Goal: Task Accomplishment & Management: Use online tool/utility

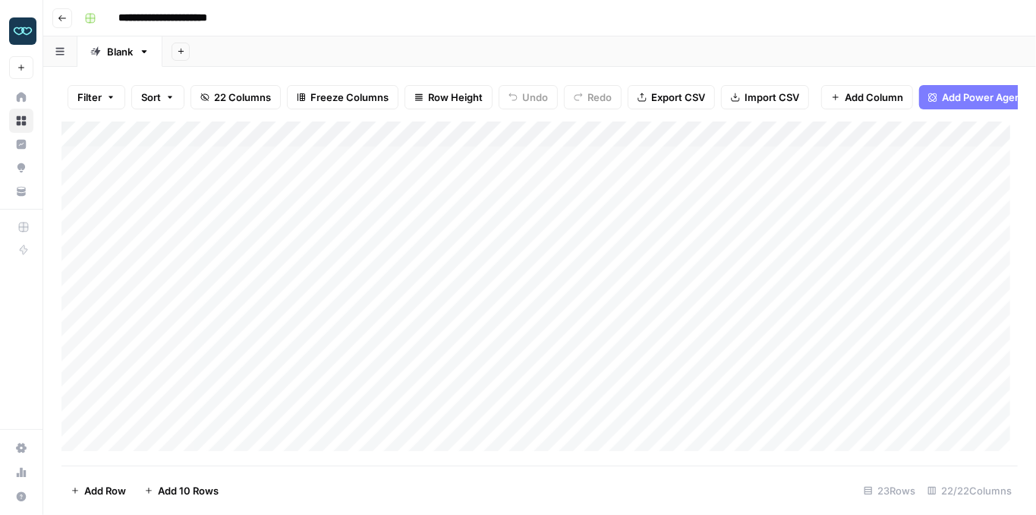
click at [25, 29] on img "Workspace: Zola Inc" at bounding box center [22, 30] width 27 height 27
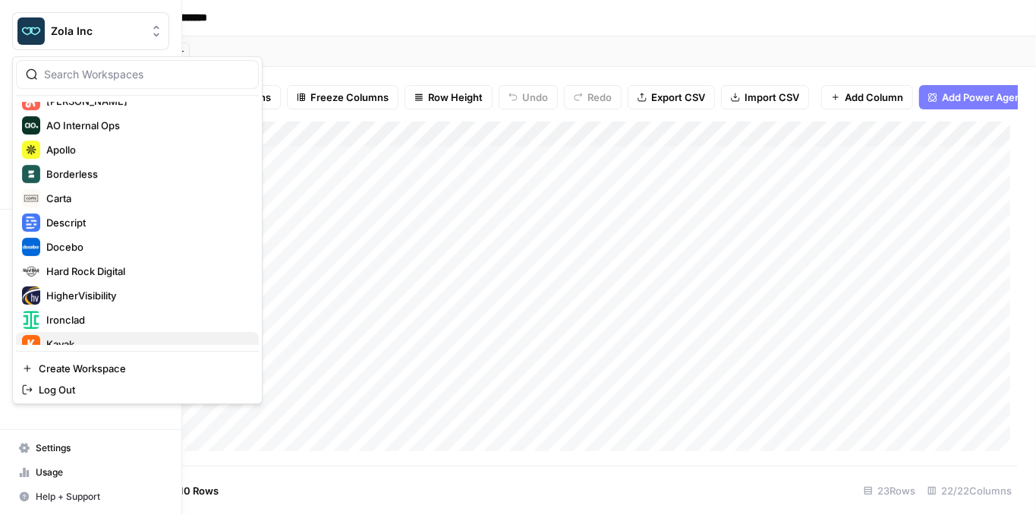
scroll to position [292, 0]
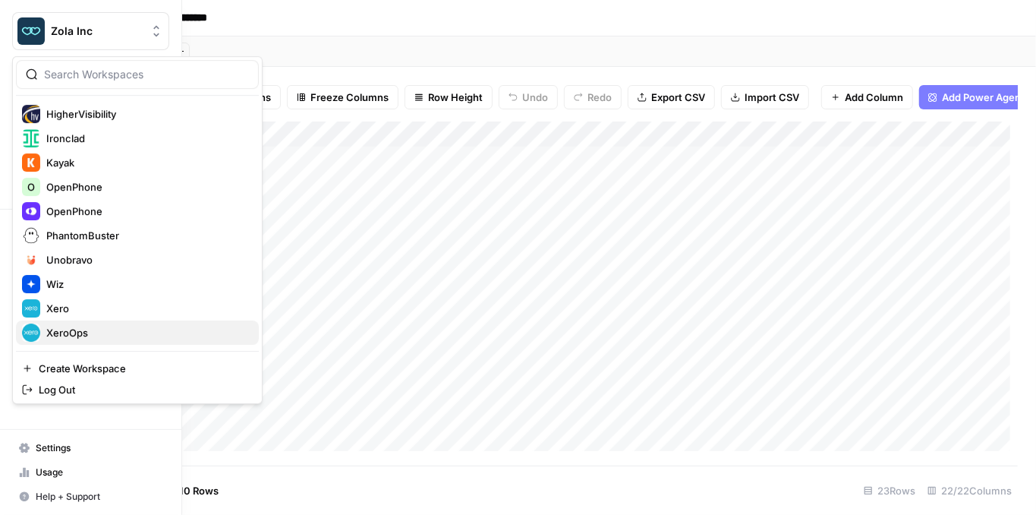
click at [95, 325] on span "XeroOps" at bounding box center [146, 332] width 200 height 15
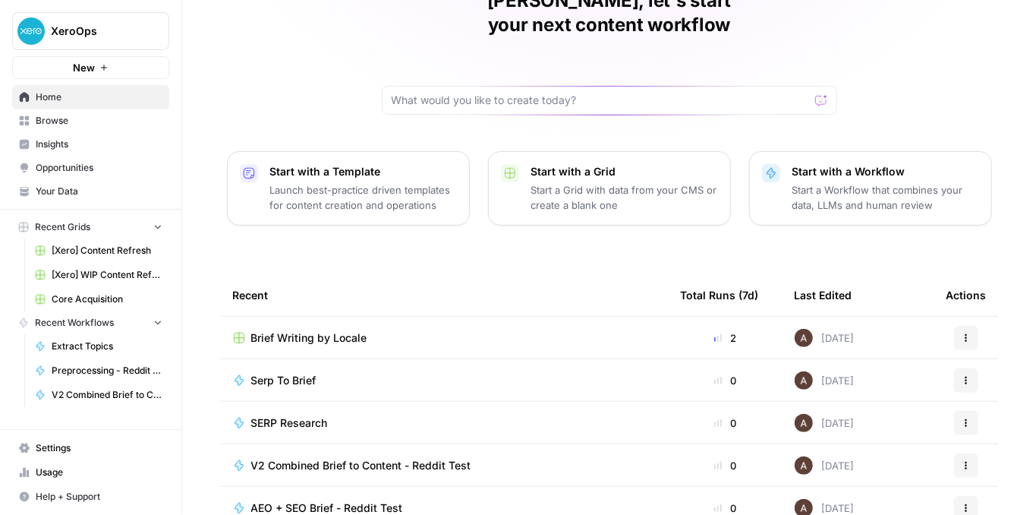
scroll to position [152, 0]
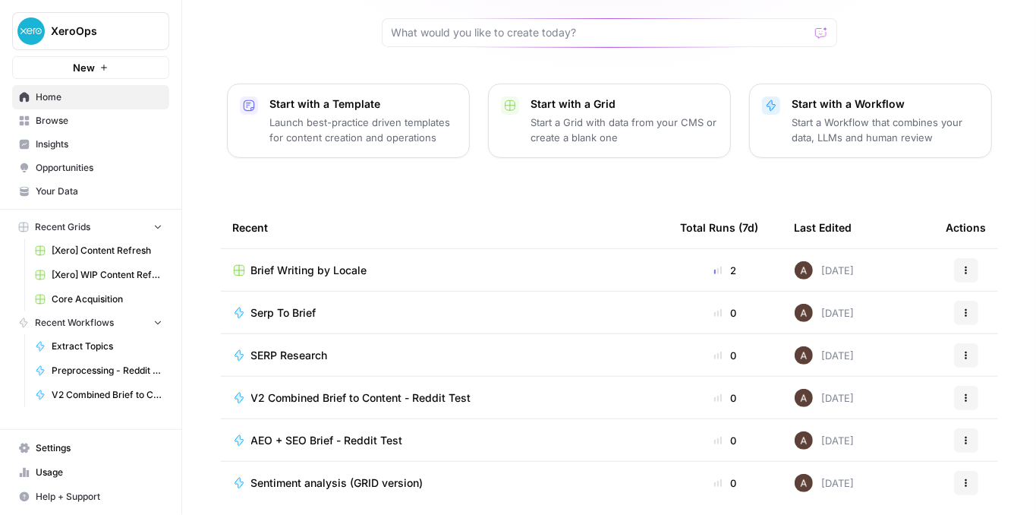
click at [95, 136] on link "Insights" at bounding box center [90, 144] width 157 height 24
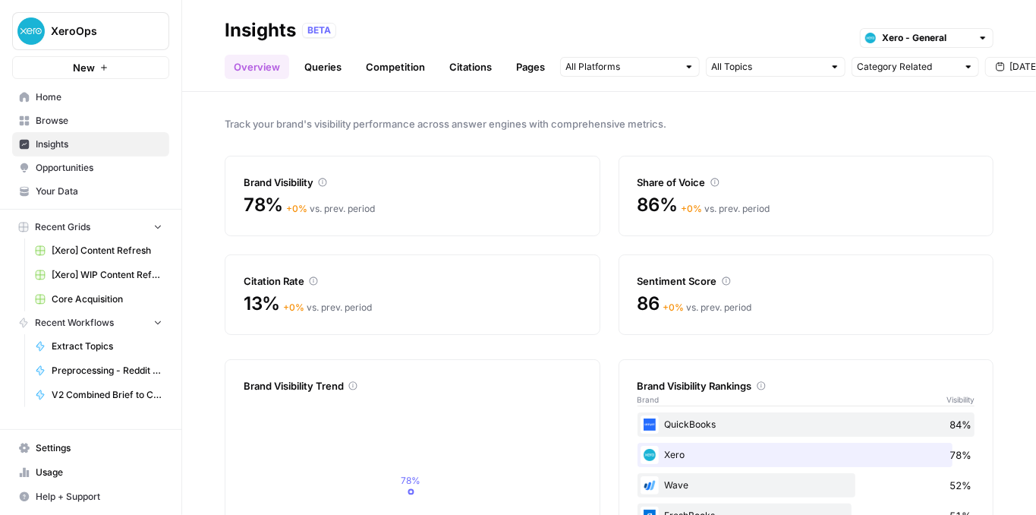
click at [326, 71] on link "Queries" at bounding box center [322, 67] width 55 height 24
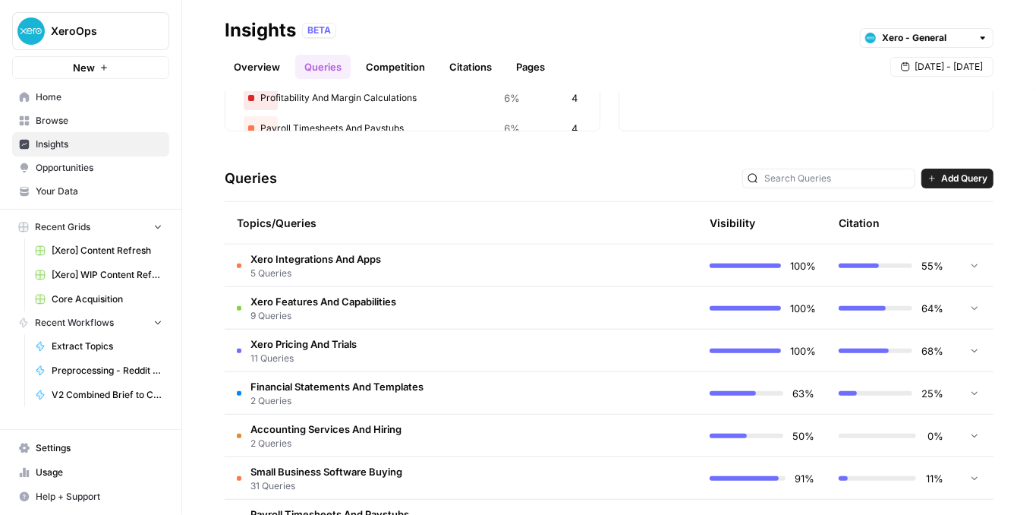
scroll to position [253, 0]
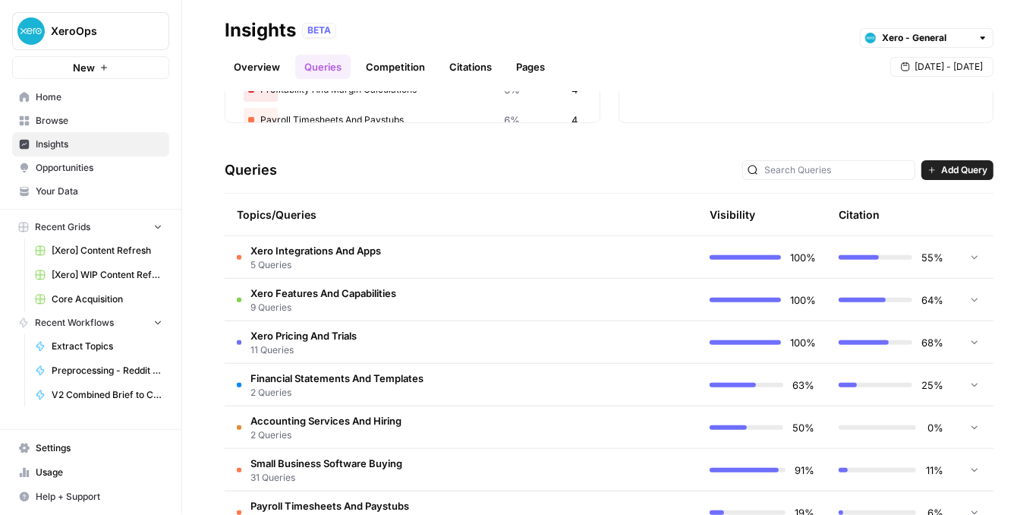
click at [373, 301] on span "9 Queries" at bounding box center [324, 308] width 146 height 14
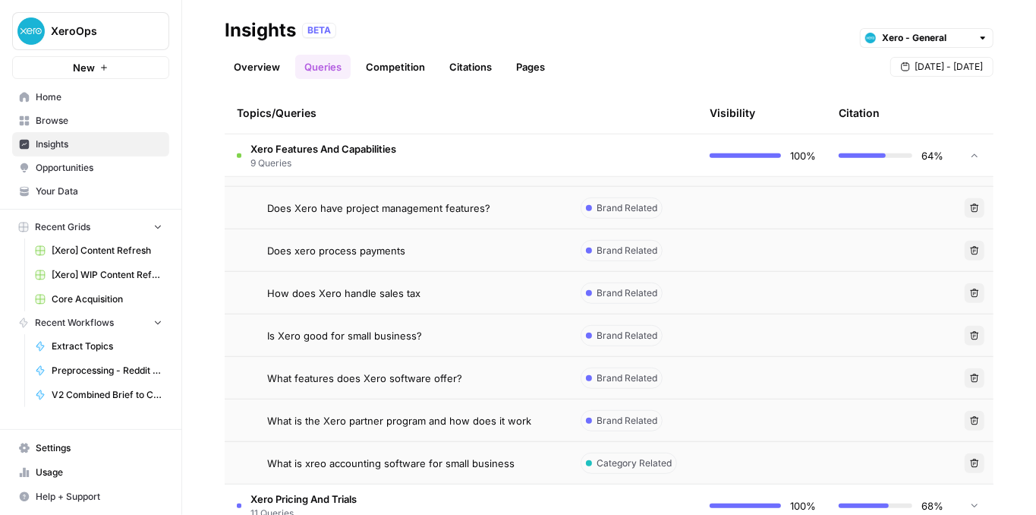
scroll to position [405, 0]
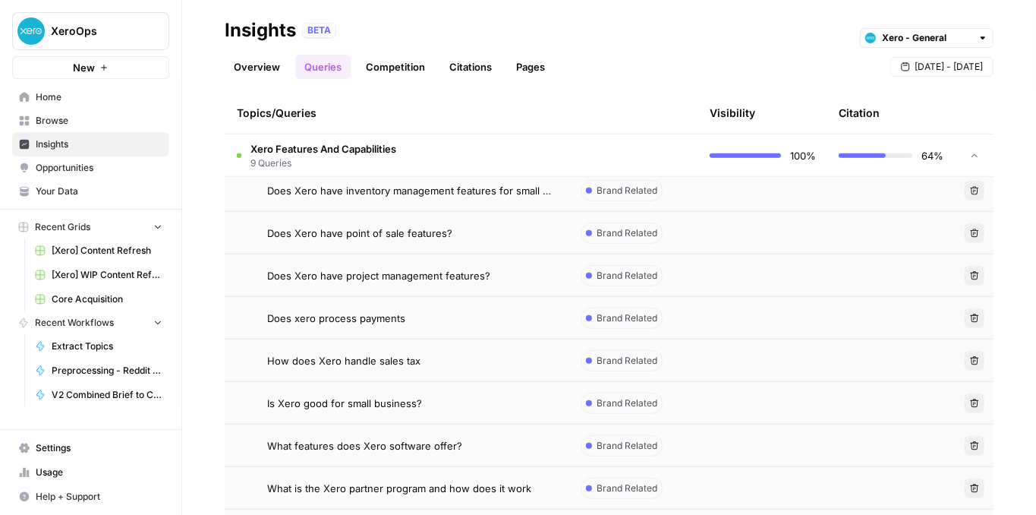
click at [354, 232] on span "Does Xero have point of sale features?" at bounding box center [359, 232] width 185 height 15
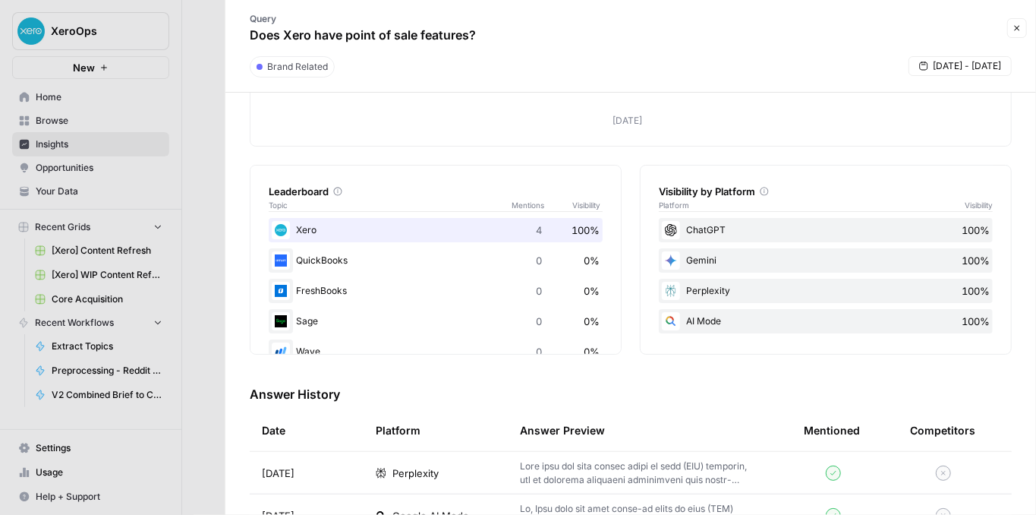
scroll to position [304, 0]
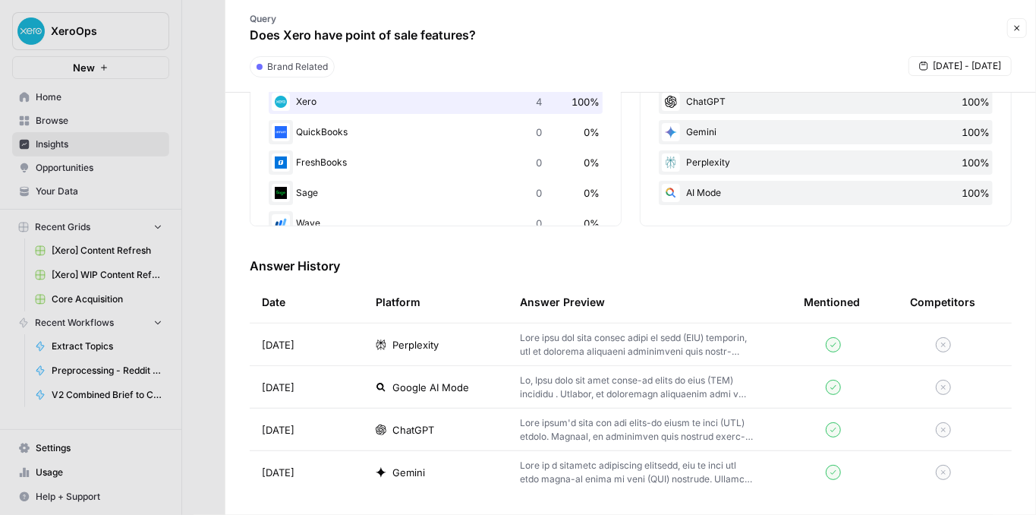
click at [1013, 31] on icon "button" at bounding box center [1017, 28] width 9 height 9
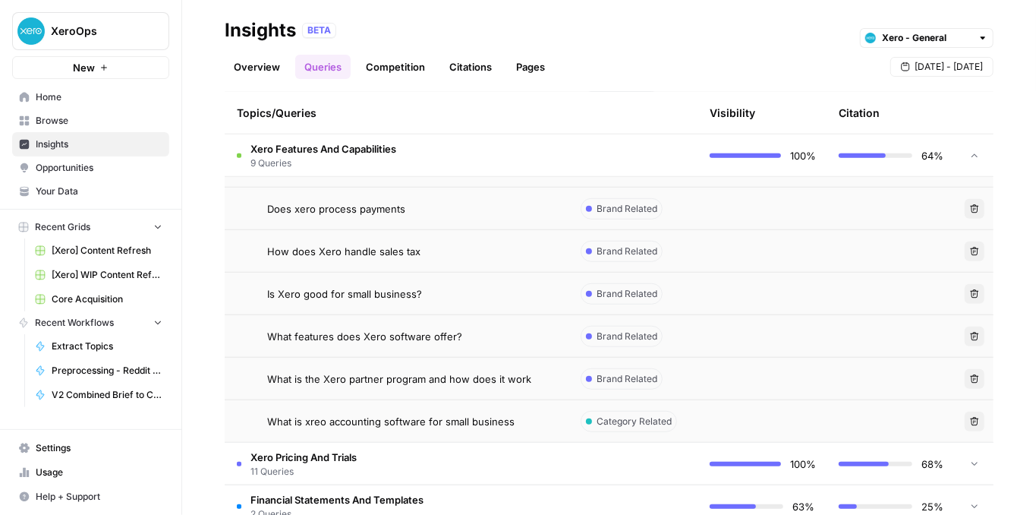
scroll to position [556, 0]
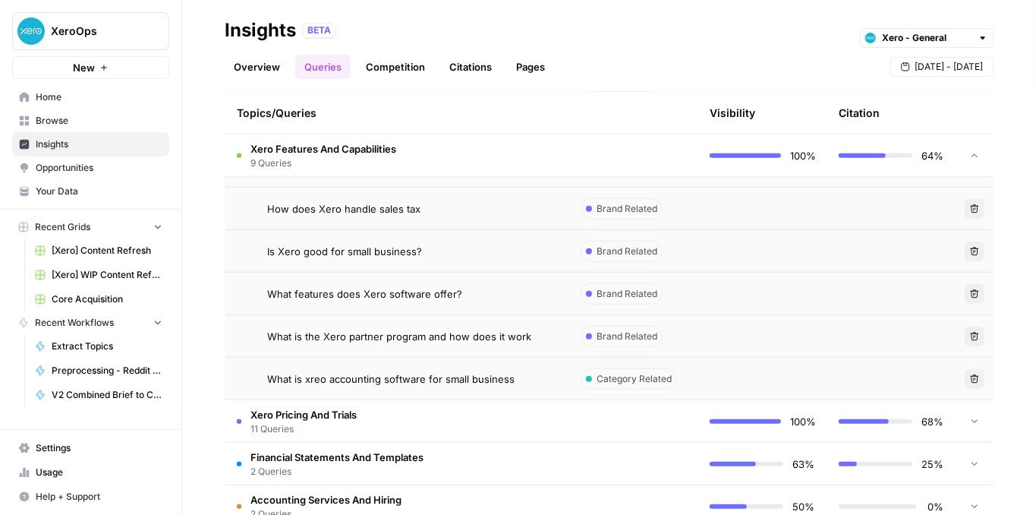
click at [403, 333] on span "What is the Xero partner program and how does it work" at bounding box center [399, 336] width 264 height 15
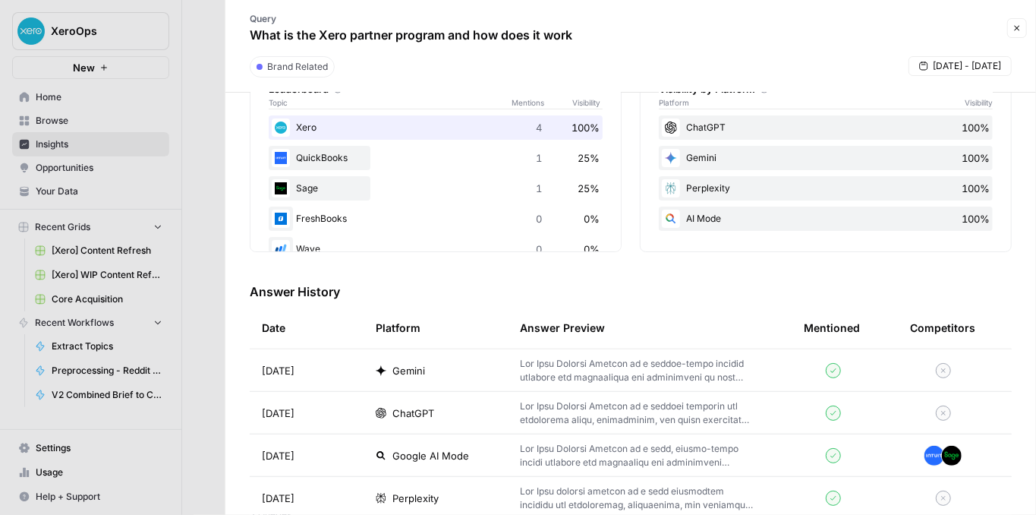
scroll to position [304, 0]
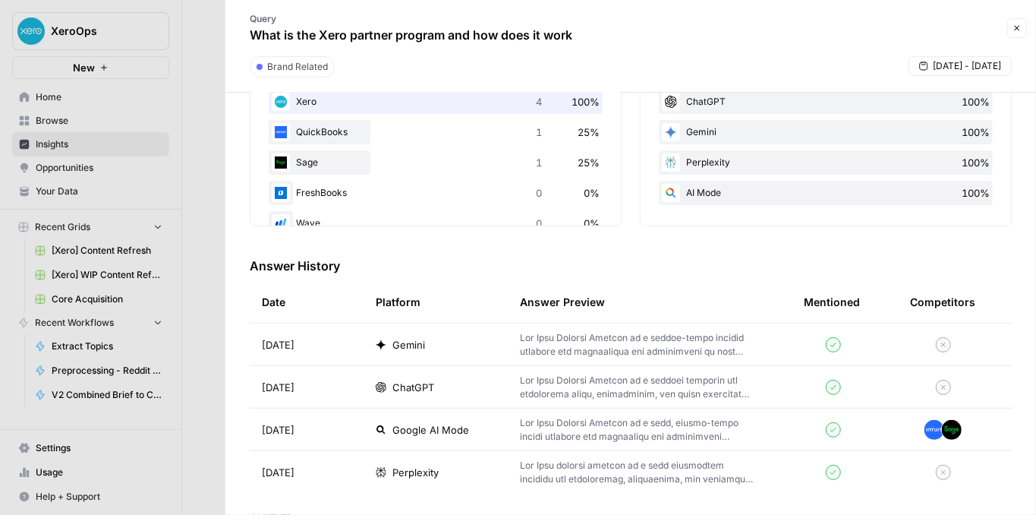
click at [1018, 30] on icon "button" at bounding box center [1017, 28] width 9 height 9
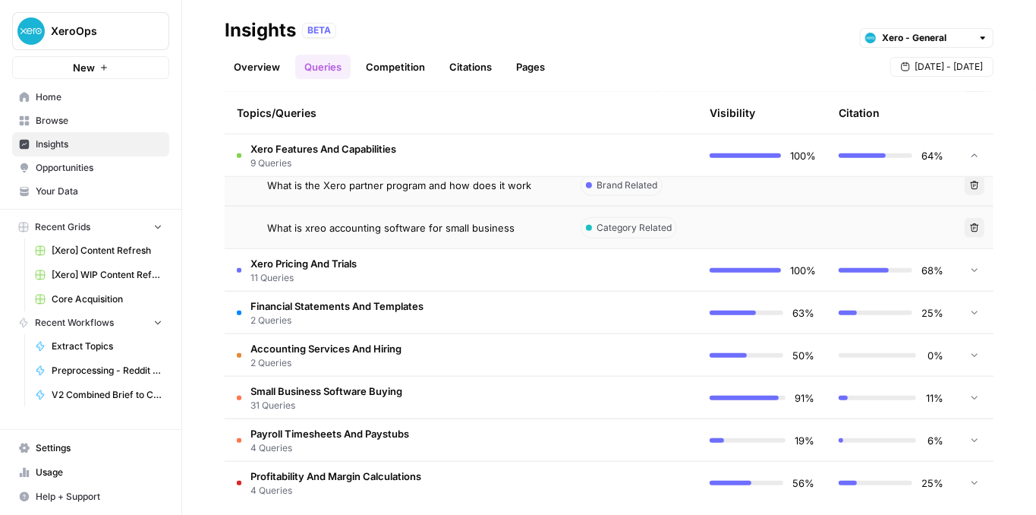
scroll to position [708, 0]
click at [447, 304] on td "Financial Statements And Templates 2 Queries" at bounding box center [397, 312] width 344 height 42
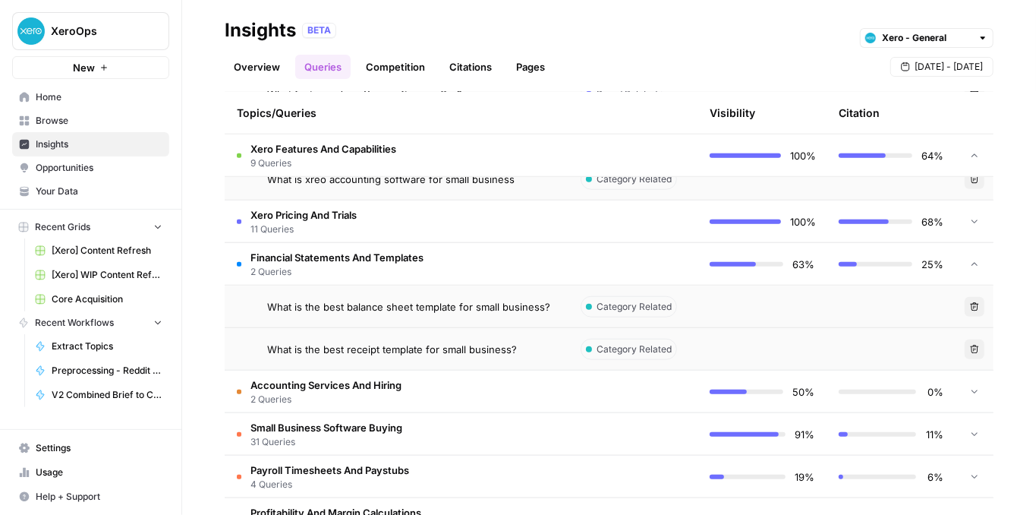
scroll to position [759, 0]
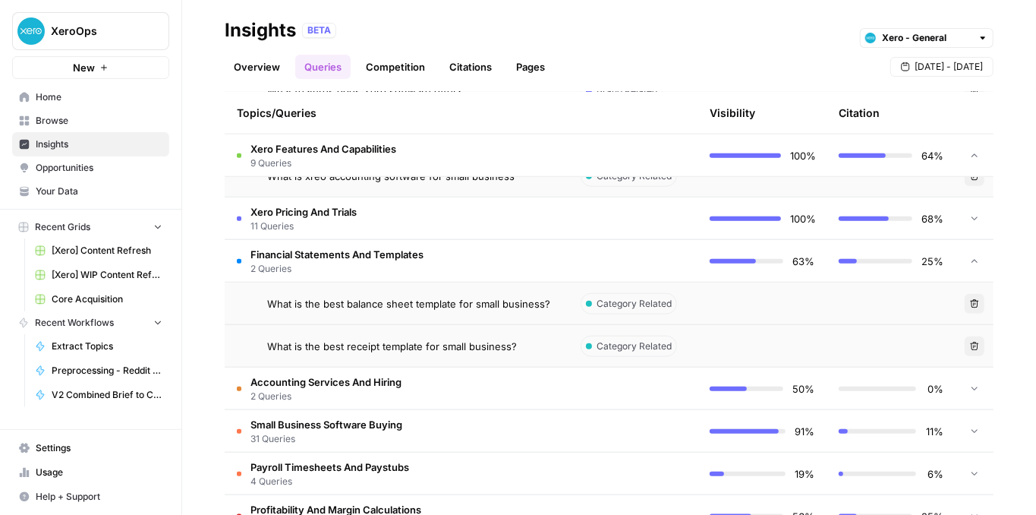
click at [468, 306] on span "What is the best balance sheet template for small business?" at bounding box center [408, 303] width 283 height 15
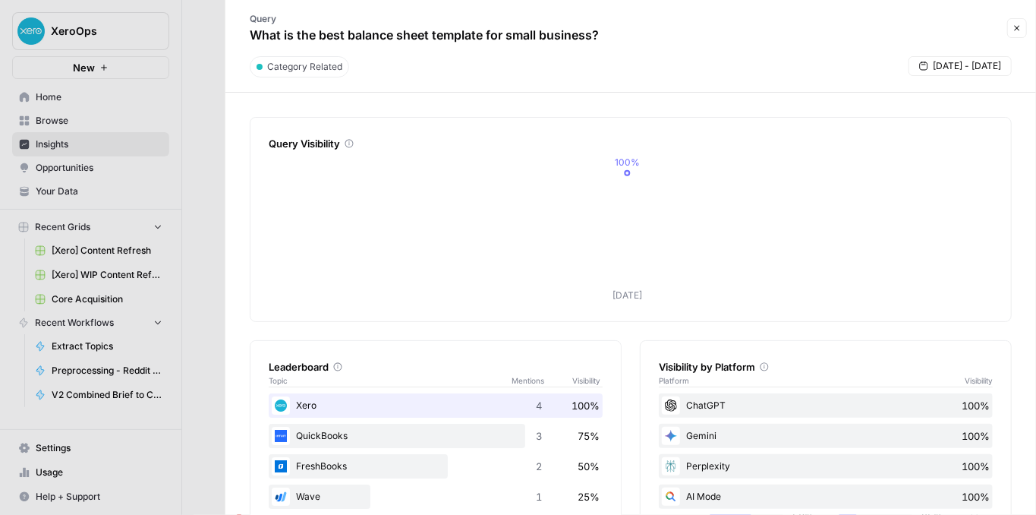
click at [1017, 27] on icon "button" at bounding box center [1017, 28] width 5 height 5
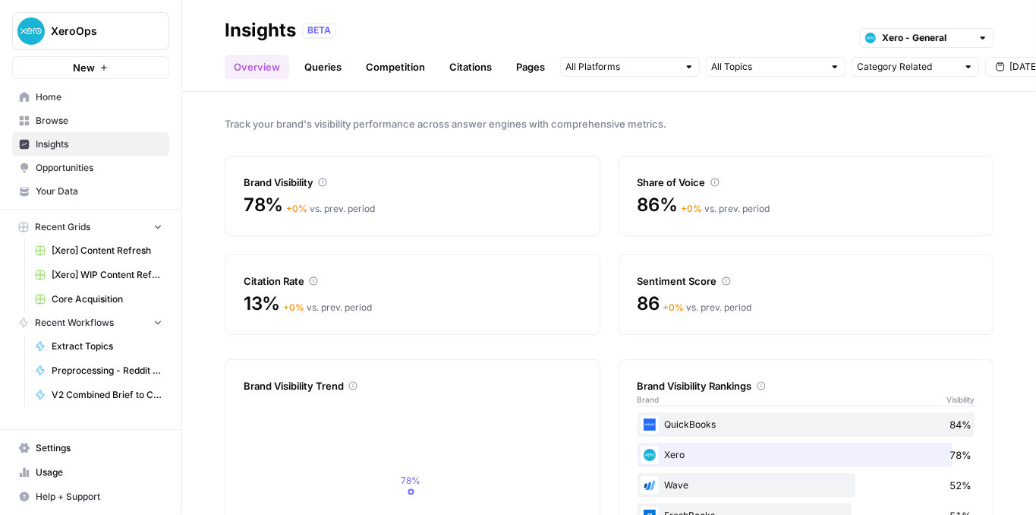
click at [322, 181] on icon at bounding box center [322, 182] width 9 height 9
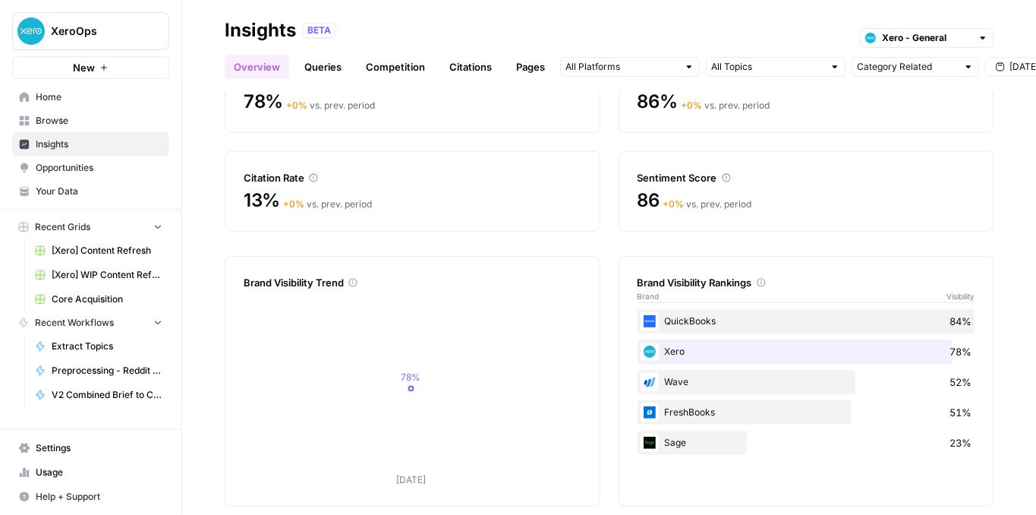
scroll to position [117, 0]
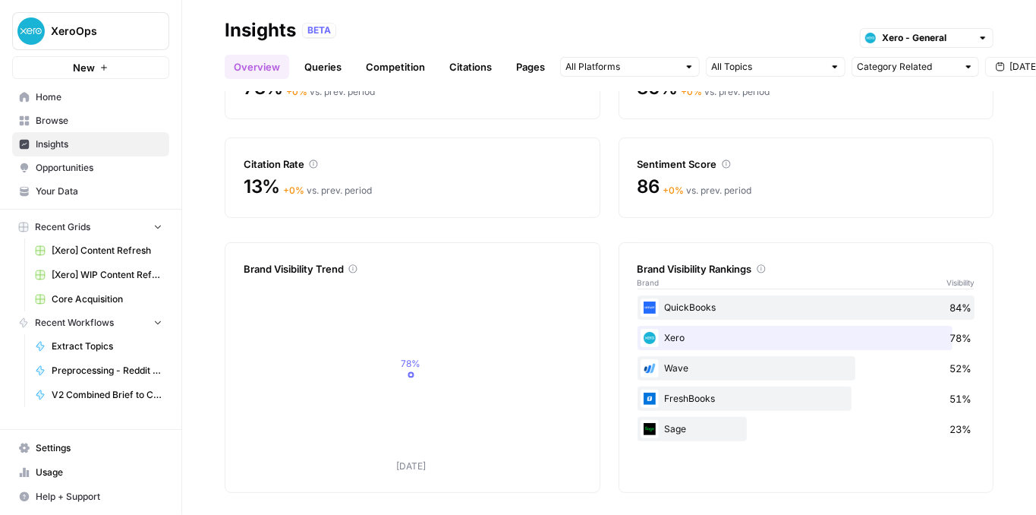
click at [330, 68] on link "Queries" at bounding box center [322, 67] width 55 height 24
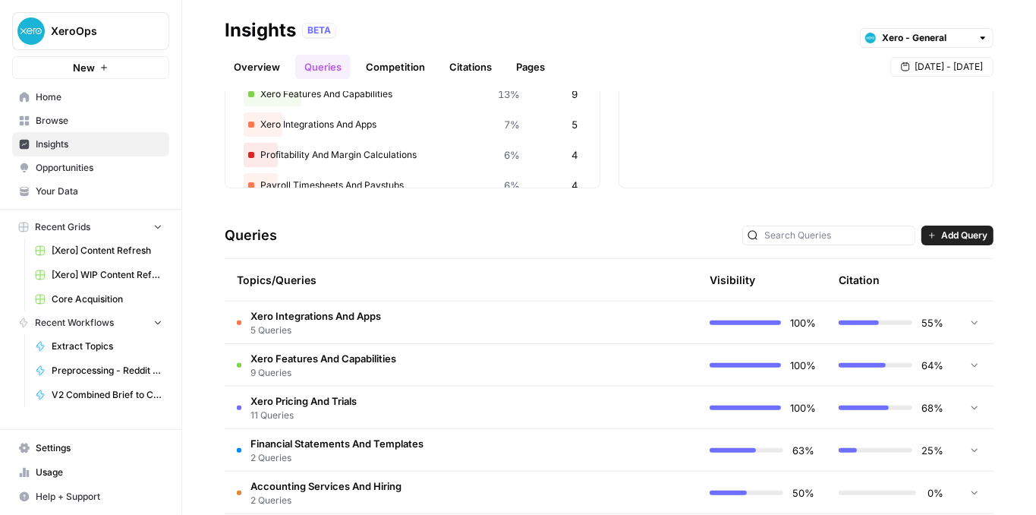
scroll to position [185, 0]
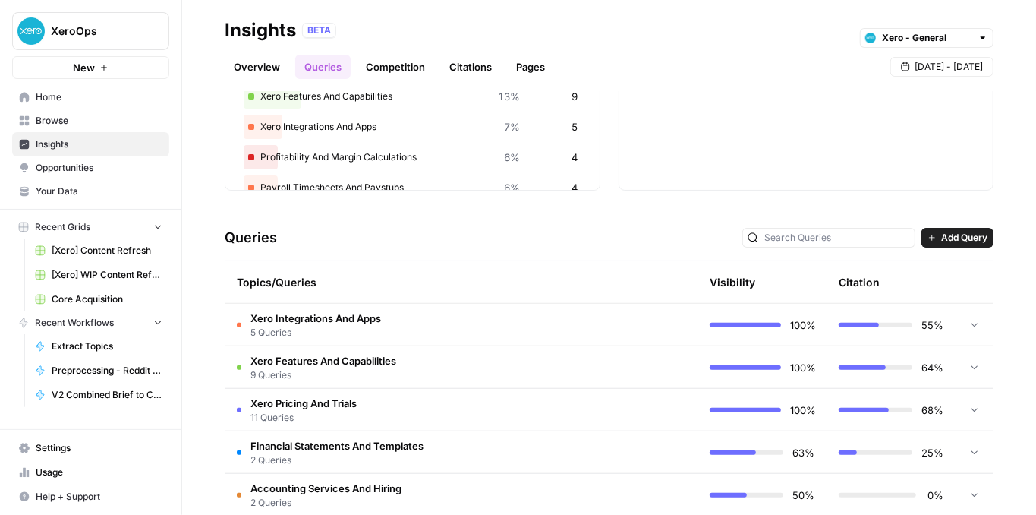
click at [972, 323] on icon at bounding box center [975, 325] width 6 height 4
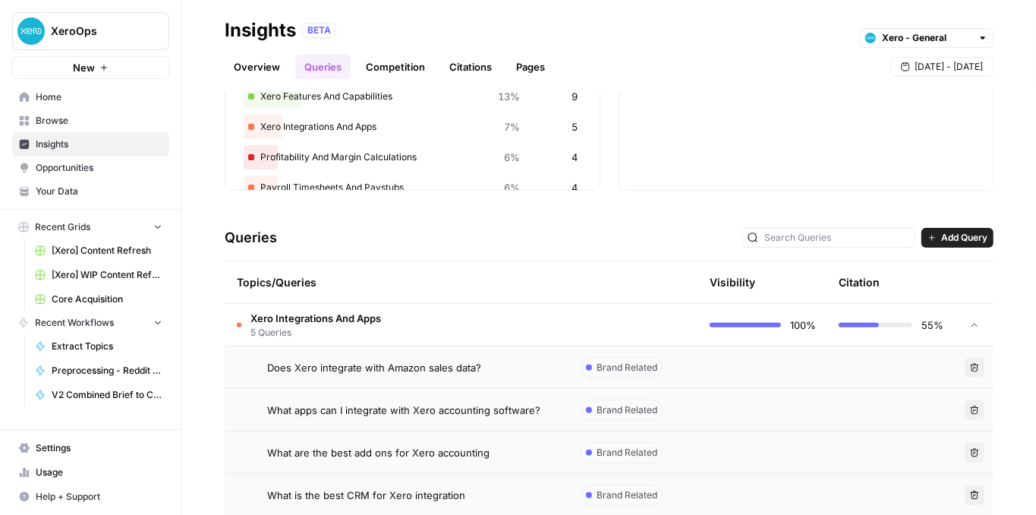
click at [969, 323] on icon at bounding box center [974, 325] width 11 height 11
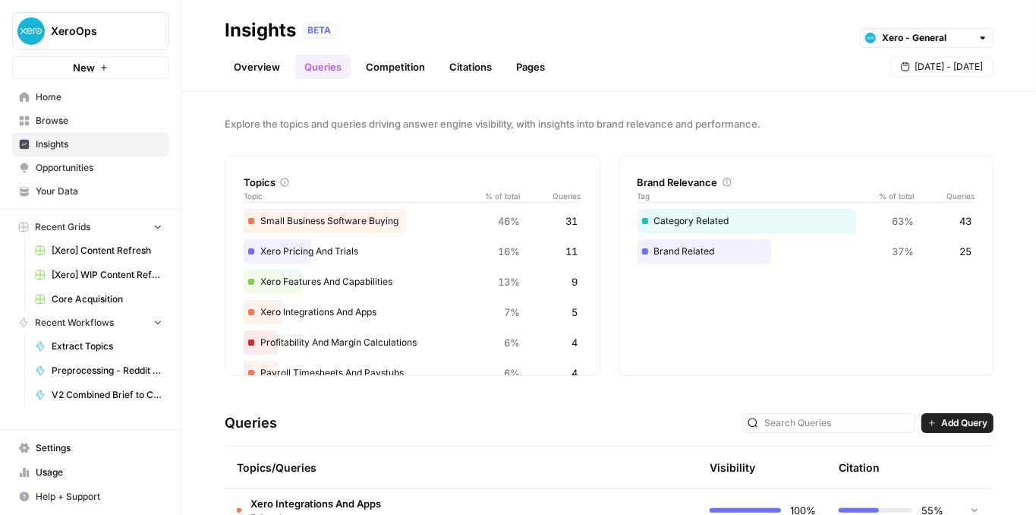
scroll to position [0, 0]
click at [378, 74] on link "Competition" at bounding box center [395, 67] width 77 height 24
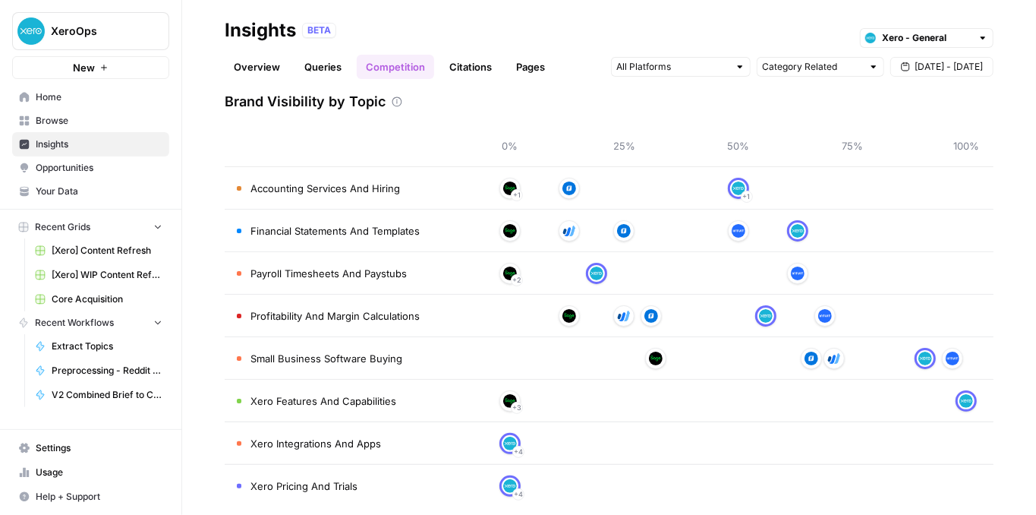
scroll to position [93, 0]
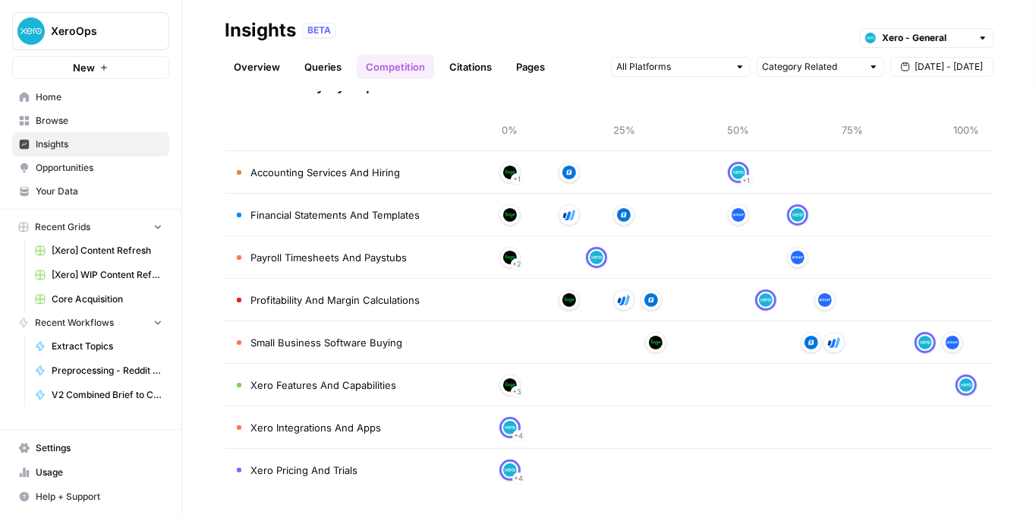
click at [462, 69] on link "Citations" at bounding box center [470, 67] width 61 height 24
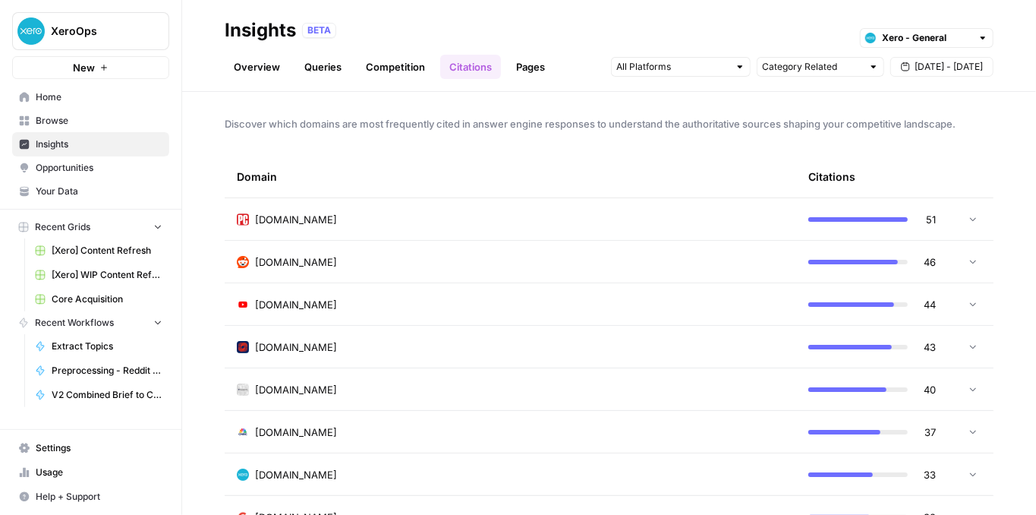
click at [507, 71] on link "Pages" at bounding box center [530, 67] width 47 height 24
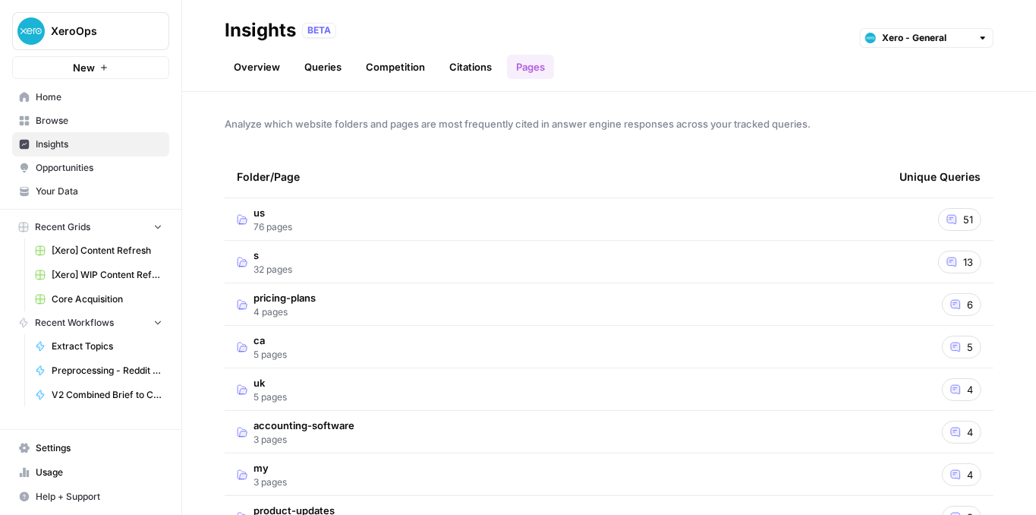
click at [459, 71] on link "Citations" at bounding box center [470, 67] width 61 height 24
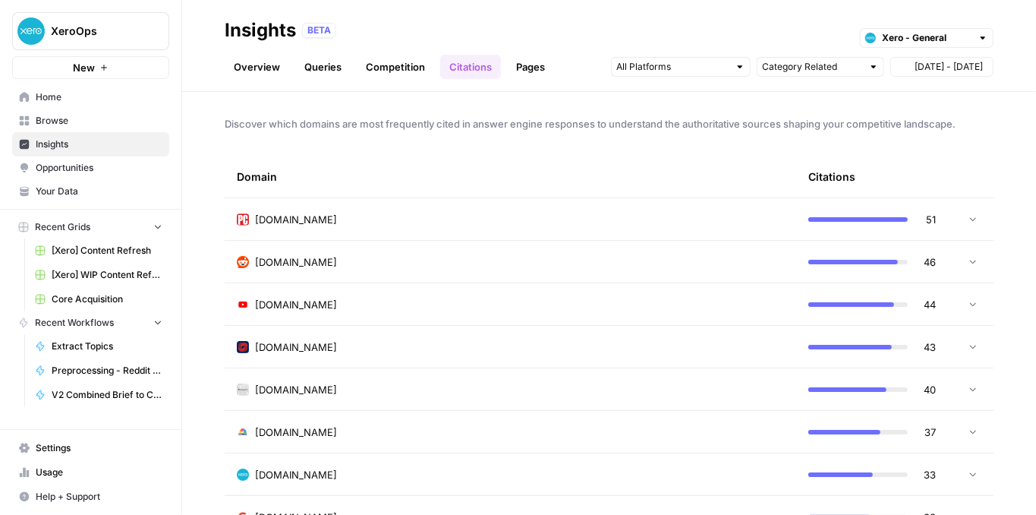
click at [408, 71] on link "Competition" at bounding box center [395, 67] width 77 height 24
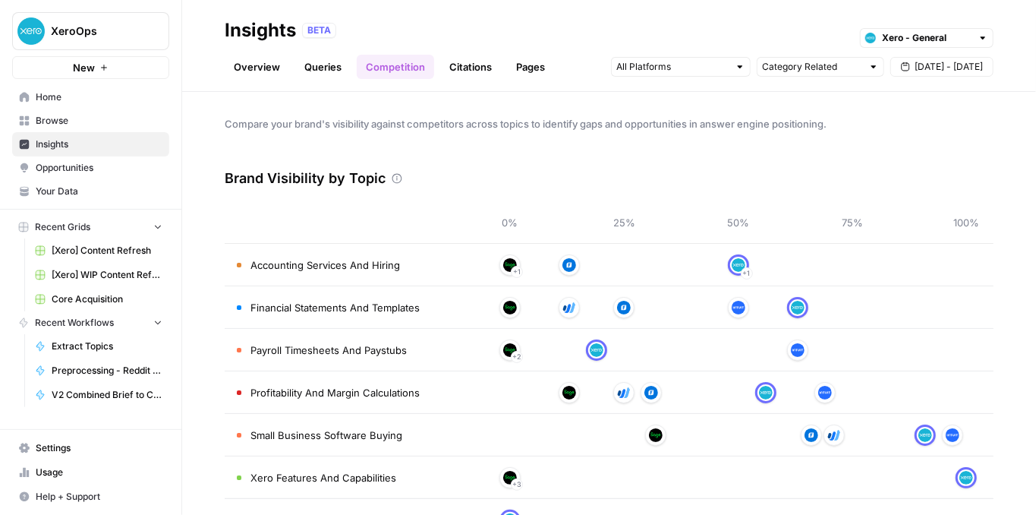
click at [341, 71] on link "Queries" at bounding box center [322, 67] width 55 height 24
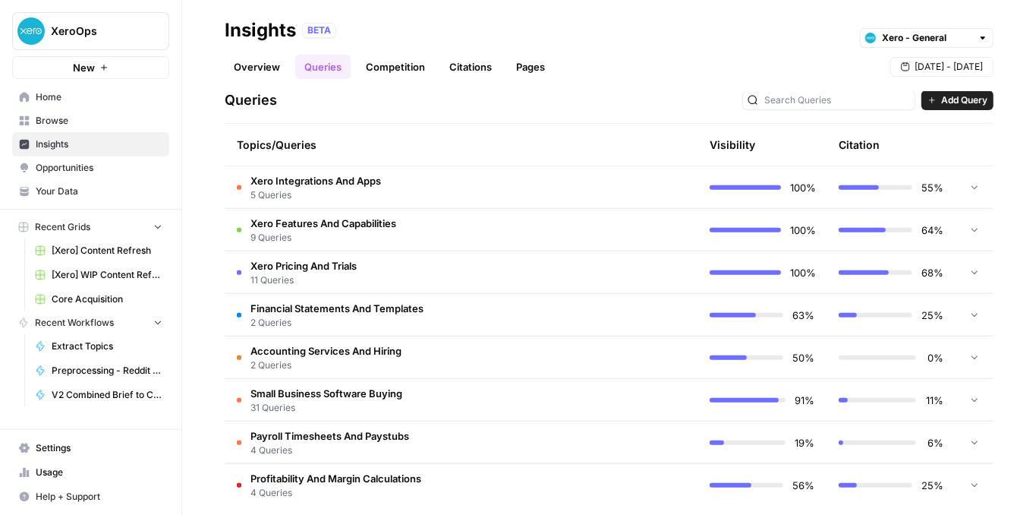
scroll to position [337, 0]
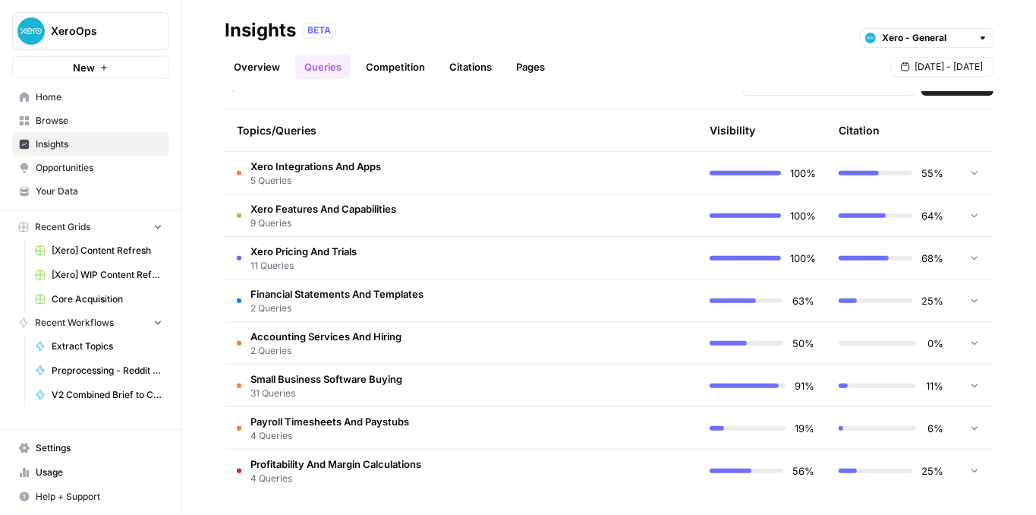
click at [383, 295] on span "Financial Statements And Templates" at bounding box center [337, 293] width 173 height 15
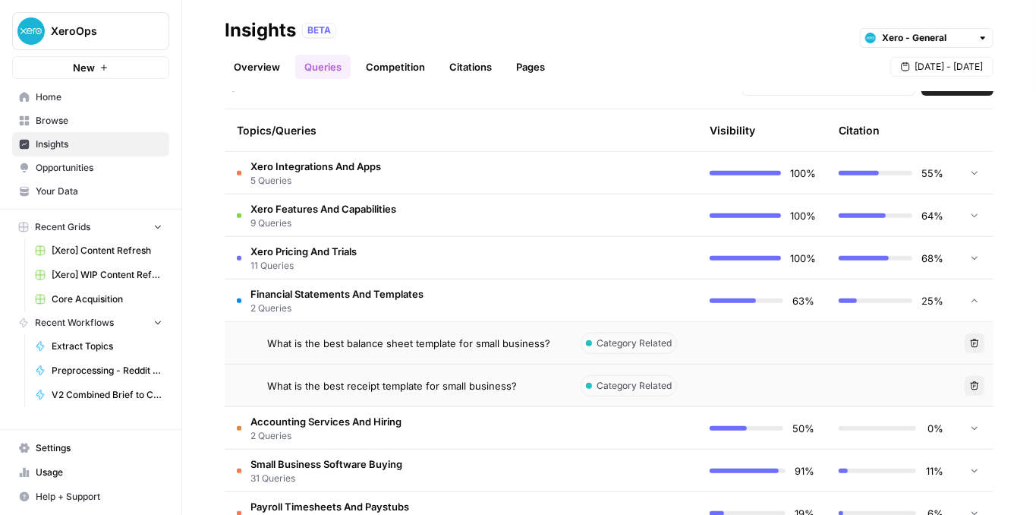
click at [383, 295] on span "Financial Statements And Templates" at bounding box center [337, 293] width 173 height 15
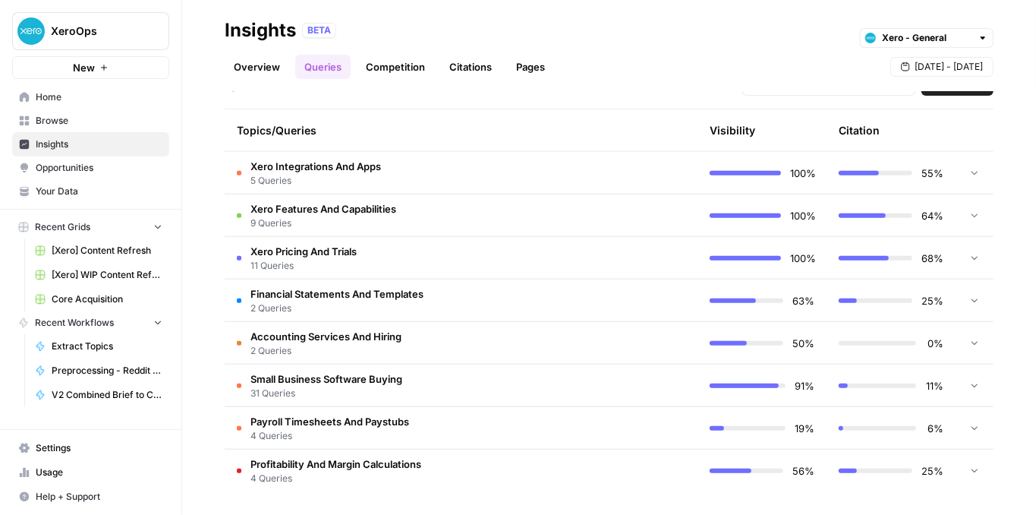
click at [81, 195] on span "Your Data" at bounding box center [99, 191] width 127 height 14
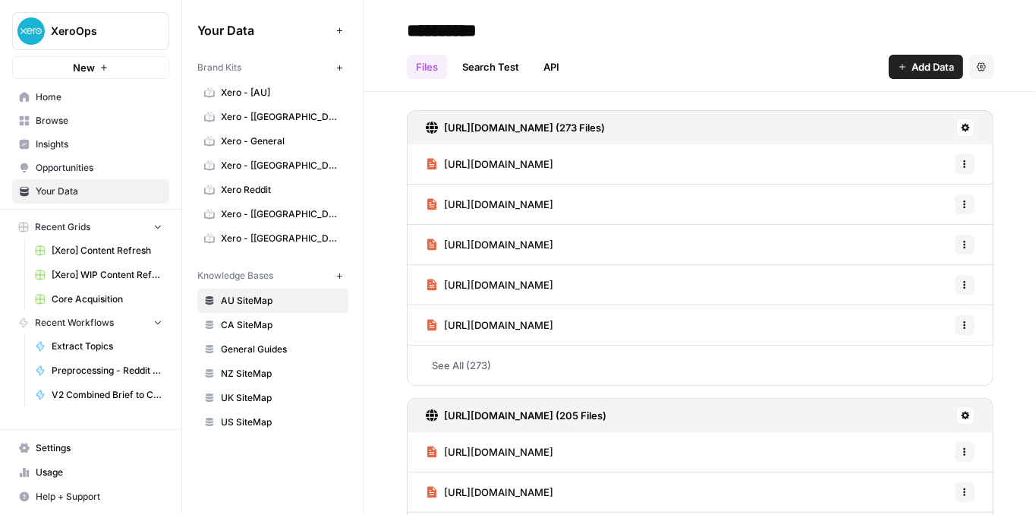
click at [91, 133] on link "Insights" at bounding box center [90, 144] width 157 height 24
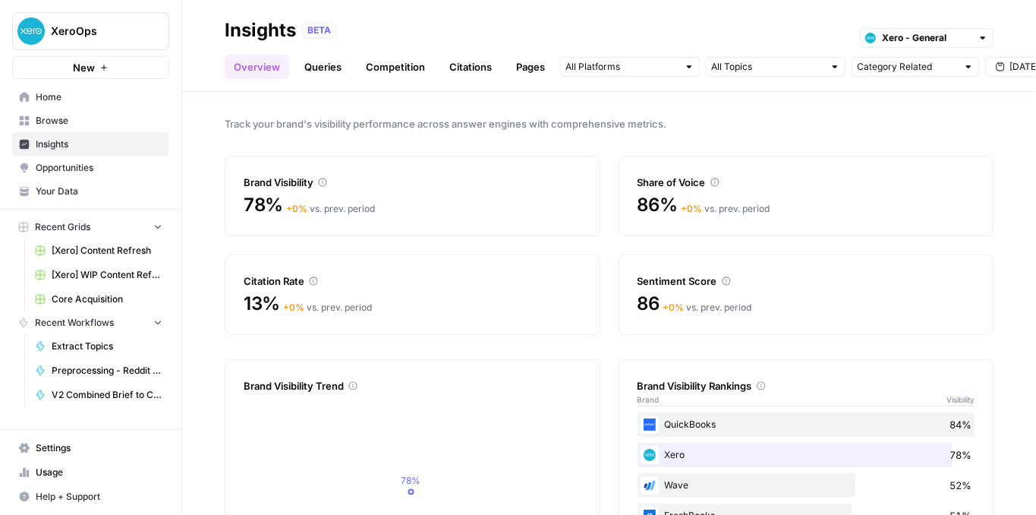
click at [84, 112] on link "Browse" at bounding box center [90, 121] width 157 height 24
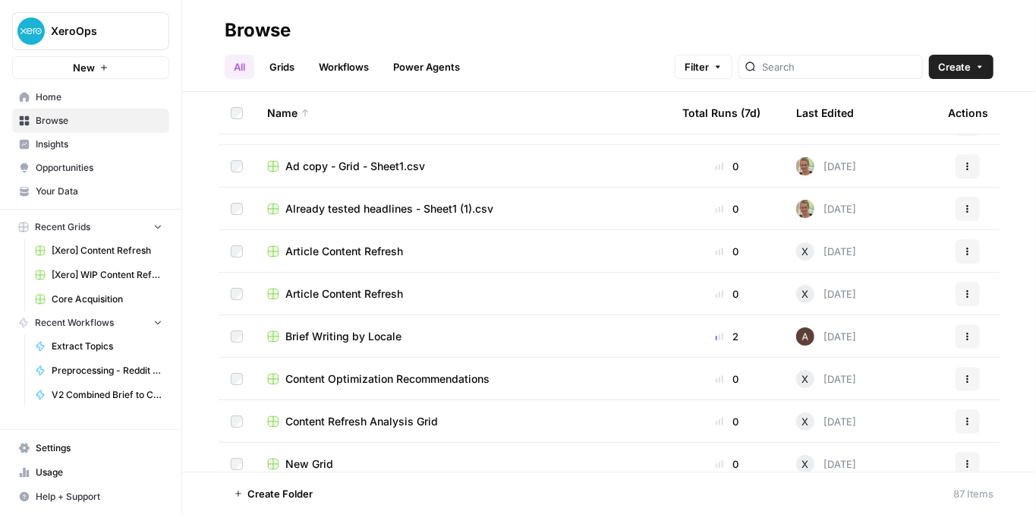
scroll to position [202, 0]
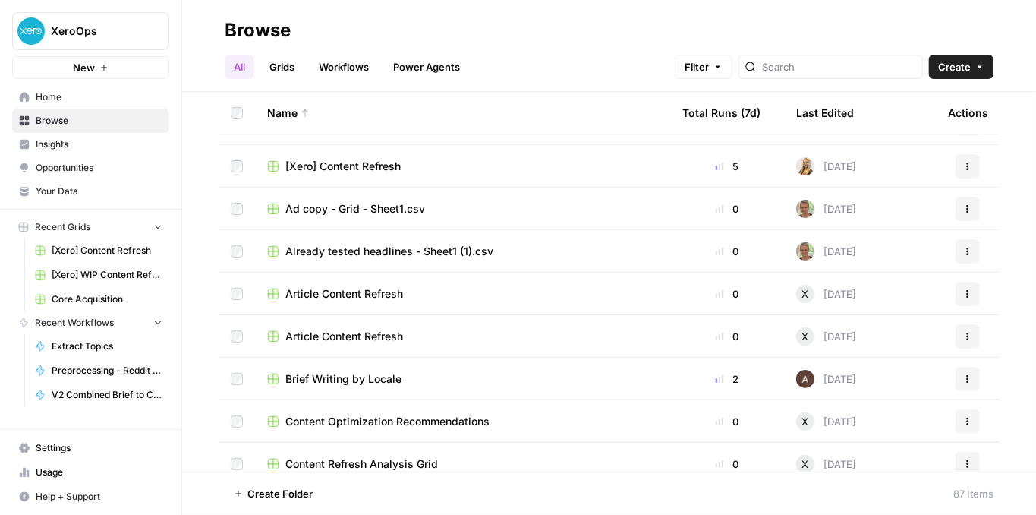
click at [297, 69] on link "Grids" at bounding box center [281, 67] width 43 height 24
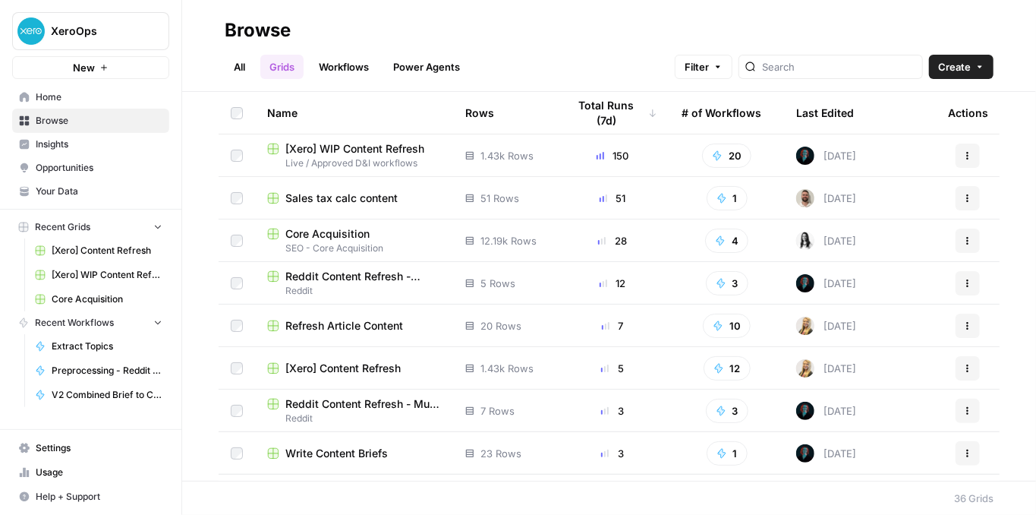
click at [820, 108] on div "Last Edited" at bounding box center [825, 113] width 58 height 42
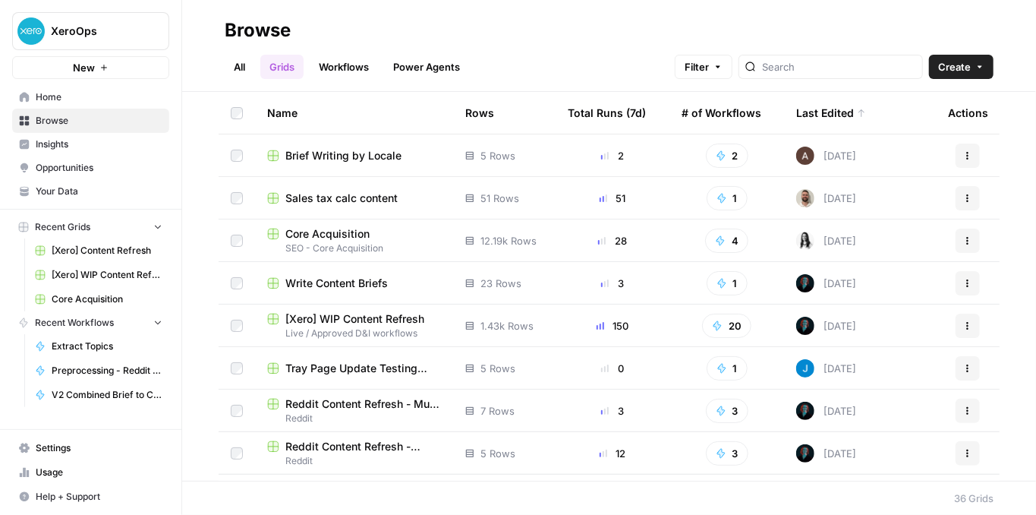
click at [345, 156] on span "Brief Writing by Locale" at bounding box center [343, 155] width 116 height 15
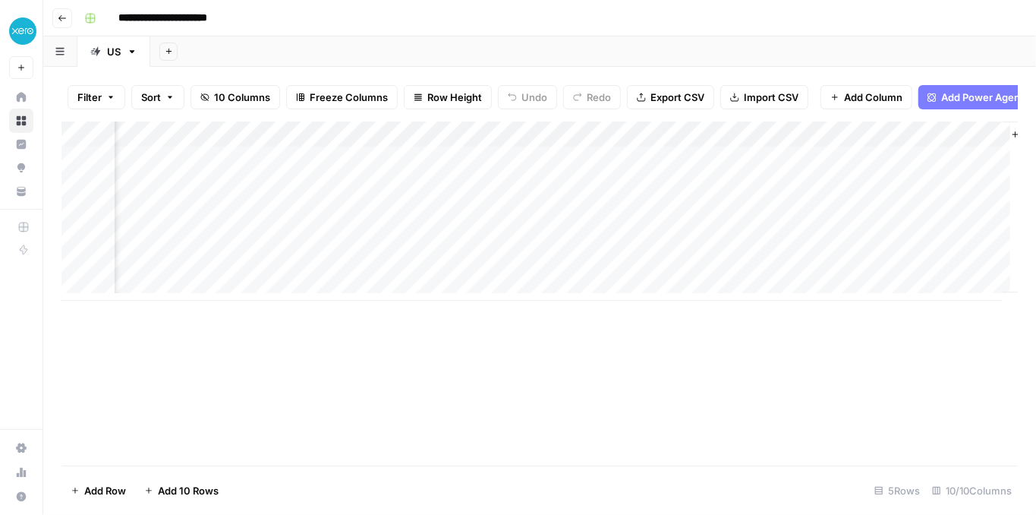
scroll to position [0, 571]
click at [855, 166] on div "Add Column" at bounding box center [539, 210] width 957 height 179
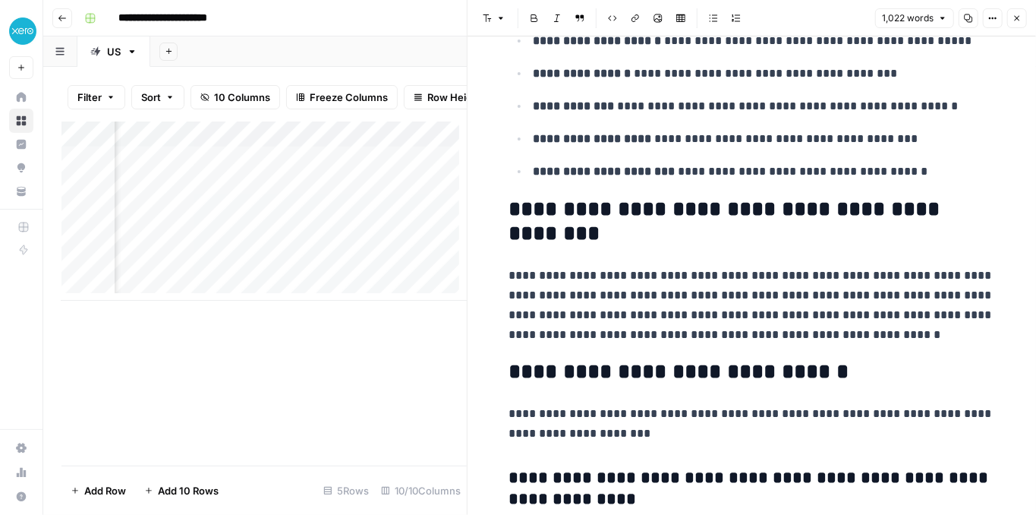
scroll to position [2935, 0]
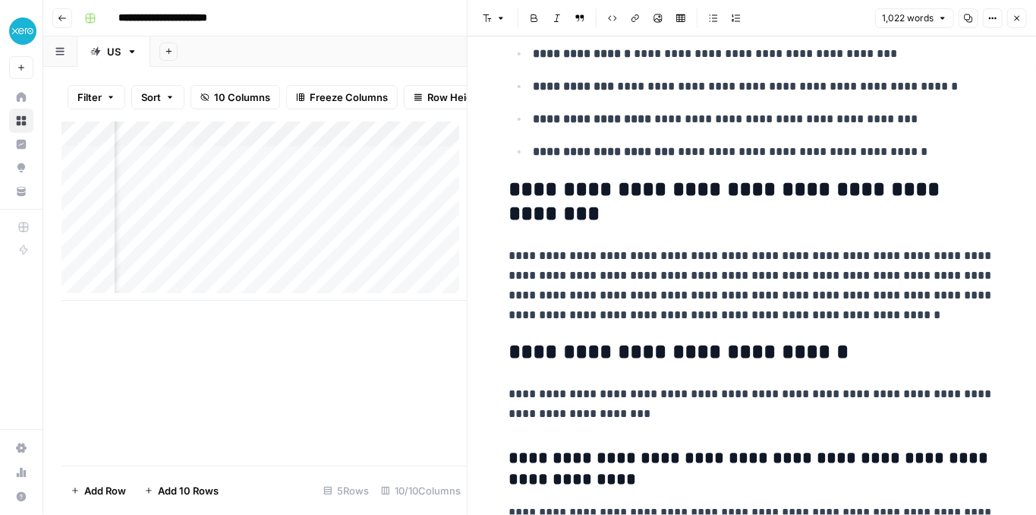
click at [1020, 20] on icon "button" at bounding box center [1017, 18] width 9 height 9
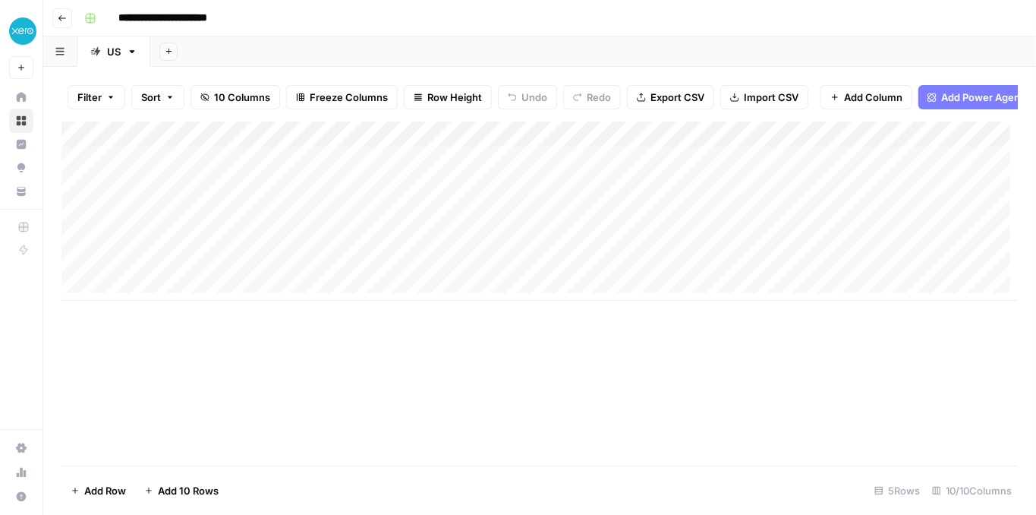
click at [256, 195] on div "Add Column" at bounding box center [539, 210] width 957 height 179
type textarea "**********"
click at [381, 120] on div "Filter Sort 10 Columns Freeze Columns Row Height Undo Redo Export CSV Import CS…" at bounding box center [539, 97] width 957 height 49
click at [403, 188] on div "Add Column" at bounding box center [539, 210] width 957 height 179
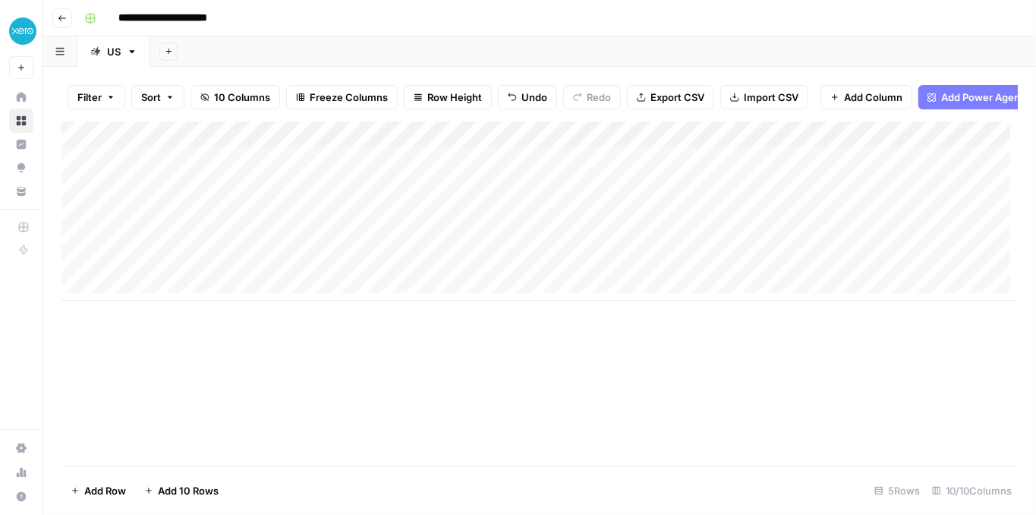
click at [197, 214] on div "Add Column" at bounding box center [539, 210] width 957 height 179
click at [197, 213] on div "Add Column" at bounding box center [539, 210] width 957 height 179
type textarea "**********"
click at [320, 366] on div "Add Column" at bounding box center [539, 293] width 957 height 344
click at [422, 214] on div "Add Column" at bounding box center [539, 210] width 957 height 179
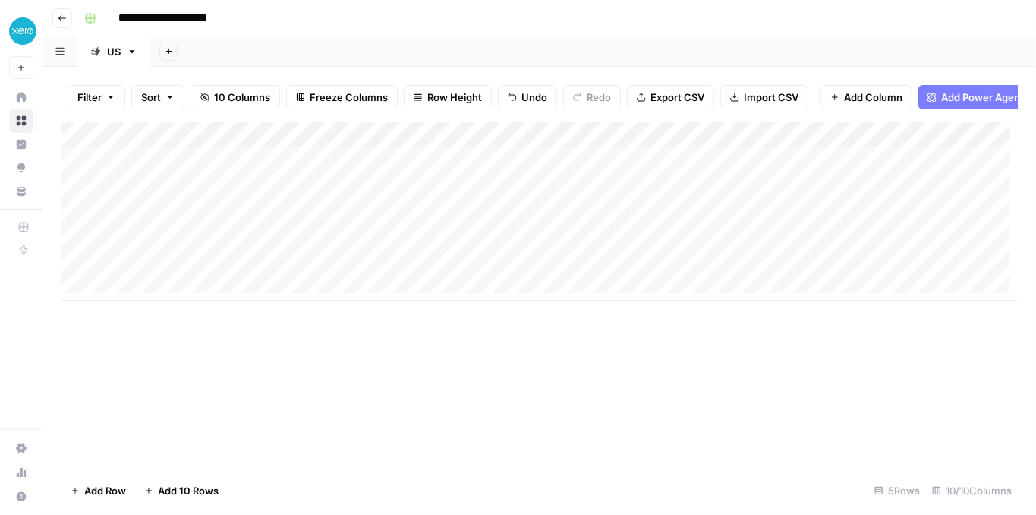
click at [679, 225] on div "Add Column" at bounding box center [539, 210] width 957 height 179
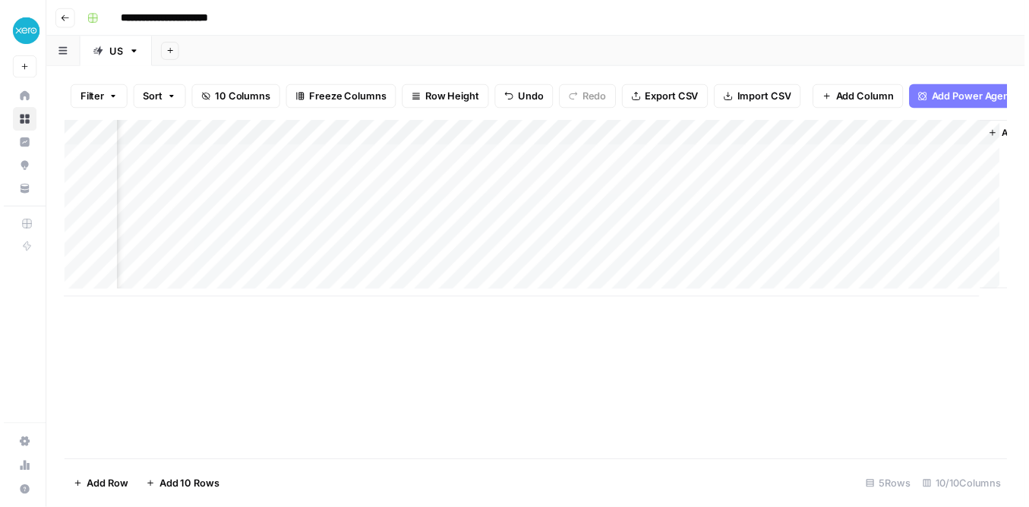
scroll to position [0, 645]
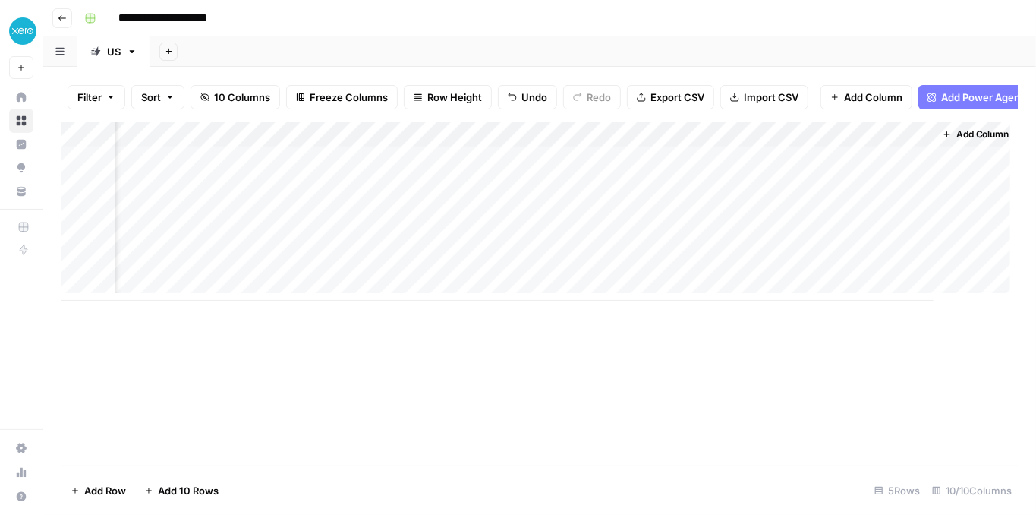
click at [632, 167] on div "Add Column" at bounding box center [539, 210] width 957 height 179
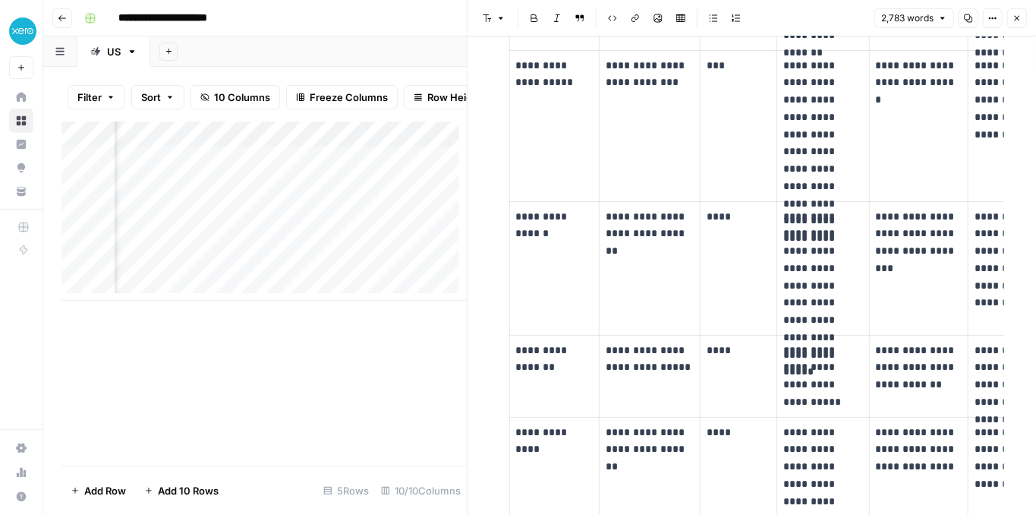
scroll to position [0, 1024]
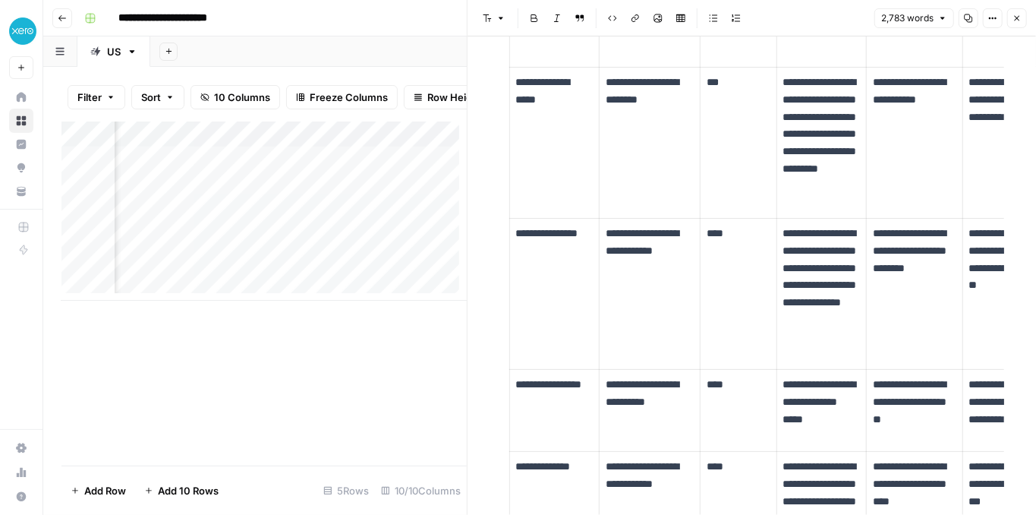
click at [395, 169] on div "Add Column" at bounding box center [263, 210] width 405 height 179
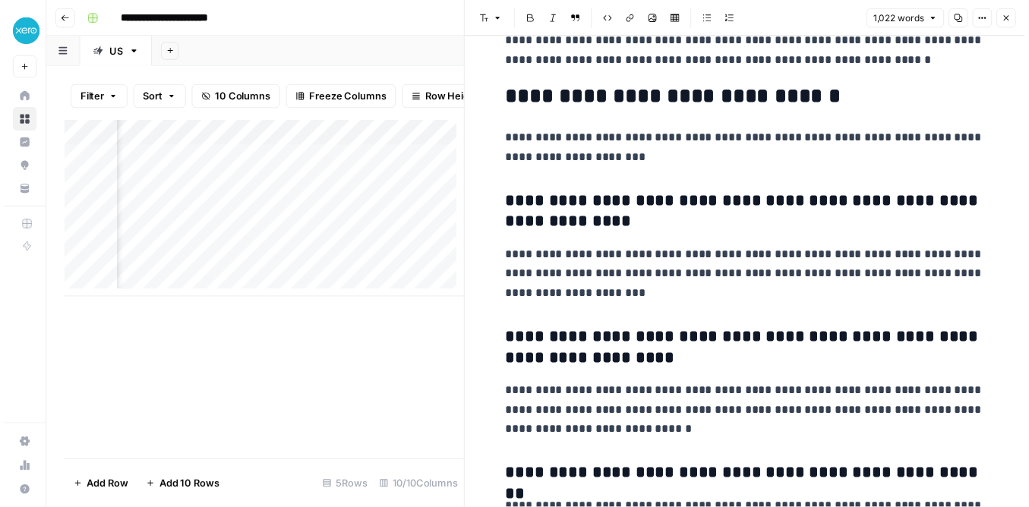
scroll to position [3188, 0]
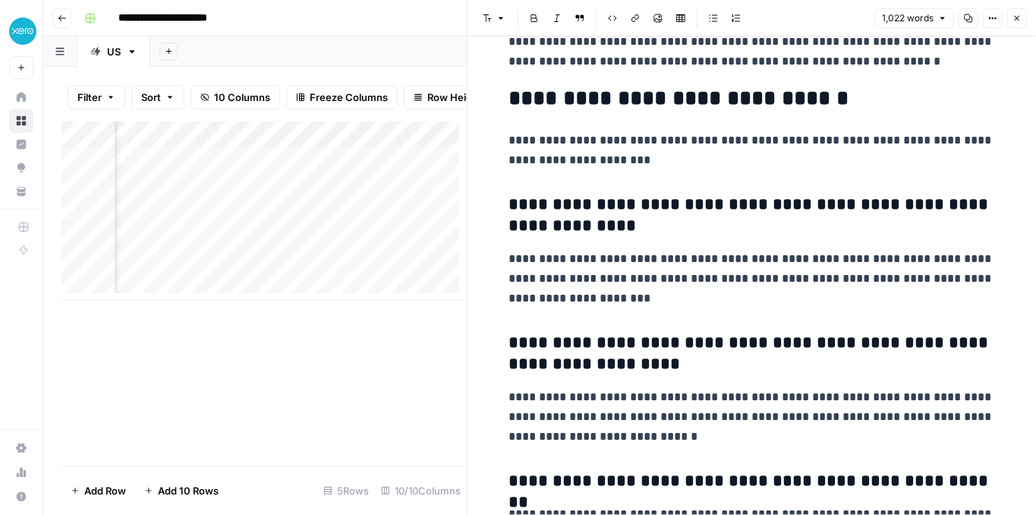
click at [1019, 25] on button "Close" at bounding box center [1017, 18] width 20 height 20
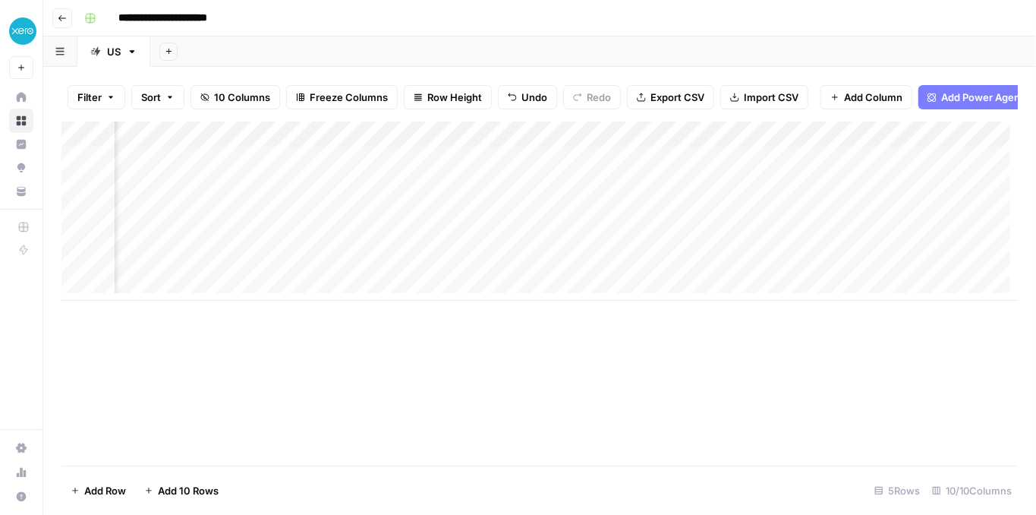
scroll to position [0, 275]
click at [442, 145] on div "Add Column" at bounding box center [539, 210] width 957 height 179
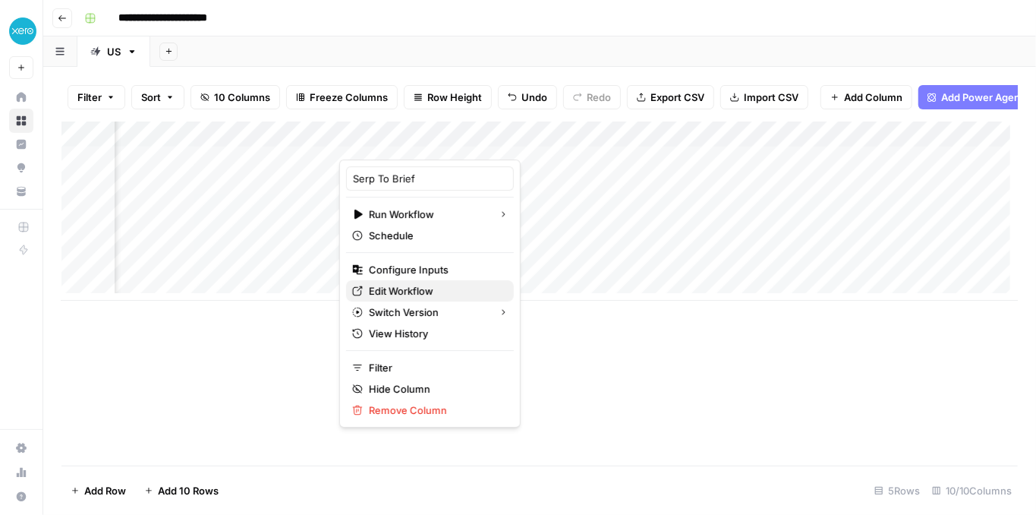
click at [392, 288] on span "Edit Workflow" at bounding box center [435, 290] width 133 height 15
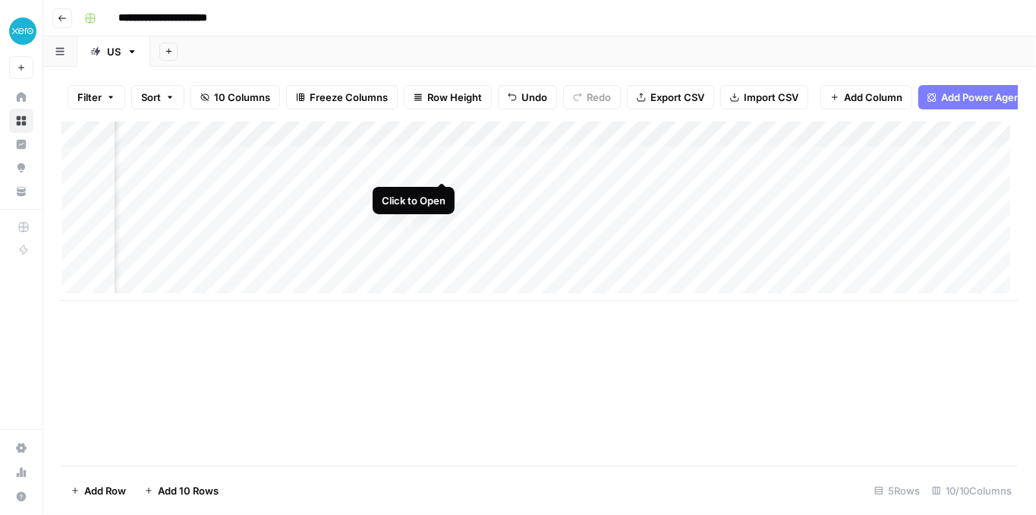
click at [441, 169] on div "Add Column" at bounding box center [539, 210] width 957 height 179
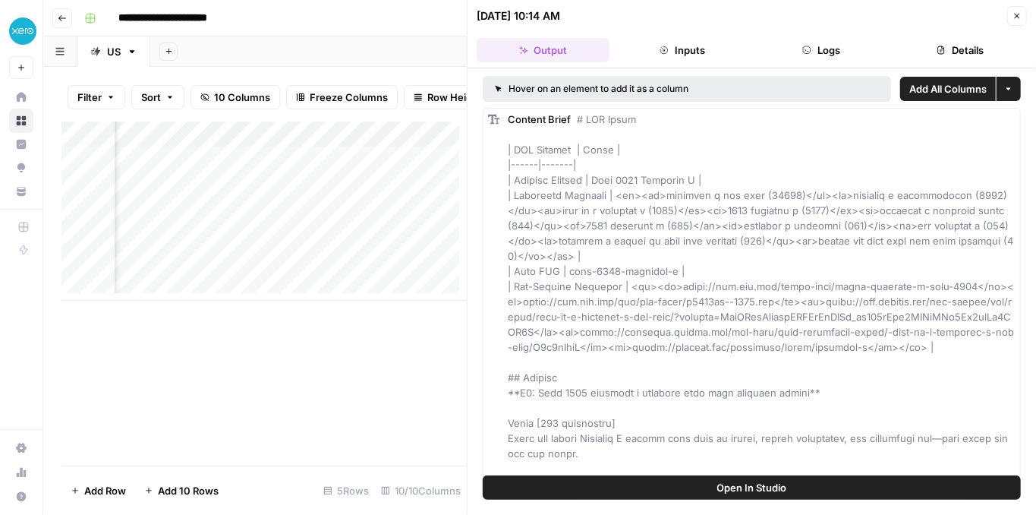
click at [708, 487] on button "Open In Studio" at bounding box center [752, 487] width 538 height 24
click at [1015, 19] on icon "button" at bounding box center [1017, 15] width 9 height 9
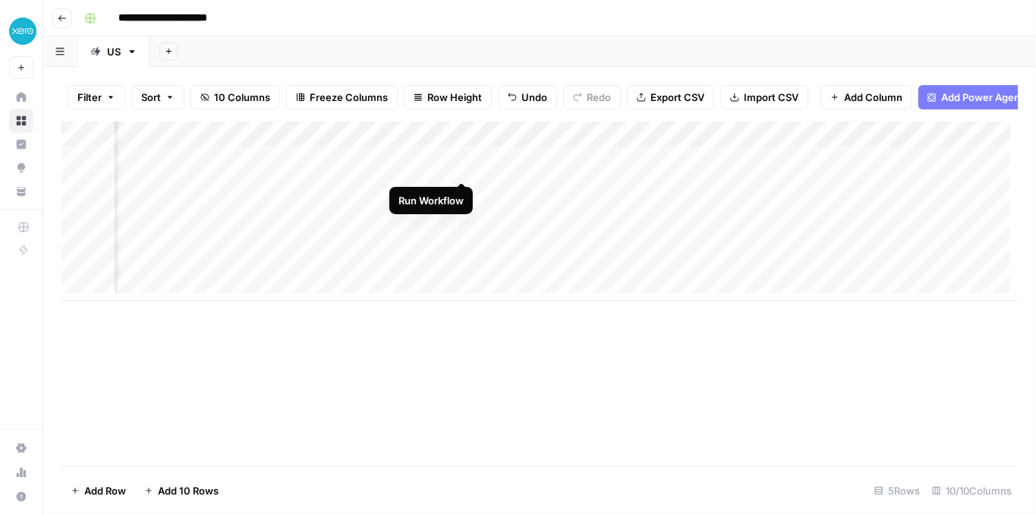
click at [464, 166] on div "Add Column" at bounding box center [539, 210] width 957 height 179
click at [459, 219] on div "Add Column" at bounding box center [539, 210] width 957 height 179
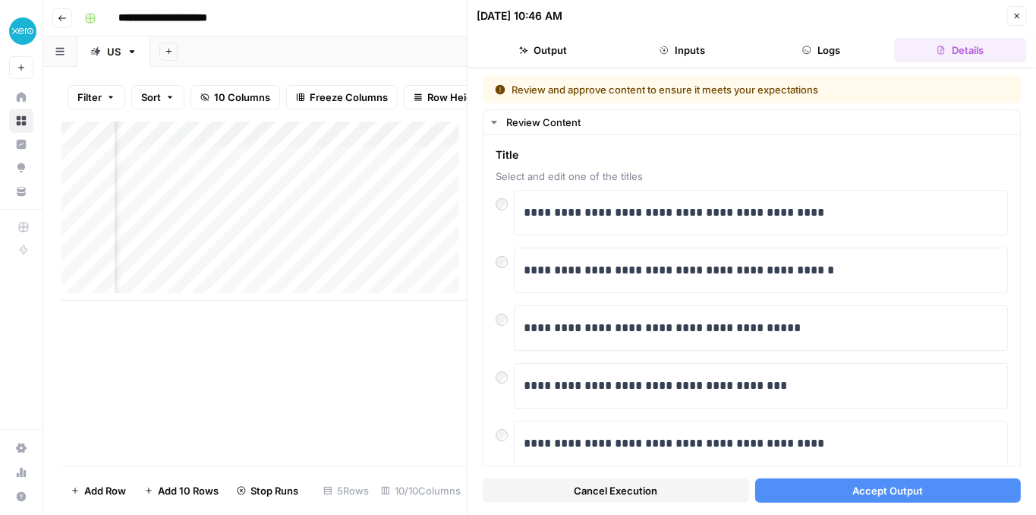
click at [656, 489] on button "Cancel Execution" at bounding box center [616, 490] width 266 height 24
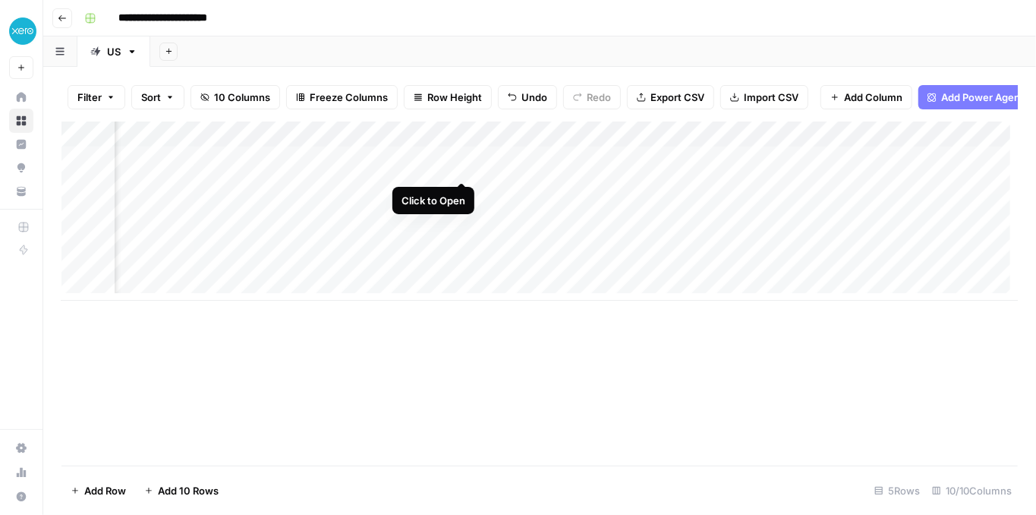
click at [465, 162] on div "Add Column" at bounding box center [539, 210] width 957 height 179
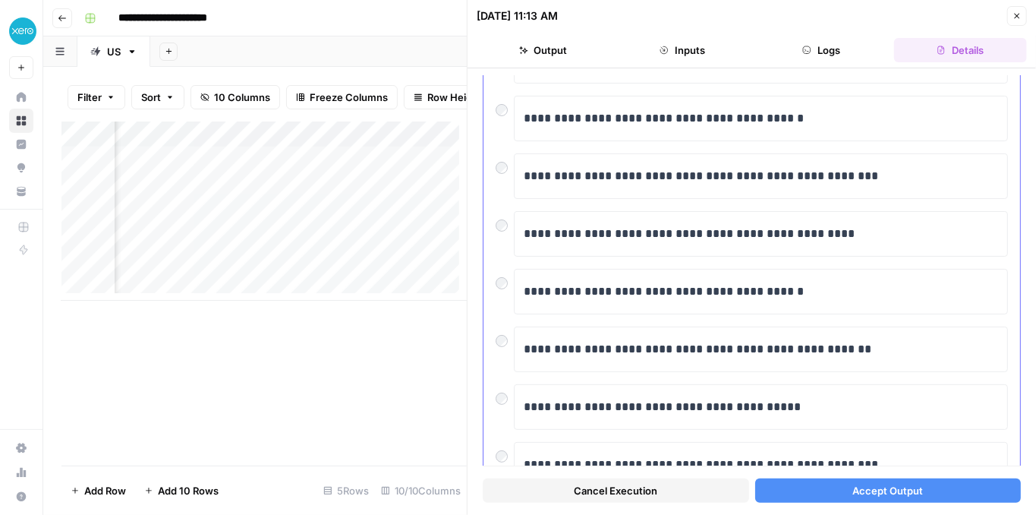
scroll to position [210, 0]
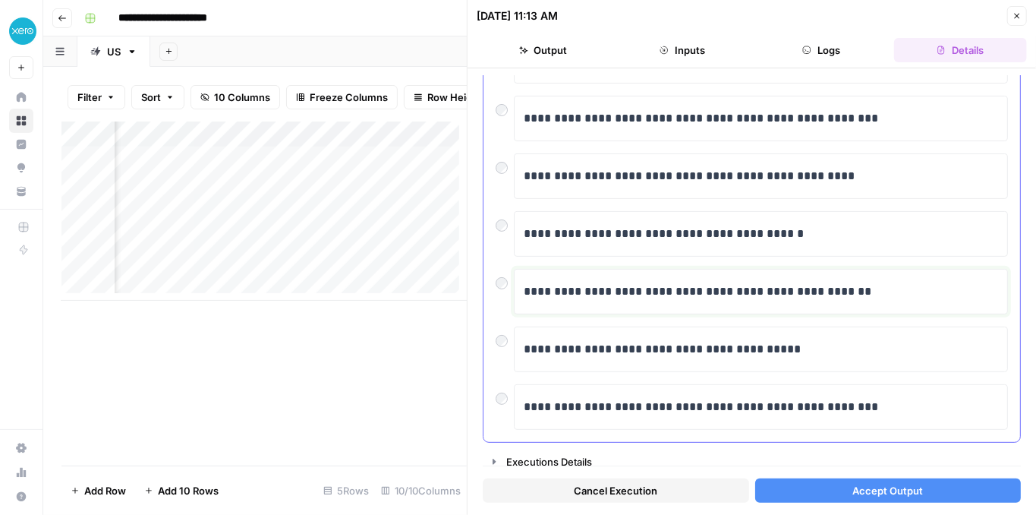
click at [556, 286] on p "**********" at bounding box center [758, 292] width 468 height 20
click at [496, 274] on div at bounding box center [505, 279] width 18 height 21
click at [883, 498] on button "Accept Output" at bounding box center [888, 490] width 266 height 24
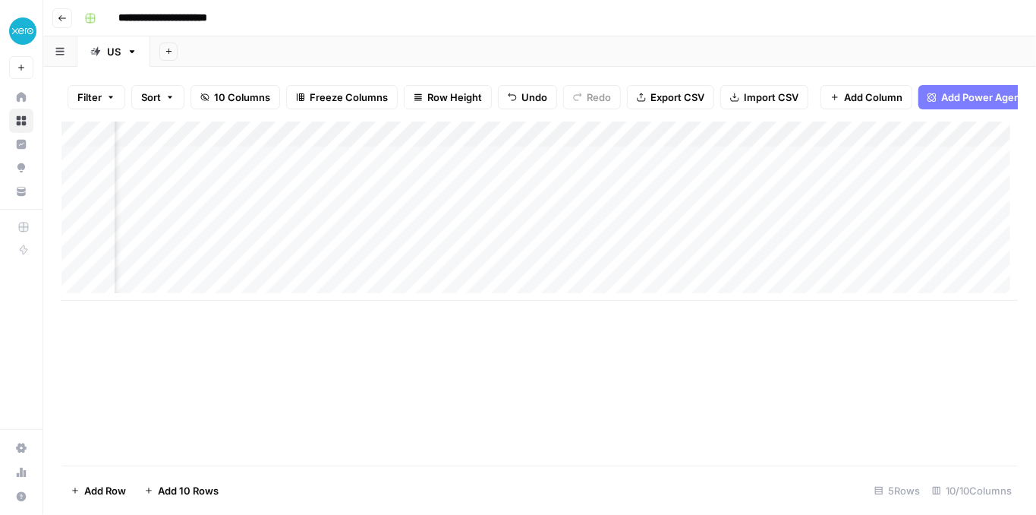
scroll to position [0, 578]
click at [840, 160] on div "Add Column" at bounding box center [539, 210] width 957 height 179
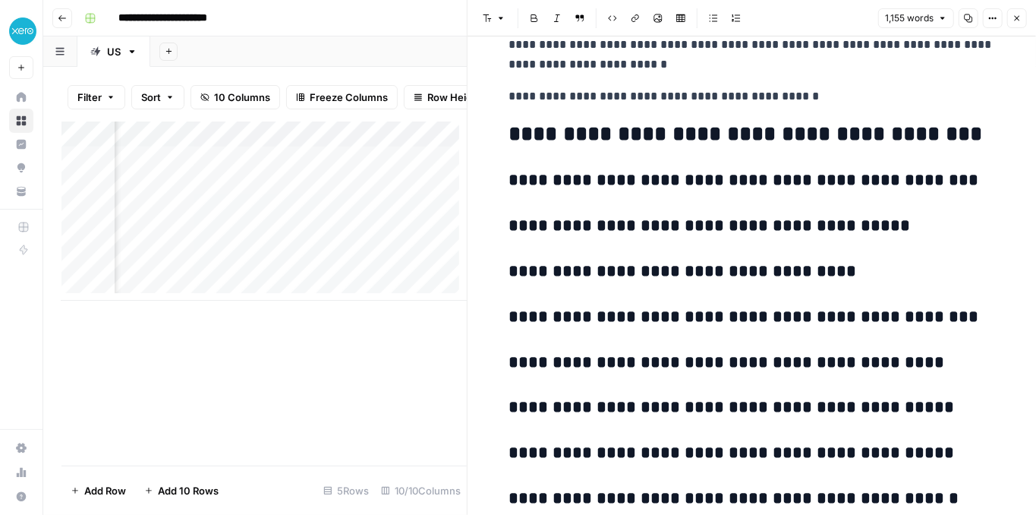
scroll to position [5197, 0]
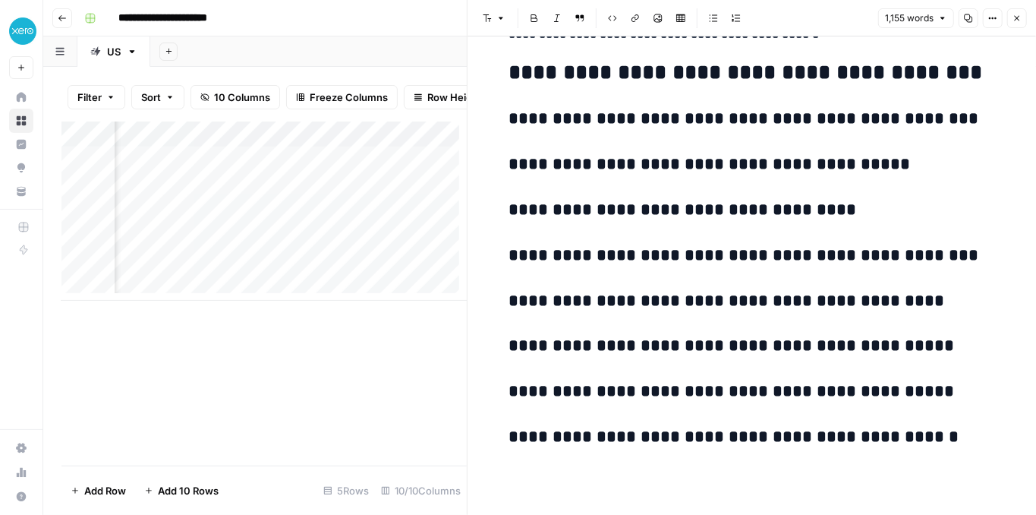
click at [1019, 20] on icon "button" at bounding box center [1017, 18] width 5 height 5
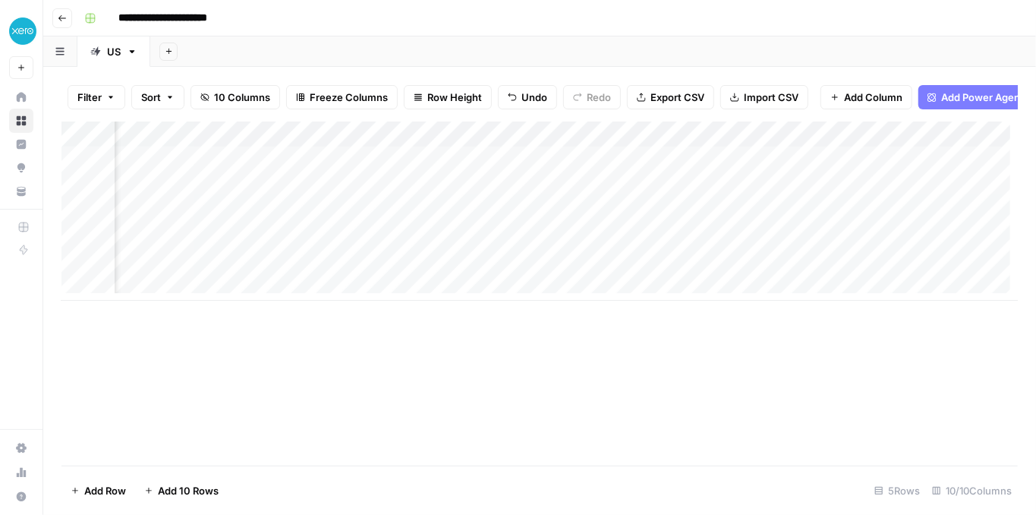
scroll to position [0, 325]
click at [387, 165] on div "Add Column" at bounding box center [539, 210] width 957 height 179
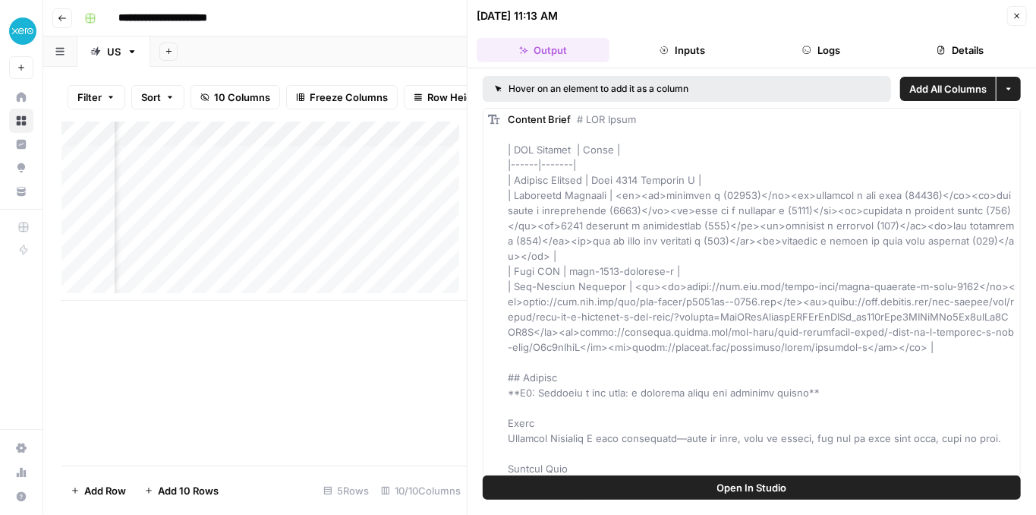
click at [785, 486] on span "Open In Studio" at bounding box center [752, 487] width 70 height 15
click at [389, 217] on div "Add Column" at bounding box center [263, 210] width 405 height 179
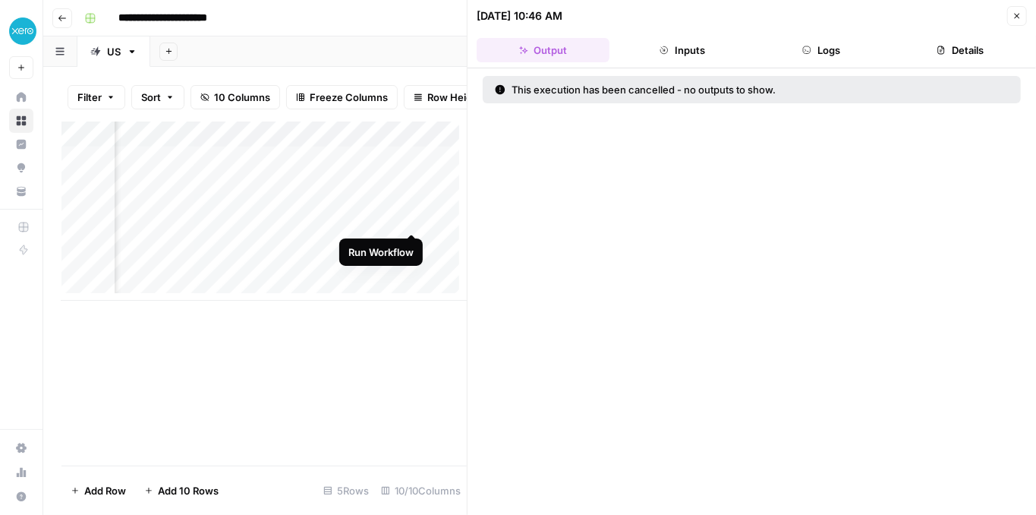
click at [408, 219] on div "Add Column" at bounding box center [263, 210] width 405 height 179
click at [1020, 20] on button "Close" at bounding box center [1017, 16] width 20 height 20
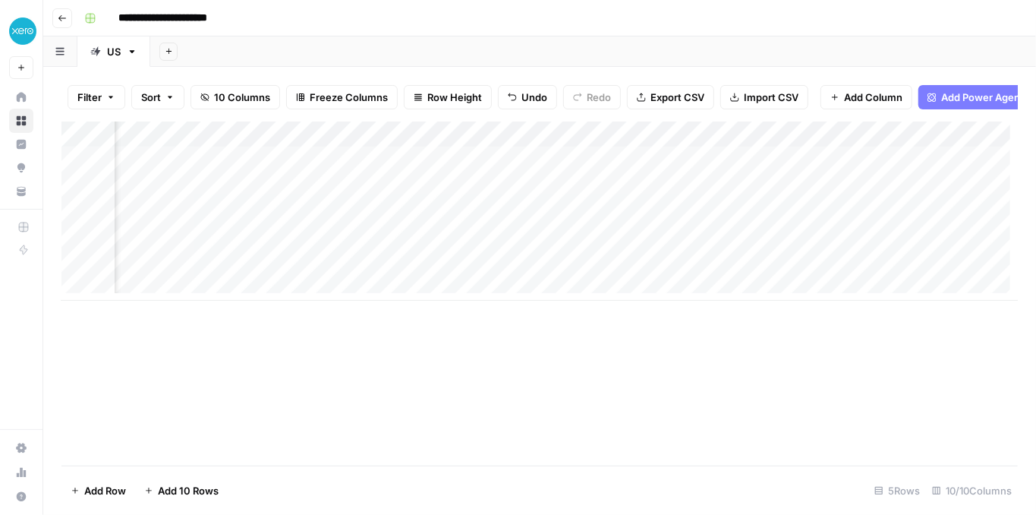
click at [409, 217] on div "Add Column" at bounding box center [539, 210] width 957 height 179
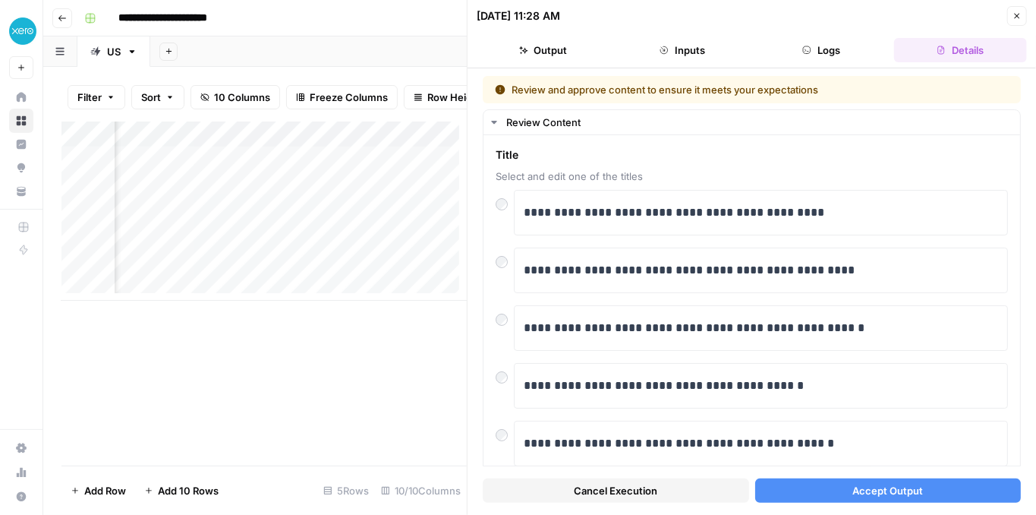
click at [863, 493] on span "Accept Output" at bounding box center [888, 490] width 71 height 15
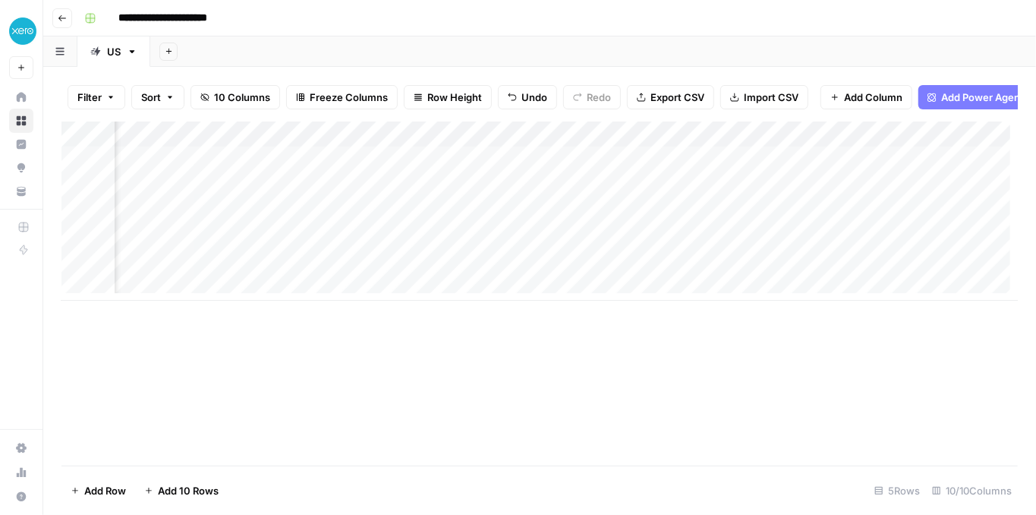
scroll to position [0, 462]
click at [963, 213] on div "Add Column" at bounding box center [539, 210] width 957 height 179
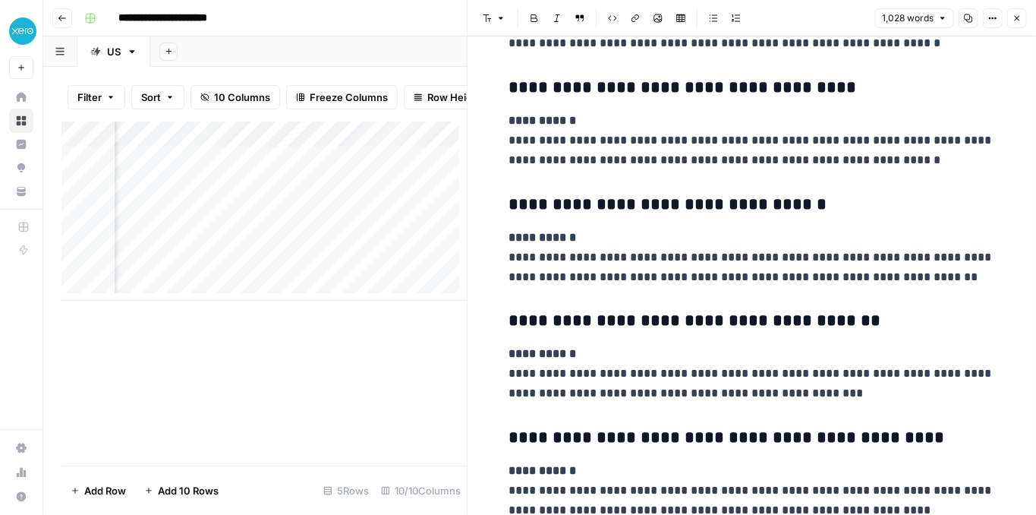
scroll to position [2479, 0]
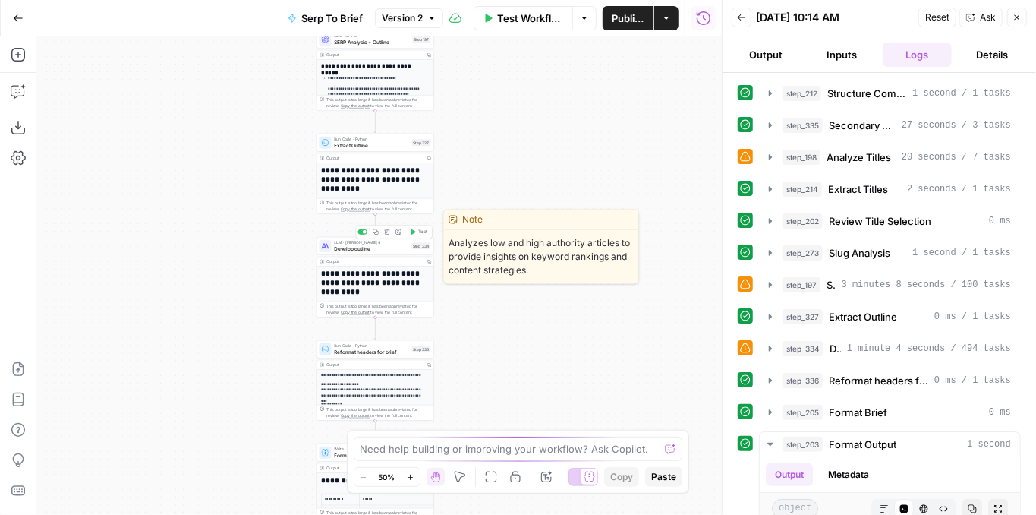
click at [357, 250] on span "Develop outline" at bounding box center [372, 248] width 74 height 8
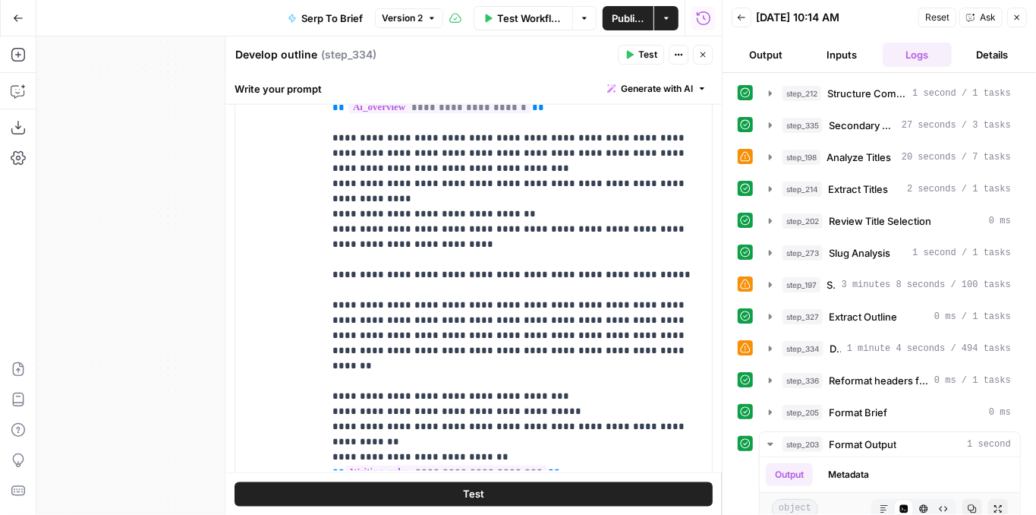
scroll to position [1125, 0]
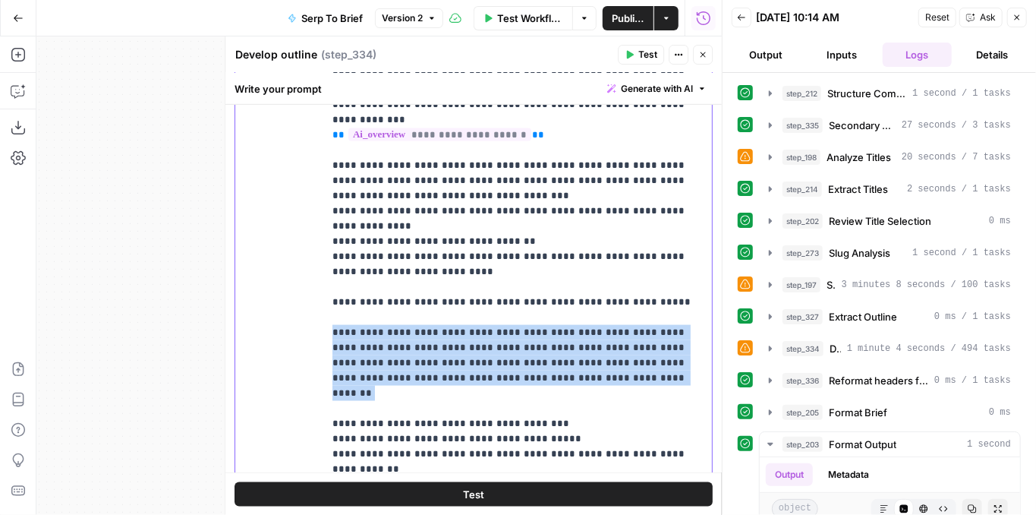
drag, startPoint x: 606, startPoint y: 359, endPoint x: 333, endPoint y: 309, distance: 277.8
click at [333, 309] on p "**********" at bounding box center [515, 256] width 364 height 471
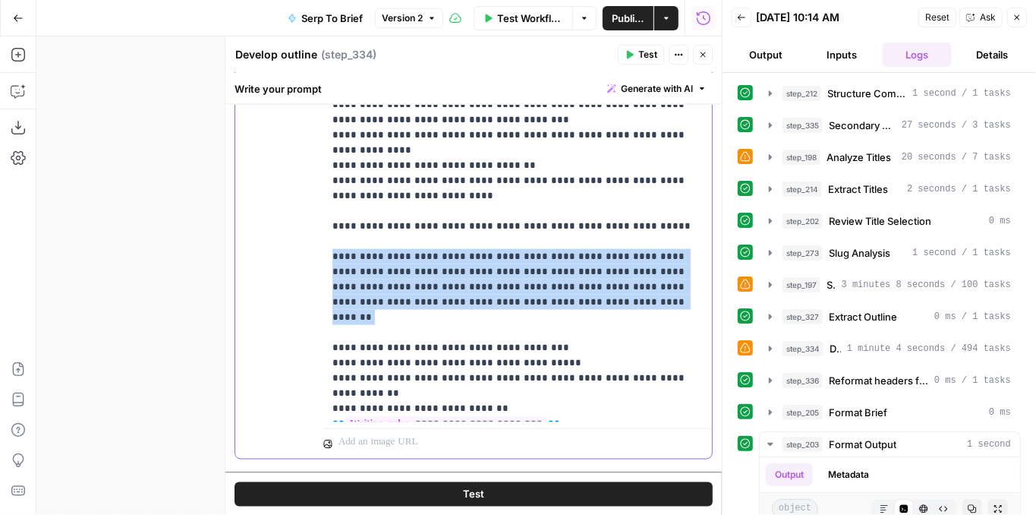
scroll to position [1227, 0]
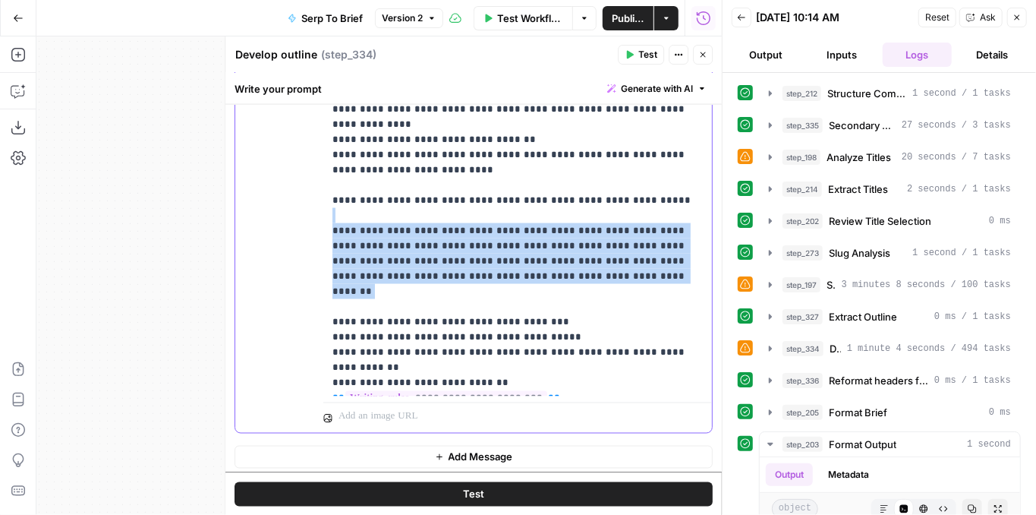
click at [613, 259] on p "**********" at bounding box center [515, 155] width 364 height 471
drag, startPoint x: 613, startPoint y: 258, endPoint x: 326, endPoint y: 209, distance: 291.9
click at [326, 209] on div "**********" at bounding box center [517, 154] width 389 height 483
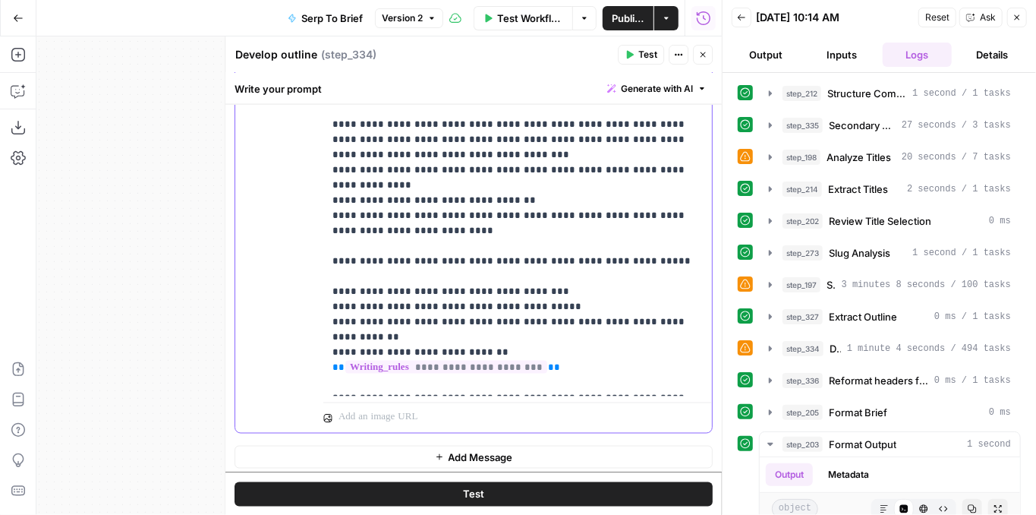
scroll to position [1151, 0]
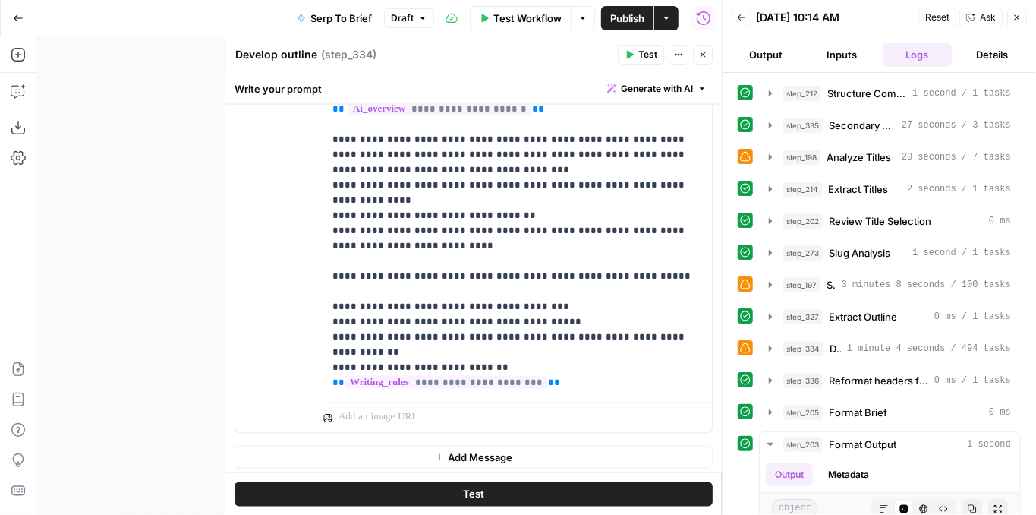
click at [627, 58] on icon "button" at bounding box center [629, 54] width 9 height 9
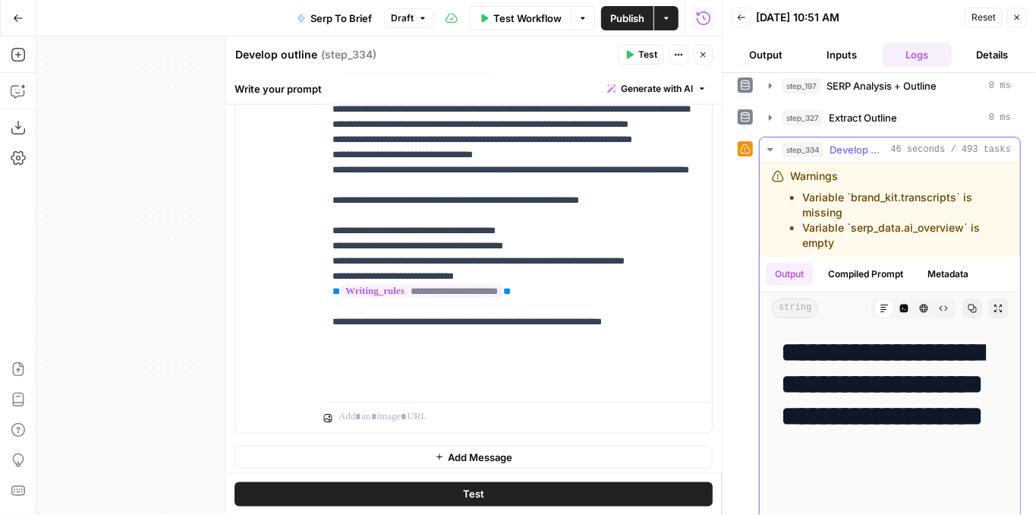
scroll to position [202, 0]
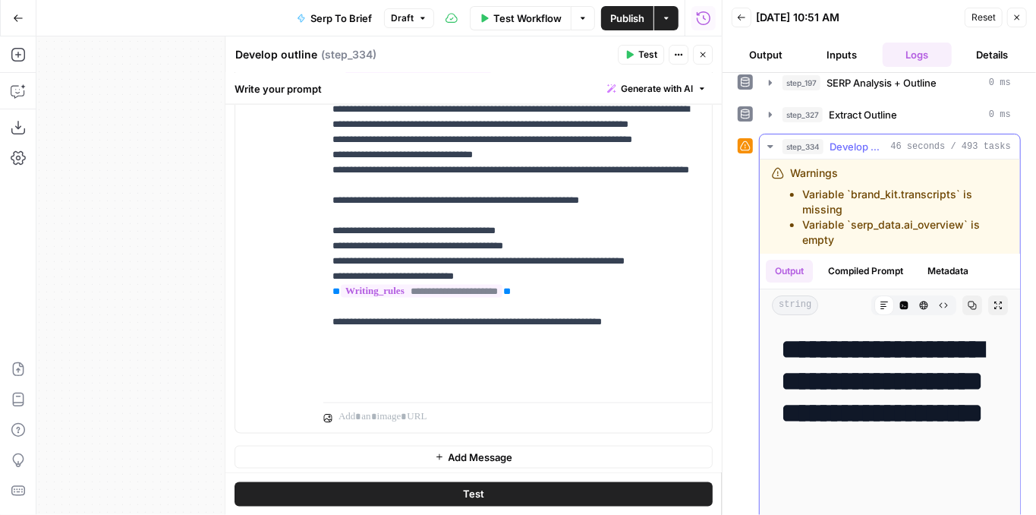
click at [994, 301] on icon "button" at bounding box center [998, 305] width 8 height 8
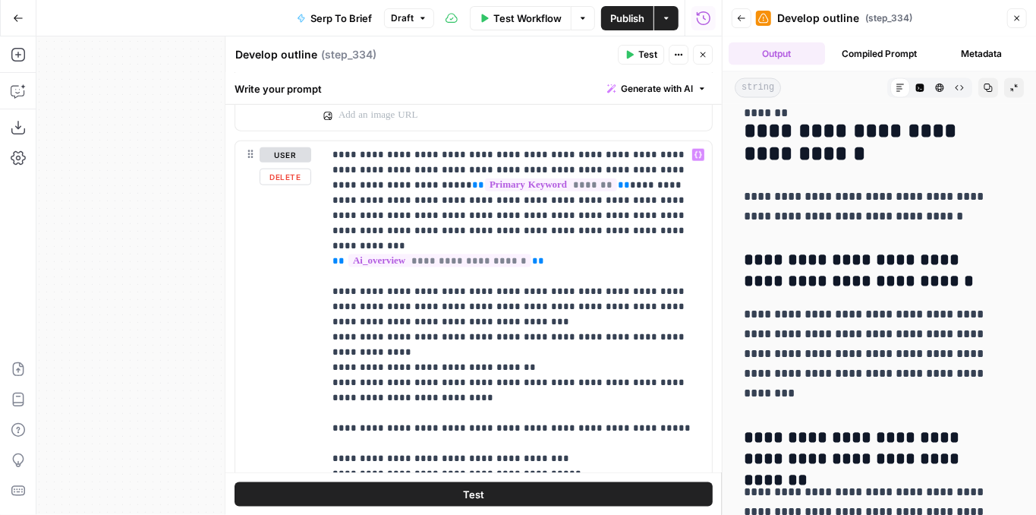
scroll to position [847, 0]
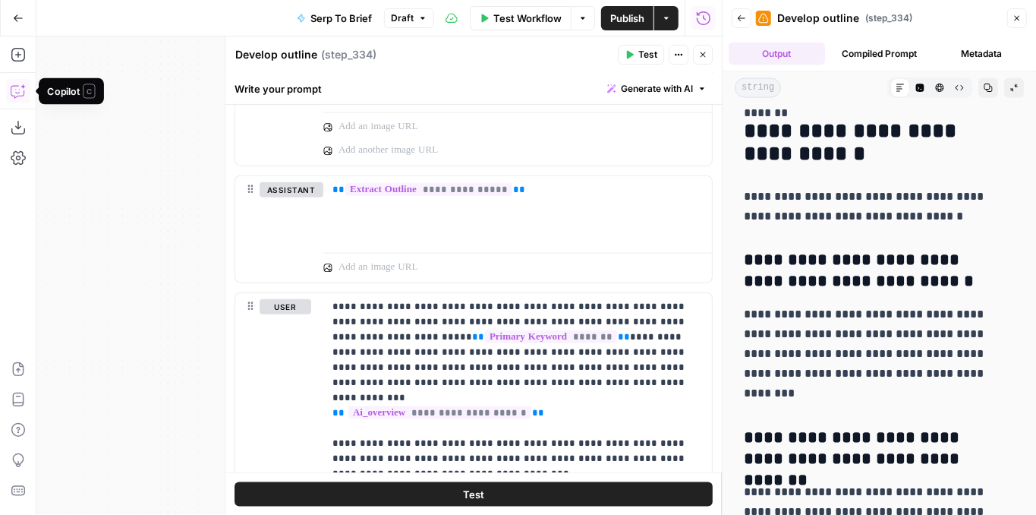
click at [14, 87] on icon "button" at bounding box center [18, 91] width 15 height 15
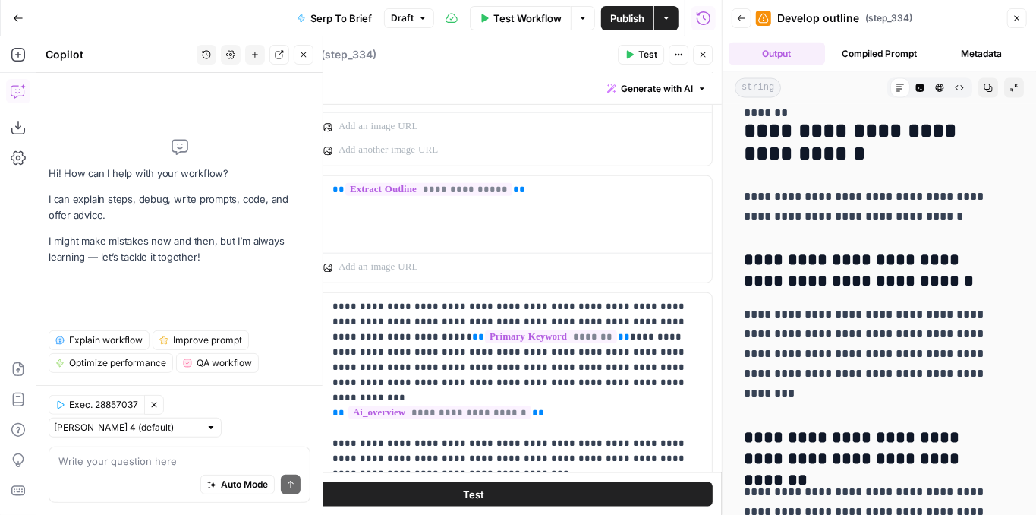
click at [105, 465] on textarea at bounding box center [179, 460] width 242 height 15
click at [146, 459] on textarea "For stp" at bounding box center [179, 460] width 242 height 15
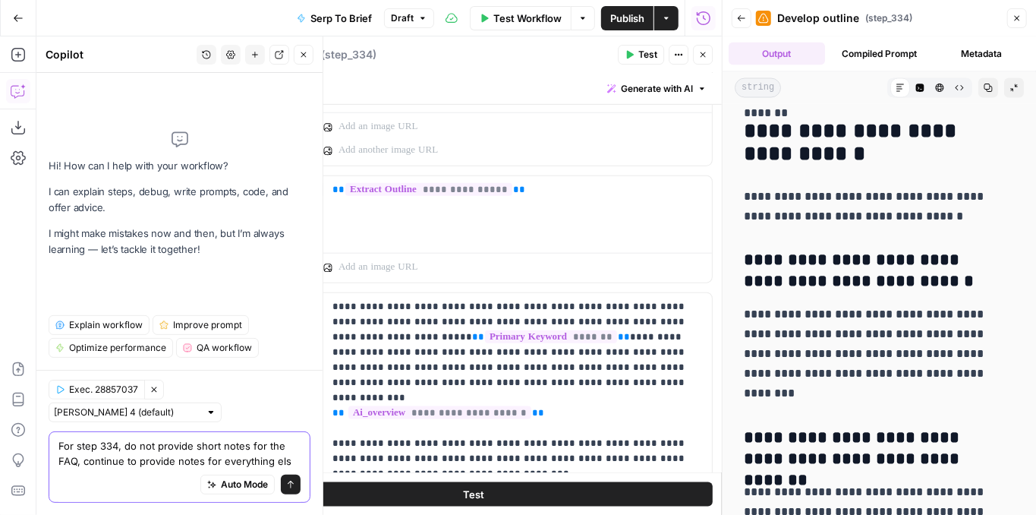
type textarea "For step 334, do not provide short notes for the FAQ, continue to provide notes…"
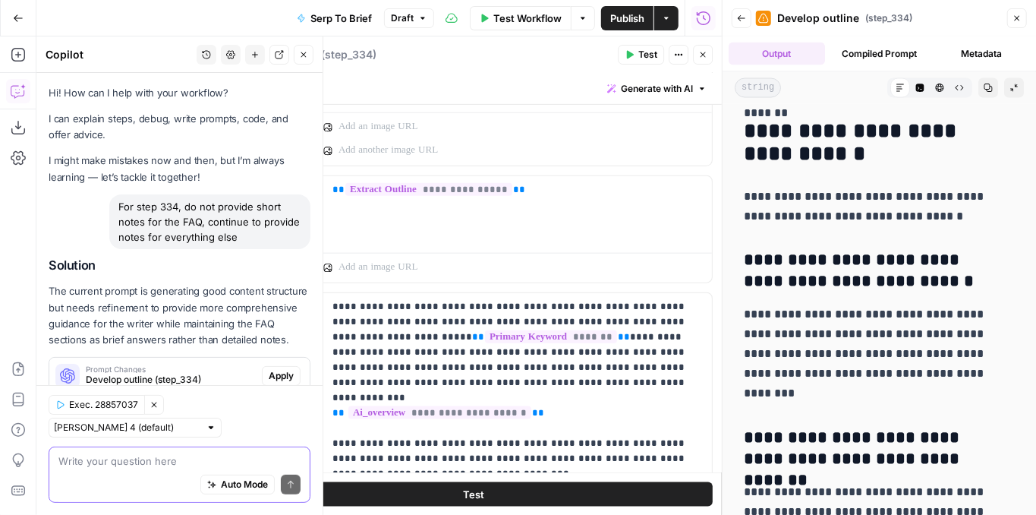
scroll to position [58, 0]
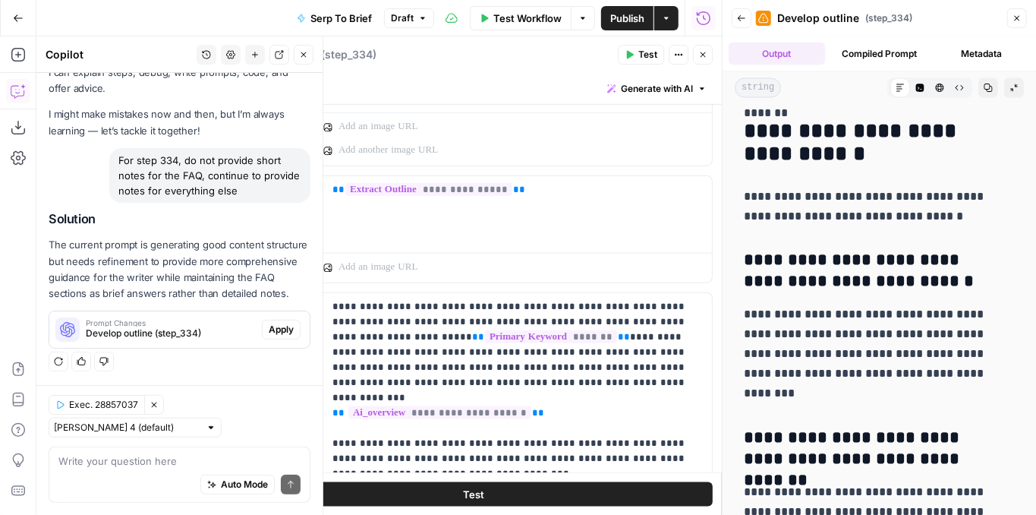
click at [113, 472] on div "Auto Mode Send" at bounding box center [179, 484] width 242 height 33
type textarea "Just leave the FAQ as headers"
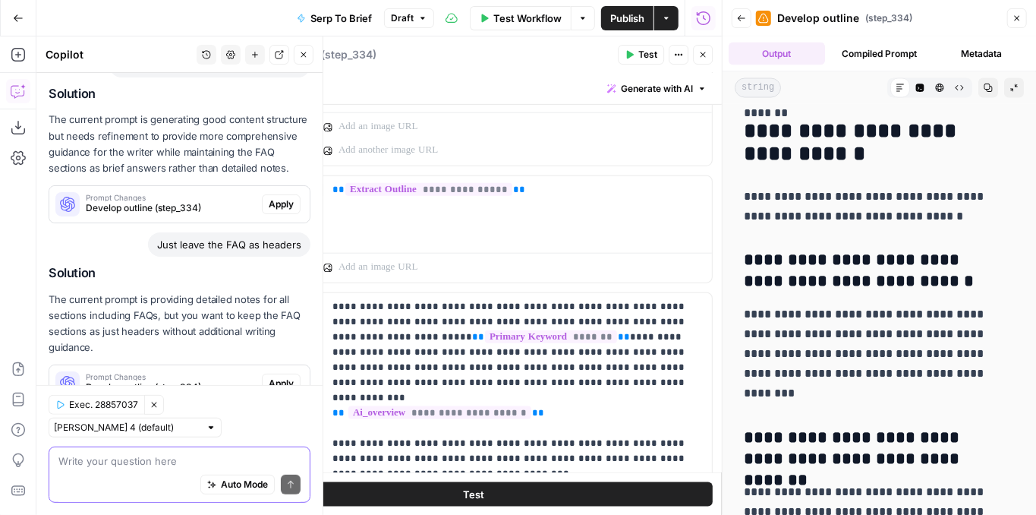
scroll to position [237, 0]
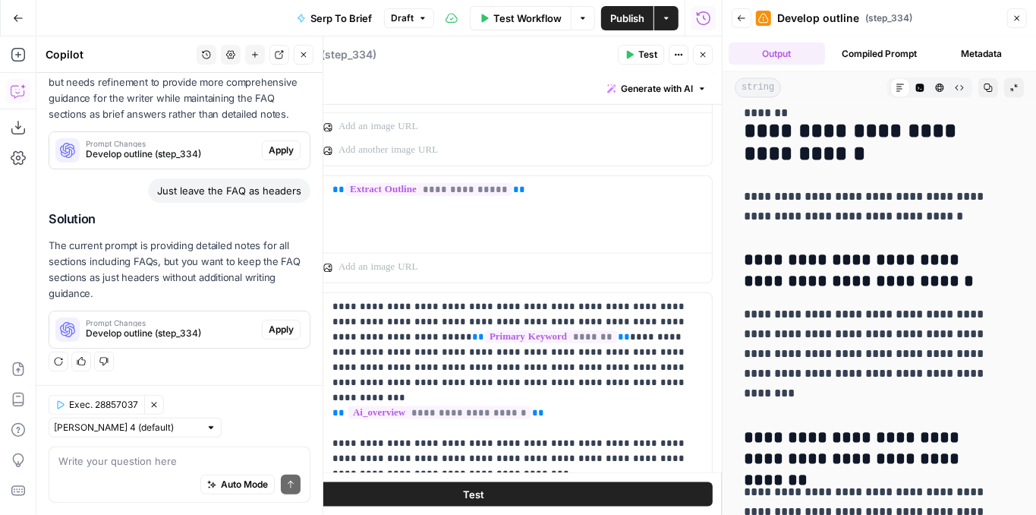
click at [273, 336] on span "Apply" at bounding box center [281, 330] width 25 height 14
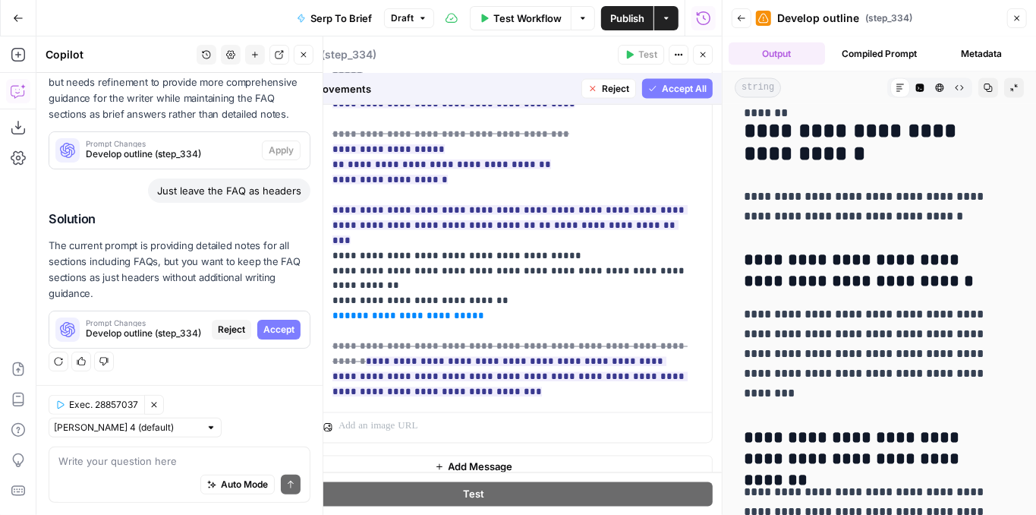
scroll to position [1362, 0]
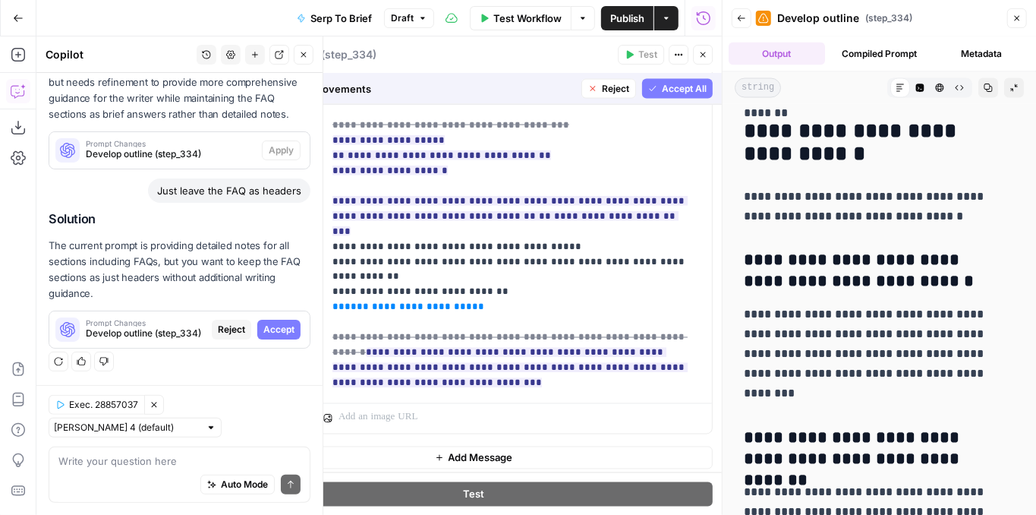
drag, startPoint x: 666, startPoint y: 91, endPoint x: 660, endPoint y: 73, distance: 19.0
click at [666, 91] on span "Accept All" at bounding box center [684, 89] width 45 height 14
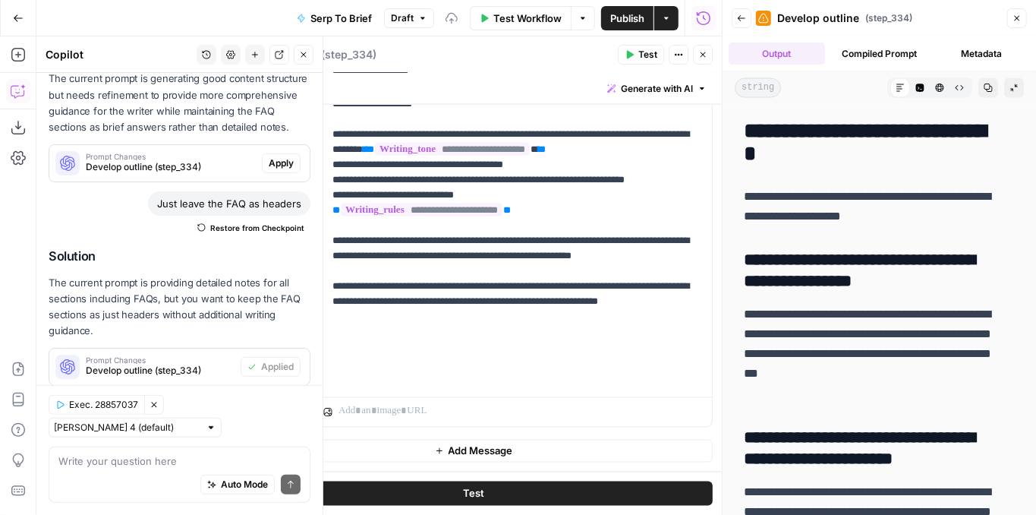
scroll to position [0, 0]
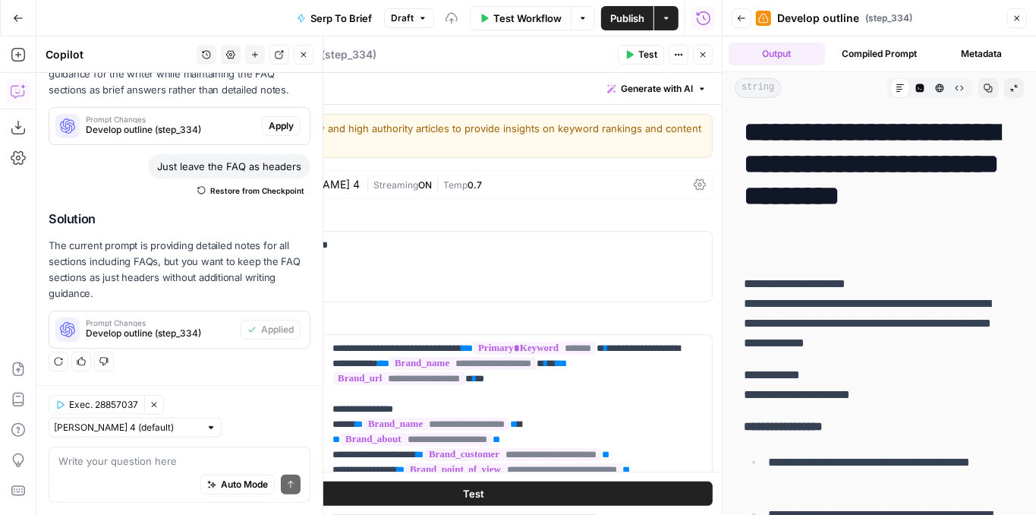
click at [647, 57] on span "Test" at bounding box center [647, 55] width 19 height 14
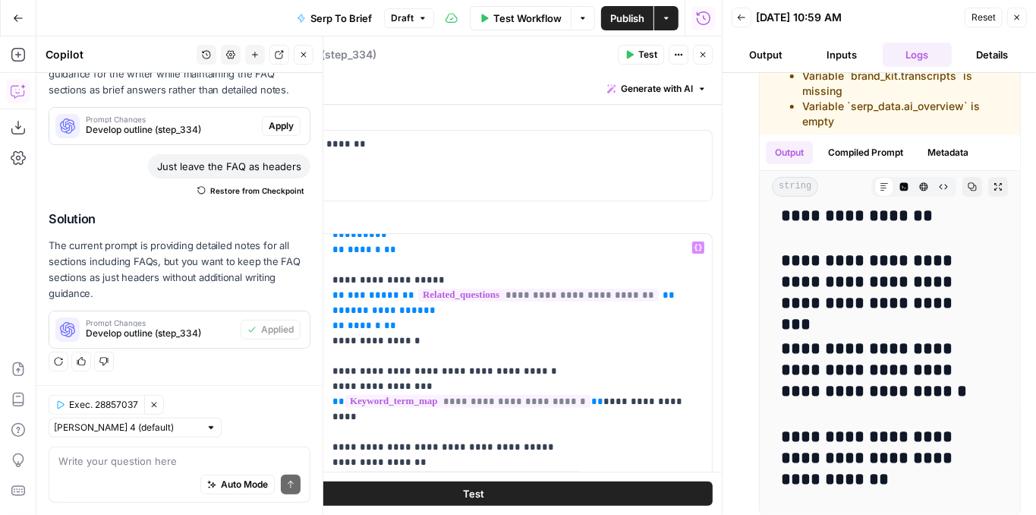
scroll to position [607, 0]
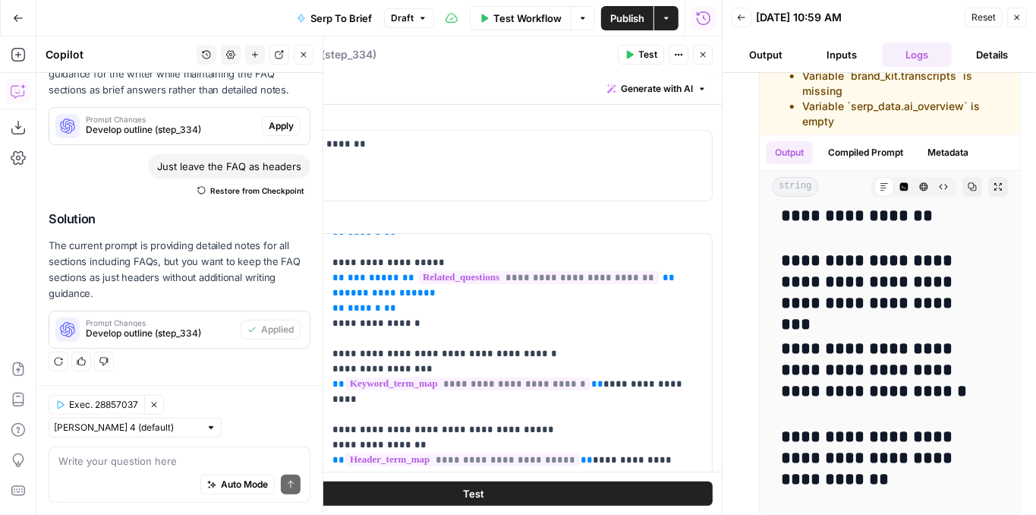
click at [692, 62] on div "Test Actions Close" at bounding box center [665, 55] width 95 height 20
click at [702, 58] on icon "button" at bounding box center [702, 54] width 9 height 9
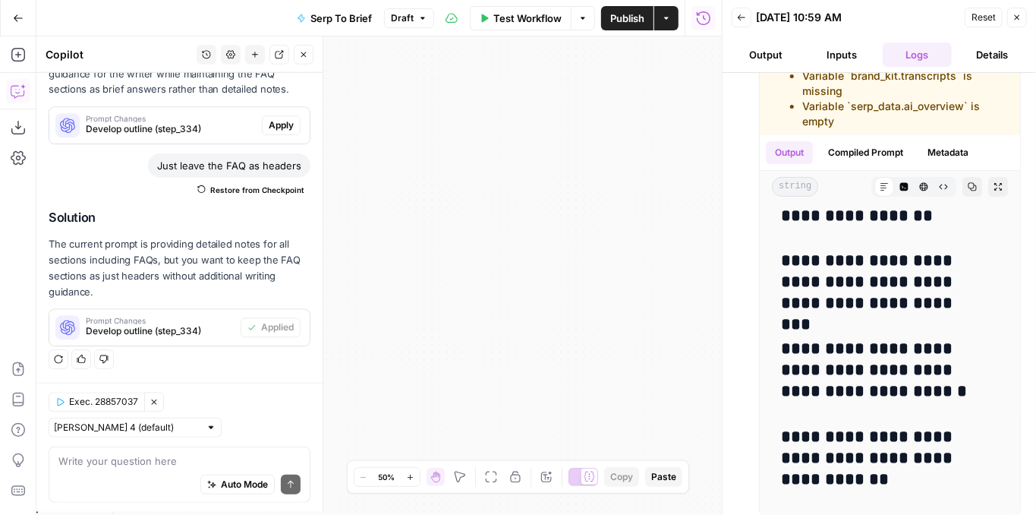
scroll to position [285, 0]
drag, startPoint x: 479, startPoint y: 286, endPoint x: 653, endPoint y: 260, distance: 175.9
click at [688, 255] on div "Workflow Set Inputs Inputs Run Code · JavaScript Structure Competitor Keywords …" at bounding box center [379, 275] width 686 height 478
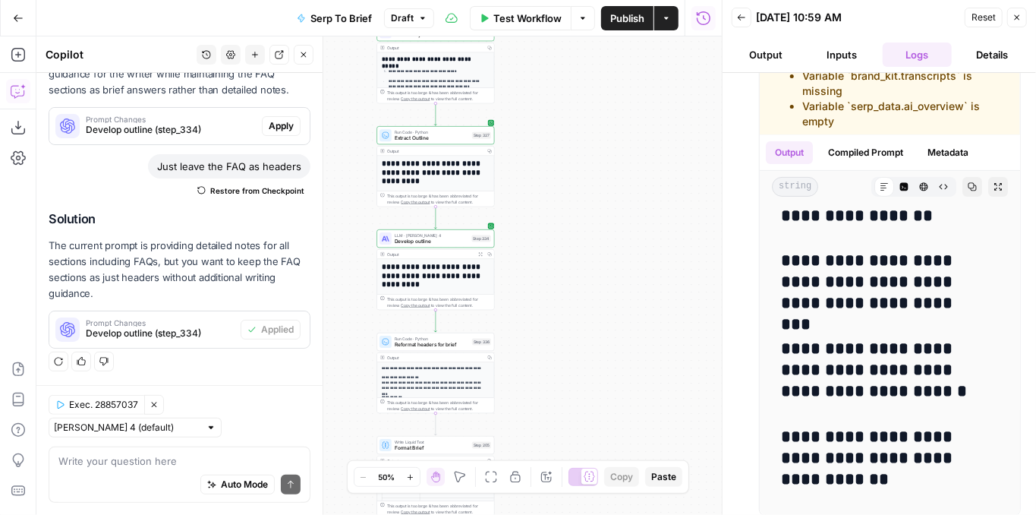
drag, startPoint x: 491, startPoint y: 263, endPoint x: 713, endPoint y: 257, distance: 221.7
click at [713, 257] on div "Workflow Set Inputs Inputs Run Code · JavaScript Structure Competitor Keywords …" at bounding box center [379, 275] width 686 height 478
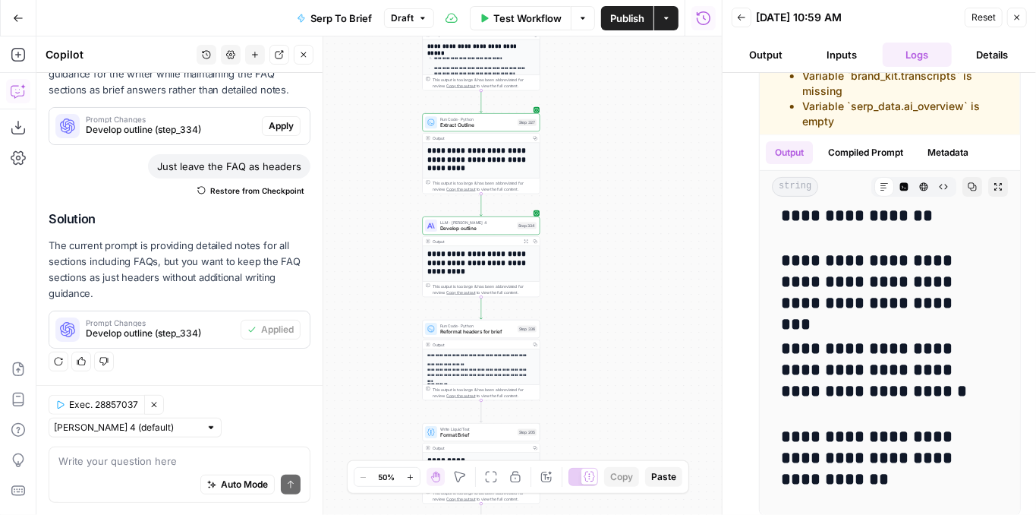
drag, startPoint x: 623, startPoint y: 304, endPoint x: 619, endPoint y: 184, distance: 120.8
click at [619, 184] on div "Workflow Set Inputs Inputs Run Code · JavaScript Structure Competitor Keywords …" at bounding box center [379, 275] width 686 height 478
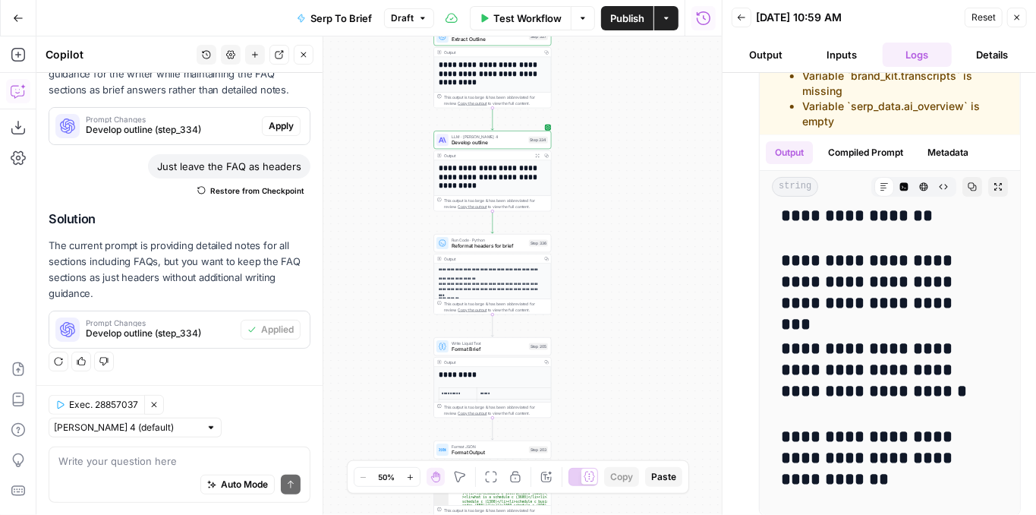
drag, startPoint x: 641, startPoint y: 143, endPoint x: 720, endPoint y: 282, distance: 160.8
click at [720, 282] on body "XeroOps New Home Browse Insights Opportunities Your Data Recent Grids [Xero] Co…" at bounding box center [518, 257] width 1036 height 515
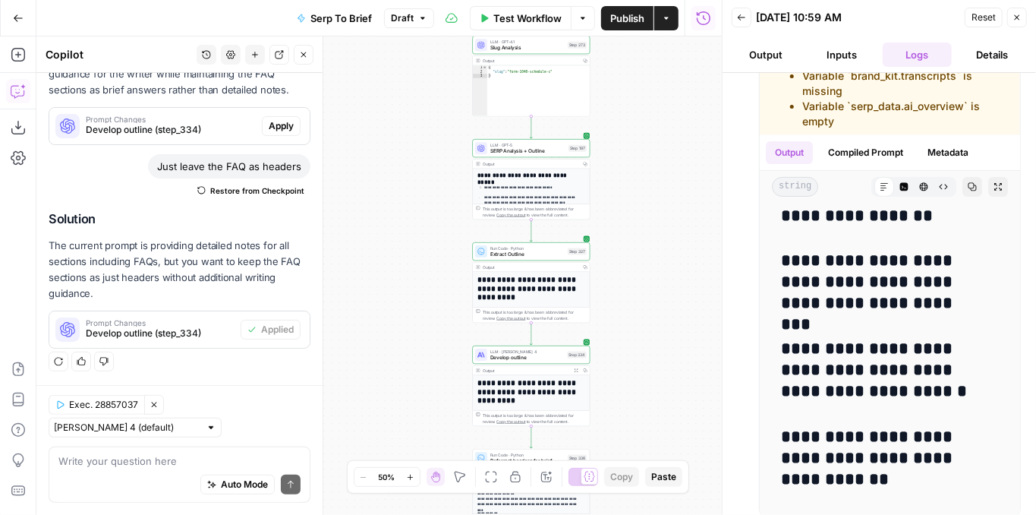
drag, startPoint x: 665, startPoint y: 218, endPoint x: 634, endPoint y: 323, distance: 110.0
click at [634, 323] on div "Workflow Set Inputs Inputs Run Code · JavaScript Structure Competitor Keywords …" at bounding box center [379, 275] width 686 height 478
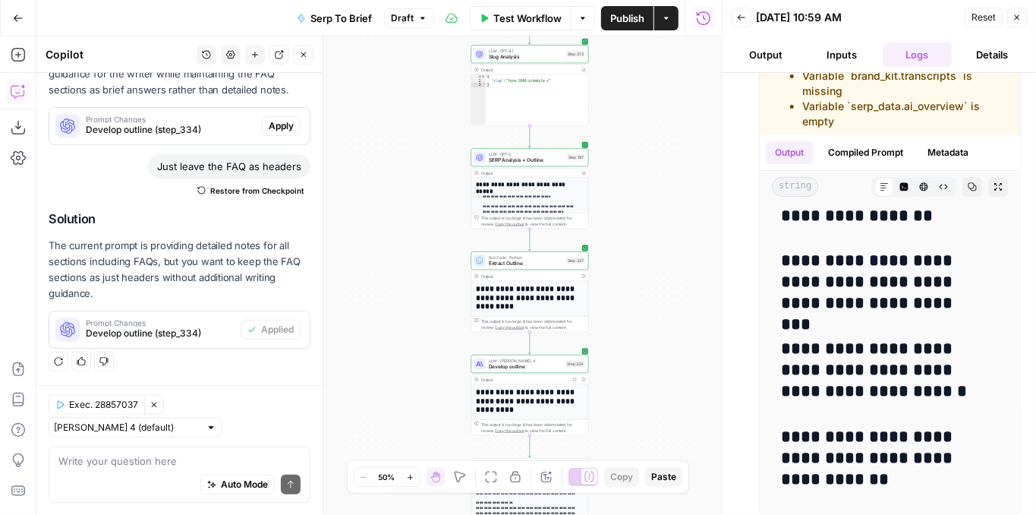
click at [738, 18] on icon "button" at bounding box center [742, 17] width 8 height 6
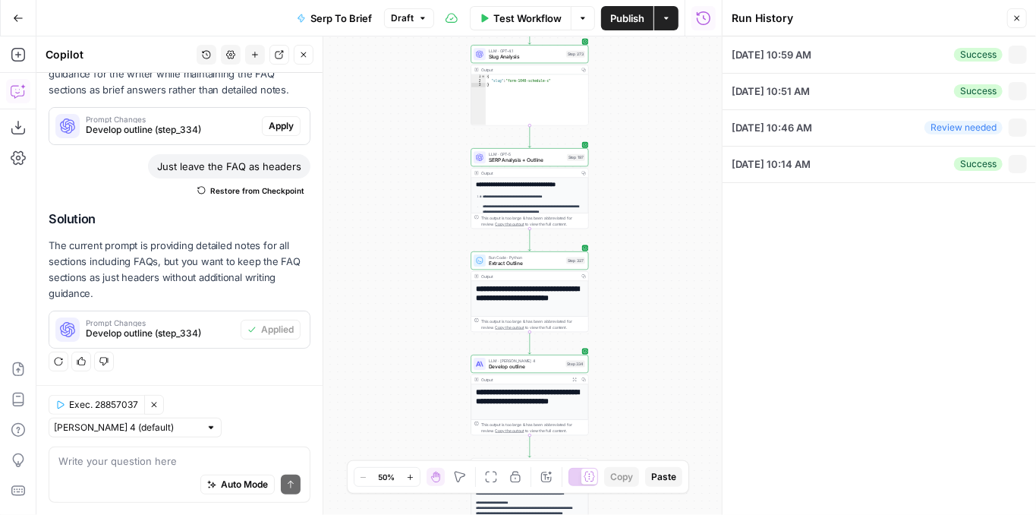
type textarea "{"organic_results":[{"rank":1,"link":"https://www.irs.gov/forms-pubs/about-sche…"
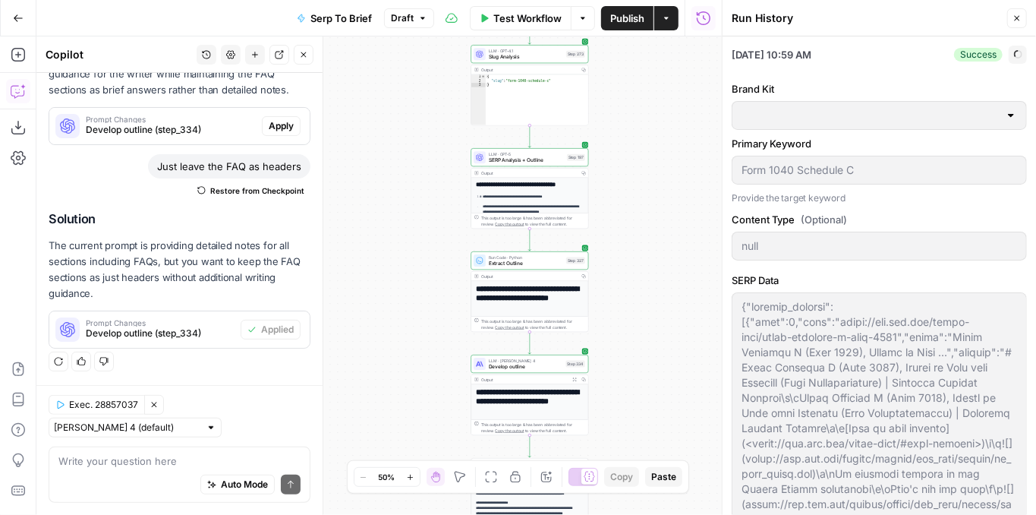
type input "Xero - [US]"
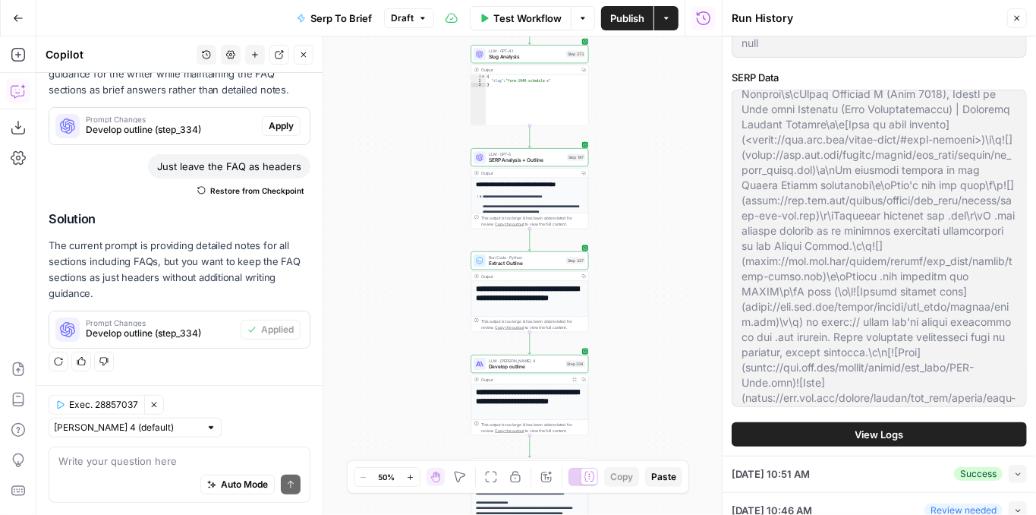
scroll to position [199, 0]
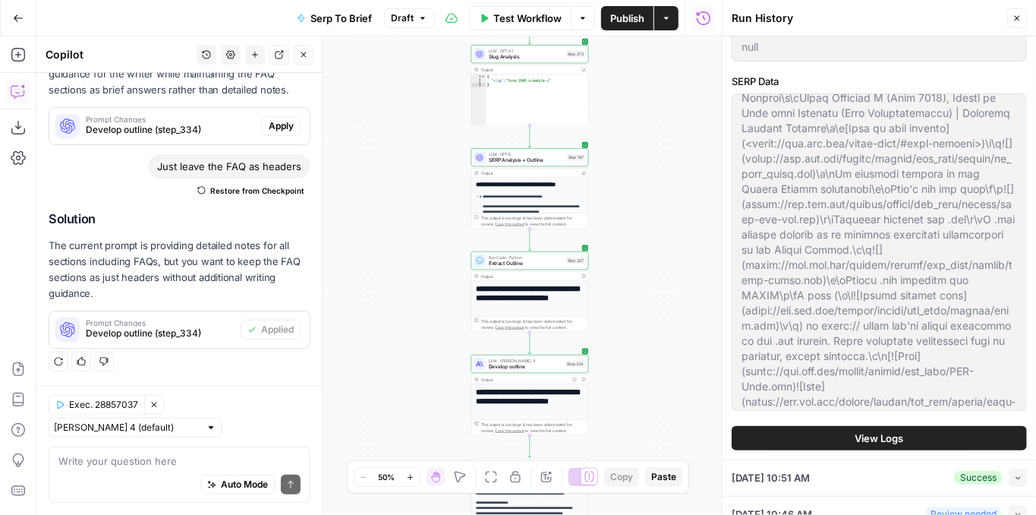
click at [900, 433] on span "View Logs" at bounding box center [880, 437] width 49 height 15
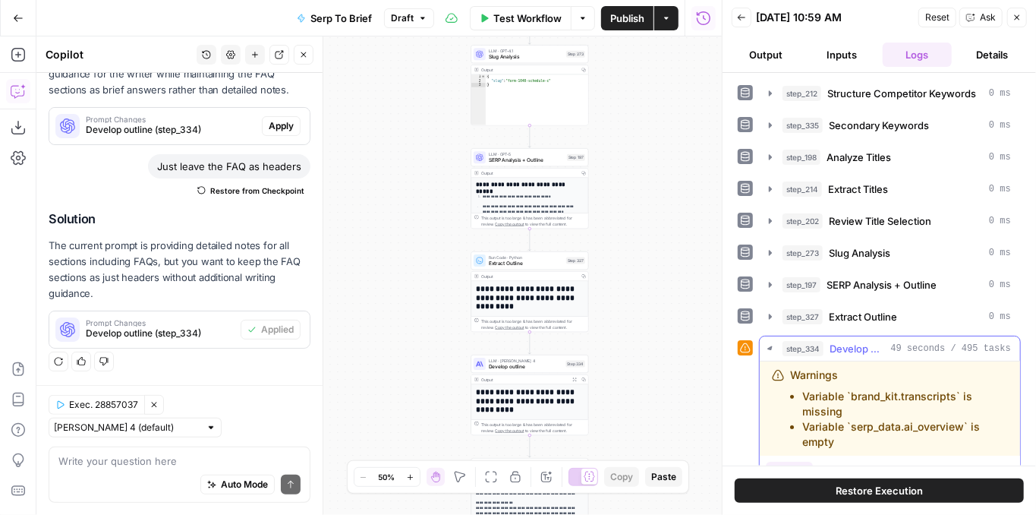
scroll to position [0, 0]
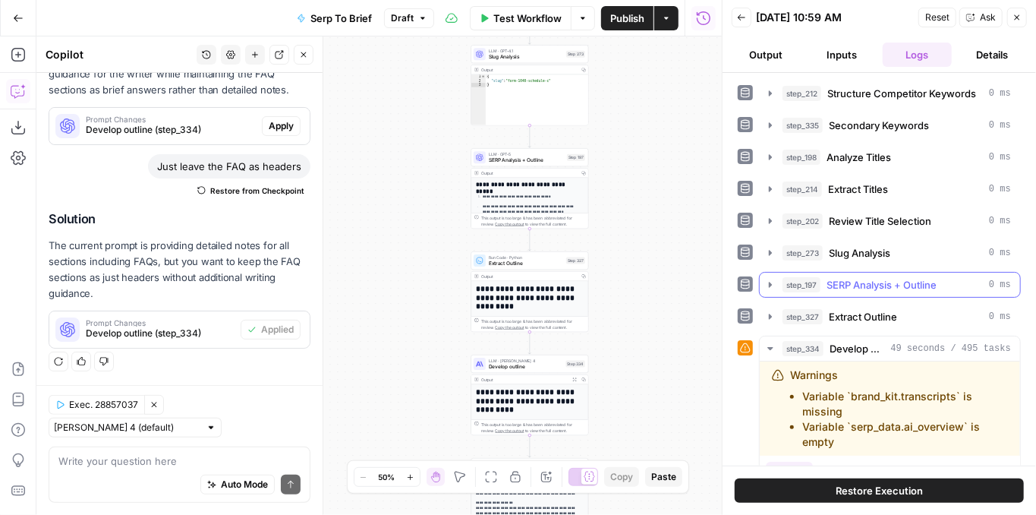
click at [765, 280] on icon "button" at bounding box center [770, 285] width 12 height 12
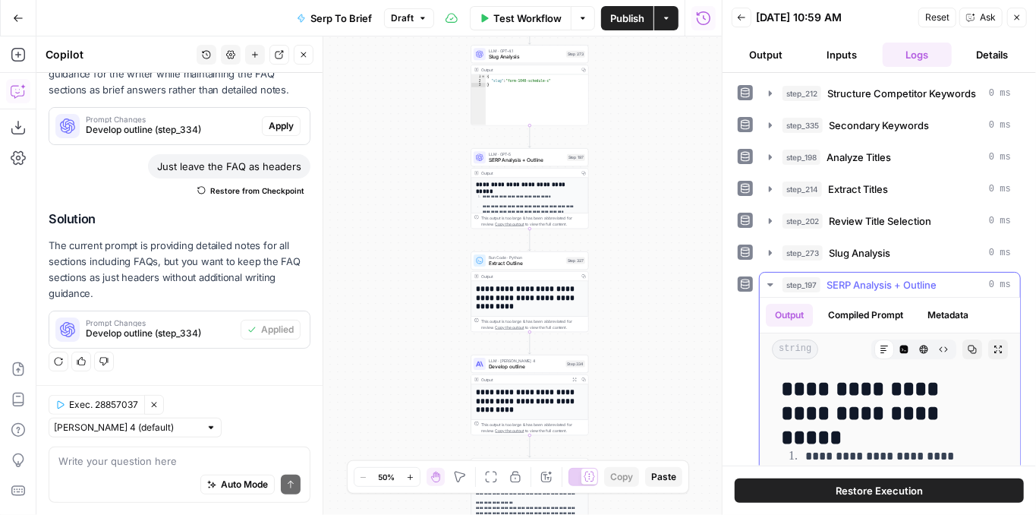
click at [994, 345] on icon "button" at bounding box center [998, 349] width 8 height 8
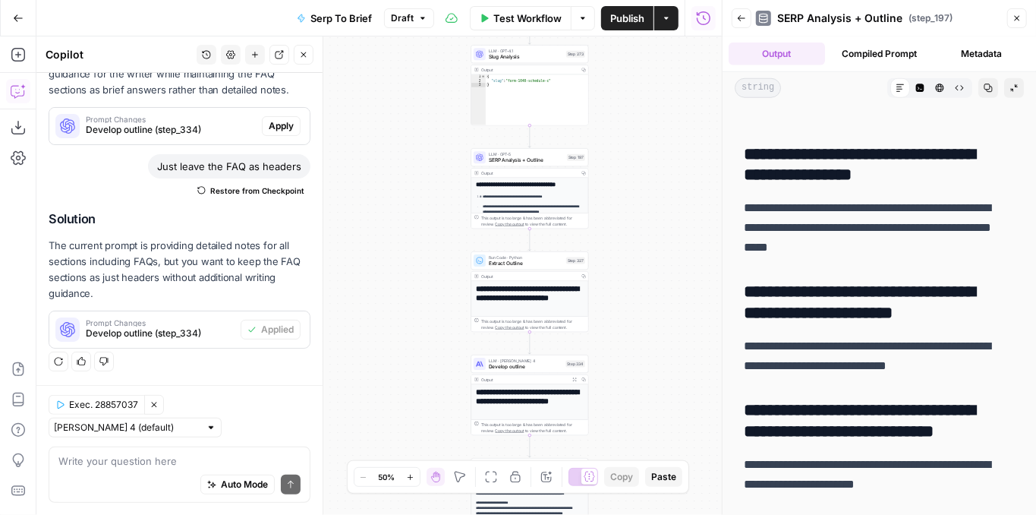
scroll to position [13209, 0]
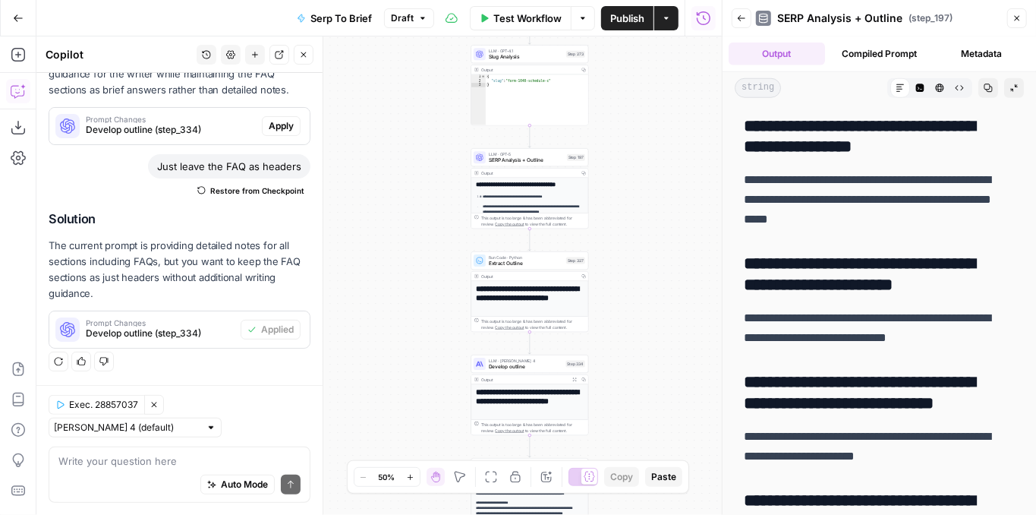
drag, startPoint x: 534, startPoint y: 160, endPoint x: 644, endPoint y: 160, distance: 109.3
click at [534, 160] on span "SERP Analysis + Outline" at bounding box center [526, 160] width 75 height 8
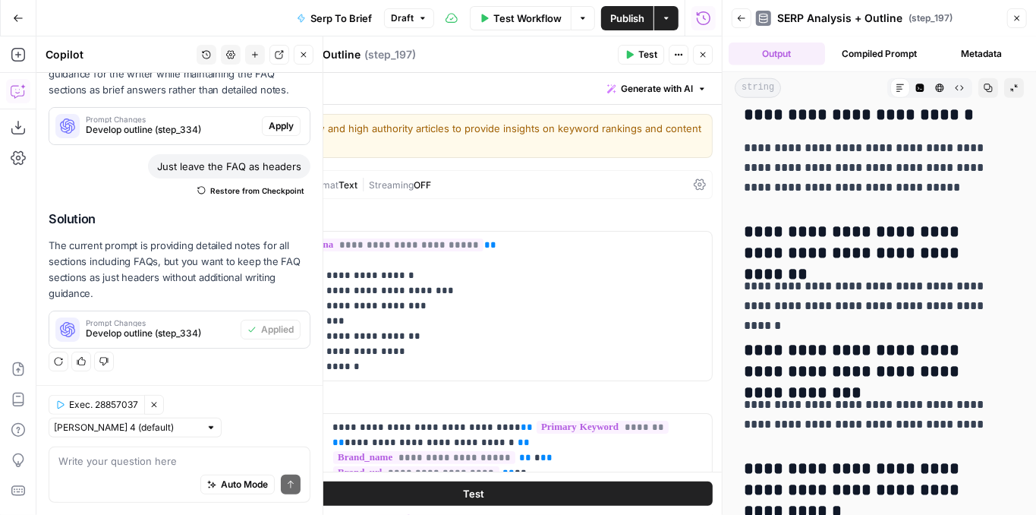
scroll to position [285, 0]
click at [1015, 24] on button "Close" at bounding box center [1017, 18] width 20 height 20
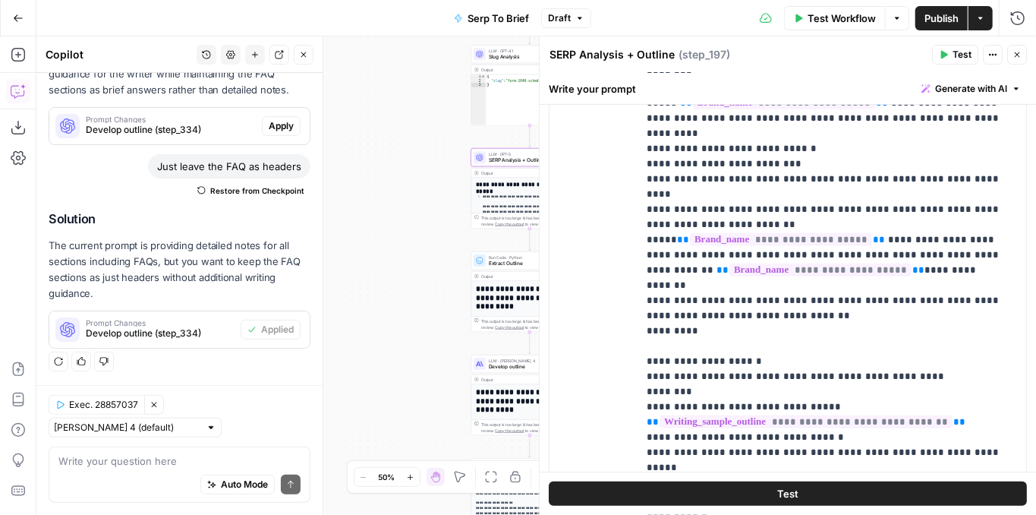
scroll to position [607, 0]
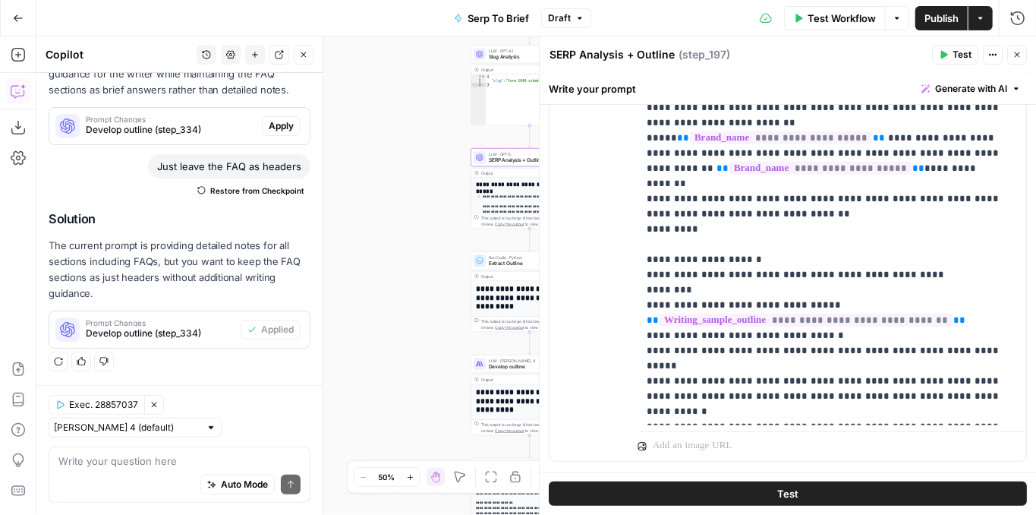
click at [960, 57] on span "Test" at bounding box center [962, 55] width 19 height 14
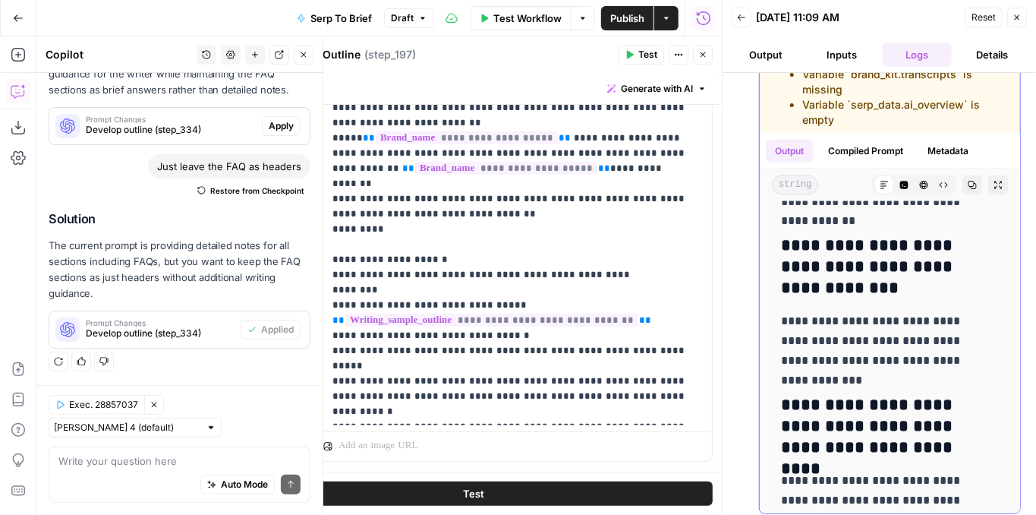
scroll to position [20091, 0]
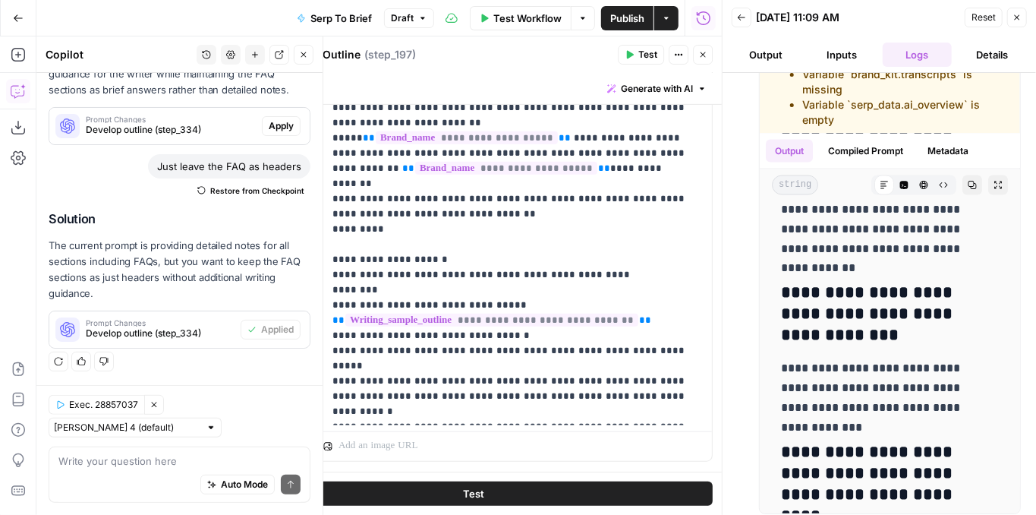
click at [614, 29] on button "Publish" at bounding box center [627, 18] width 52 height 24
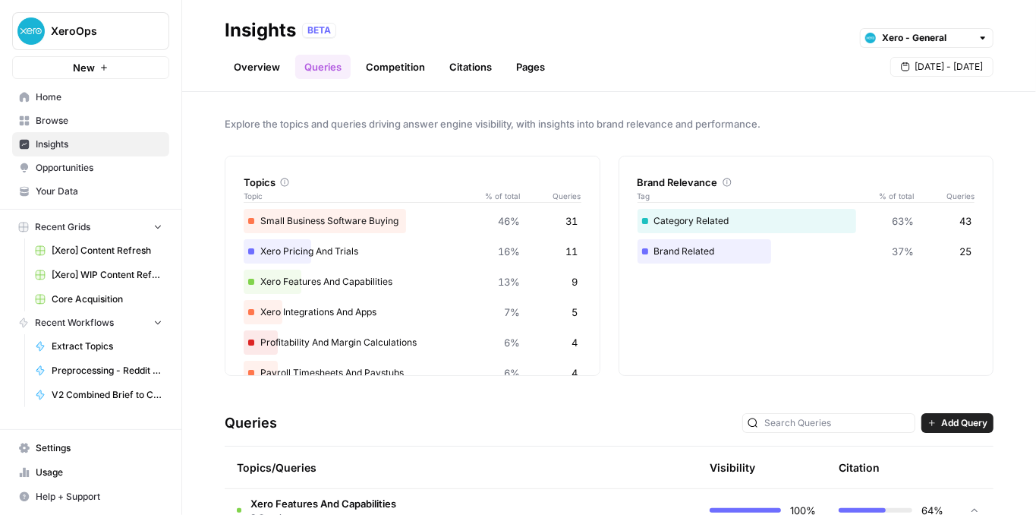
scroll to position [759, 0]
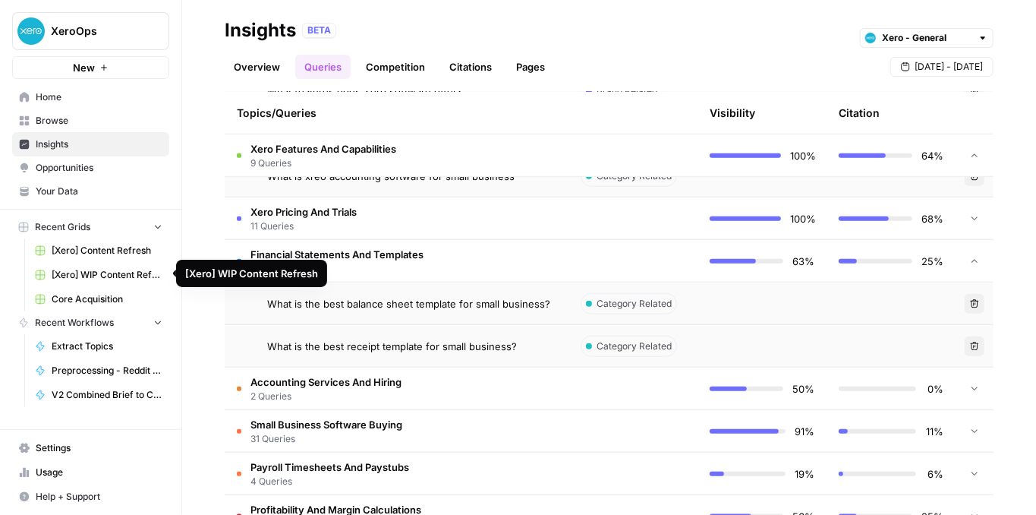
click at [124, 276] on span "[Xero] WIP Content Refresh" at bounding box center [107, 275] width 111 height 14
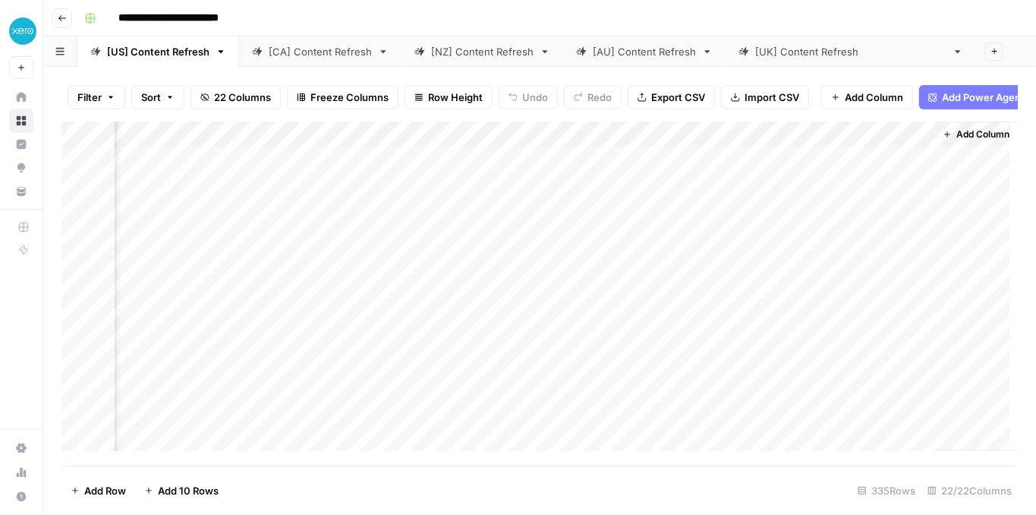
scroll to position [0, 2332]
click at [314, 269] on div "Add Column" at bounding box center [539, 289] width 957 height 337
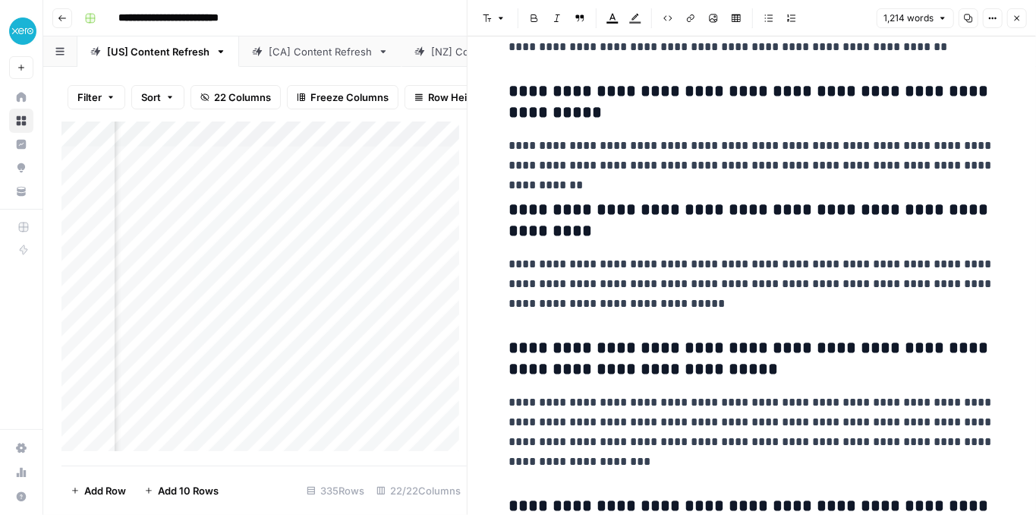
scroll to position [4350, 0]
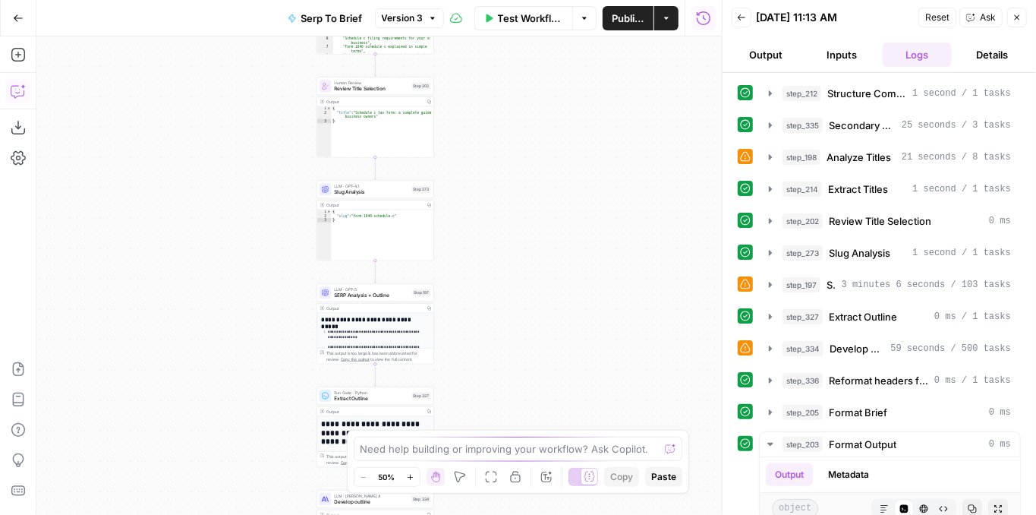
click at [14, 89] on icon "button" at bounding box center [18, 91] width 15 height 15
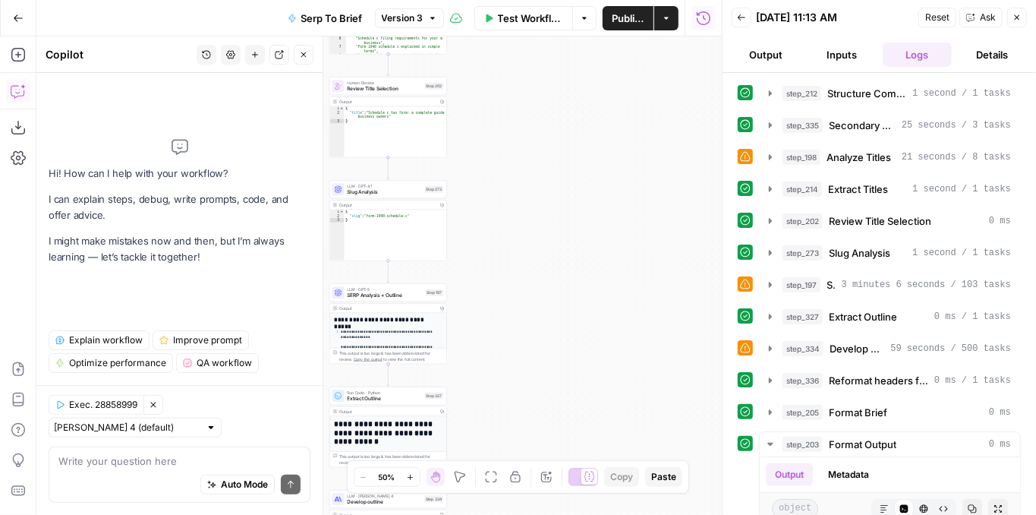
click at [155, 465] on textarea at bounding box center [179, 460] width 242 height 15
type textarea "W"
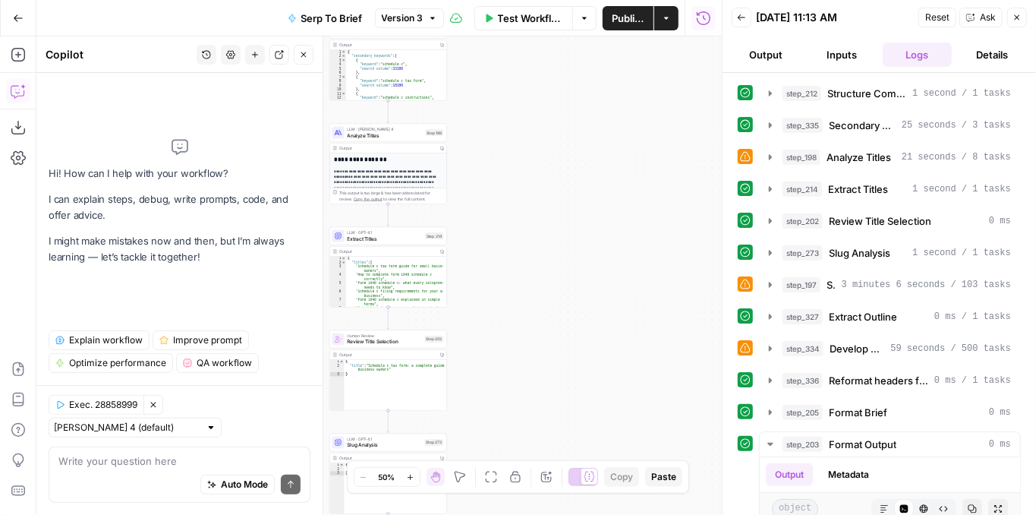
click at [308, 57] on button "Close" at bounding box center [304, 55] width 20 height 20
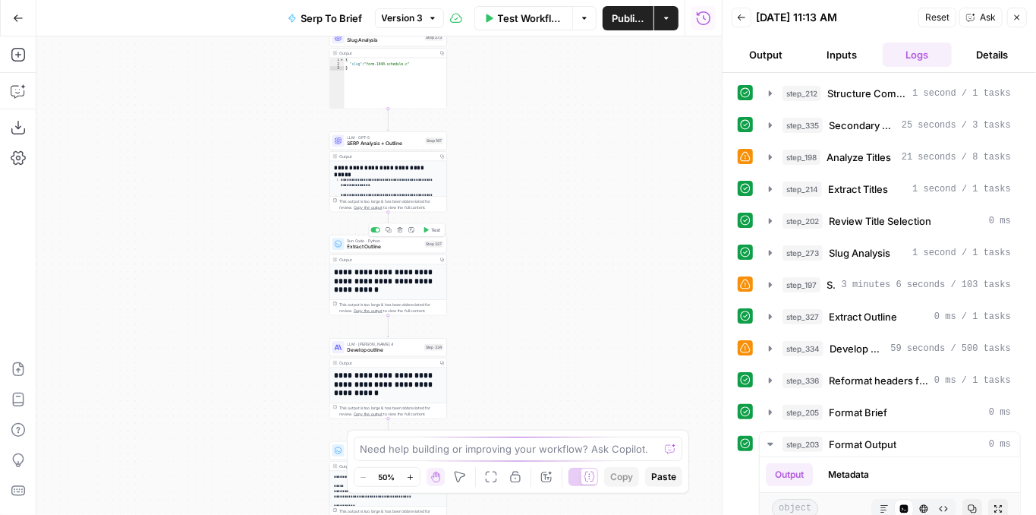
click at [405, 249] on span "Extract Outline" at bounding box center [385, 247] width 74 height 8
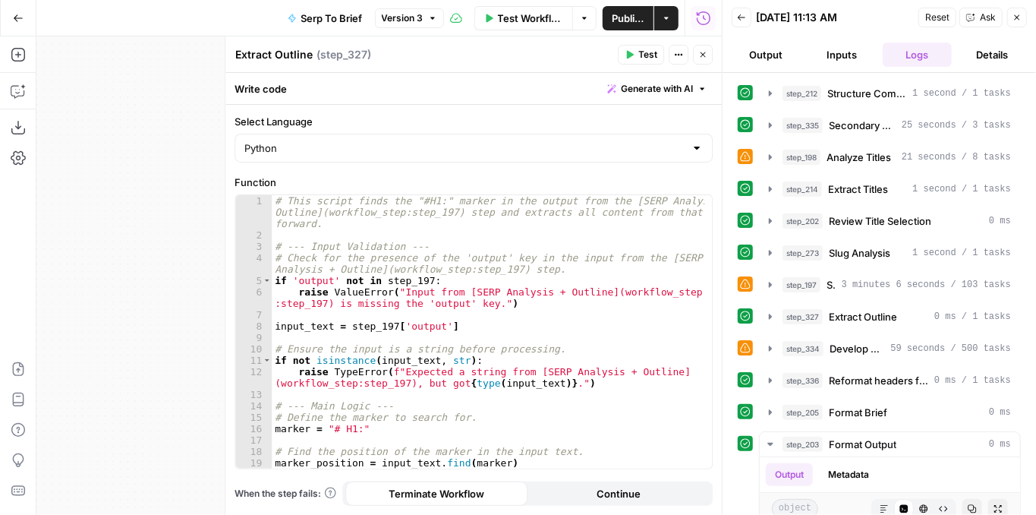
click at [709, 50] on button "Close" at bounding box center [703, 55] width 20 height 20
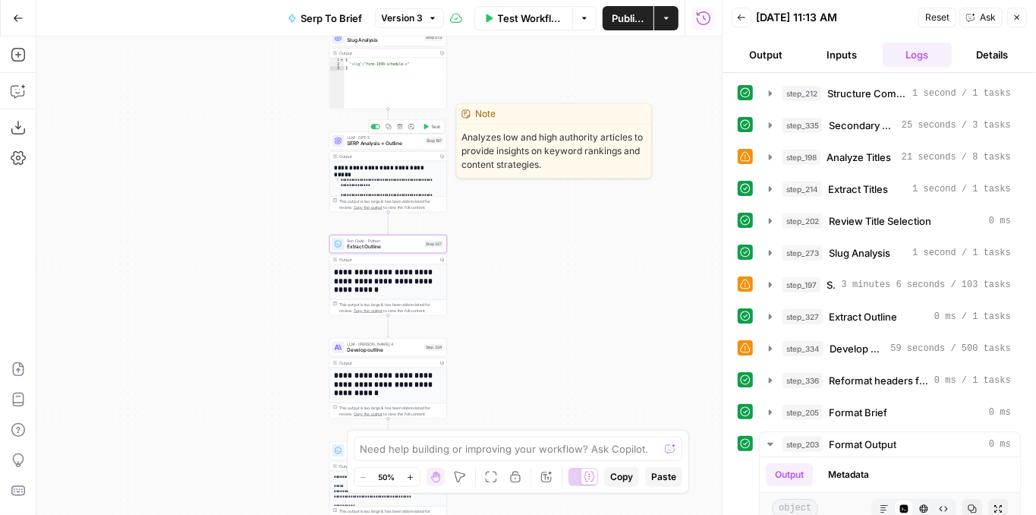
click at [405, 143] on span "SERP Analysis + Outline" at bounding box center [385, 144] width 75 height 8
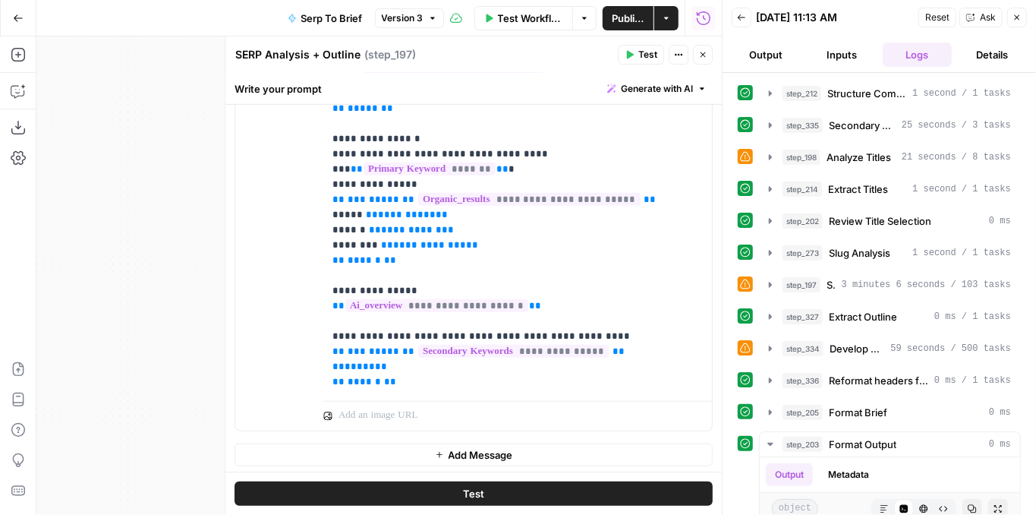
click at [703, 62] on button "Close" at bounding box center [703, 55] width 20 height 20
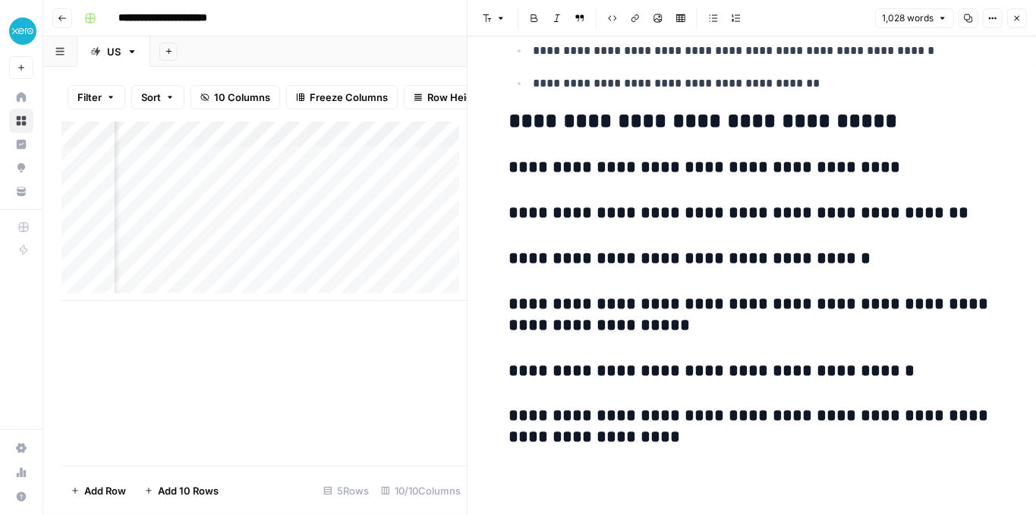
scroll to position [0, 172]
click at [286, 189] on div "Add Column" at bounding box center [263, 210] width 405 height 179
click at [289, 189] on div "Add Column" at bounding box center [263, 210] width 405 height 179
